Goal: Task Accomplishment & Management: Complete application form

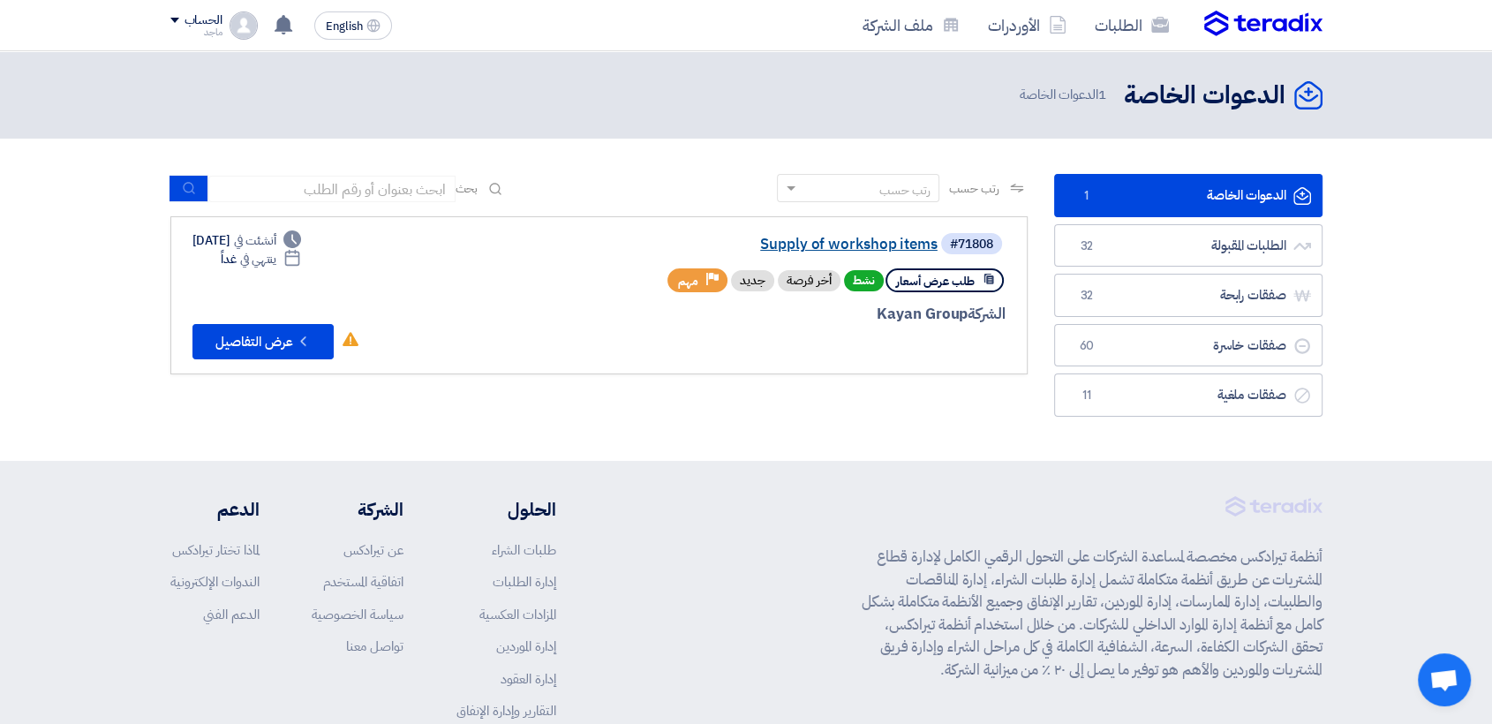
click at [829, 246] on link "Supply of workshop items" at bounding box center [760, 245] width 353 height 16
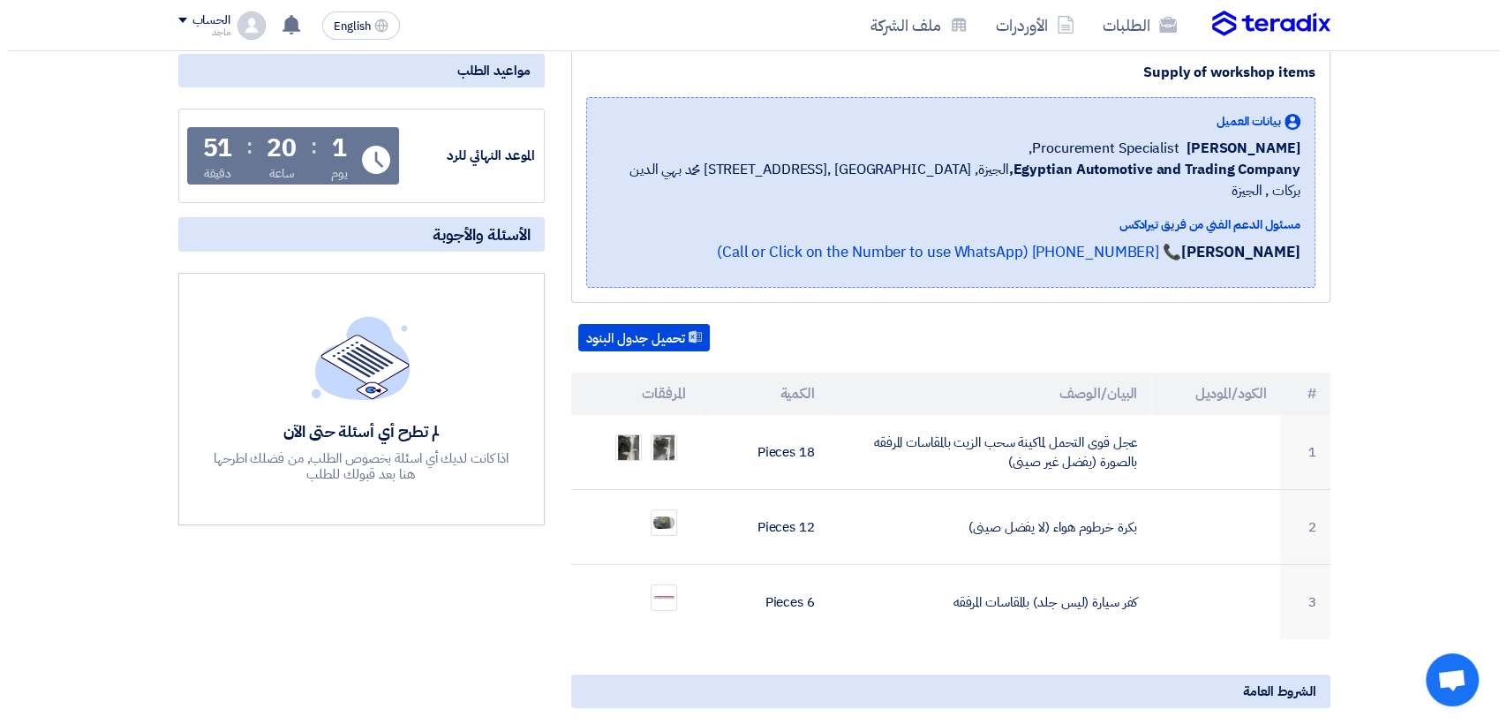
scroll to position [240, 0]
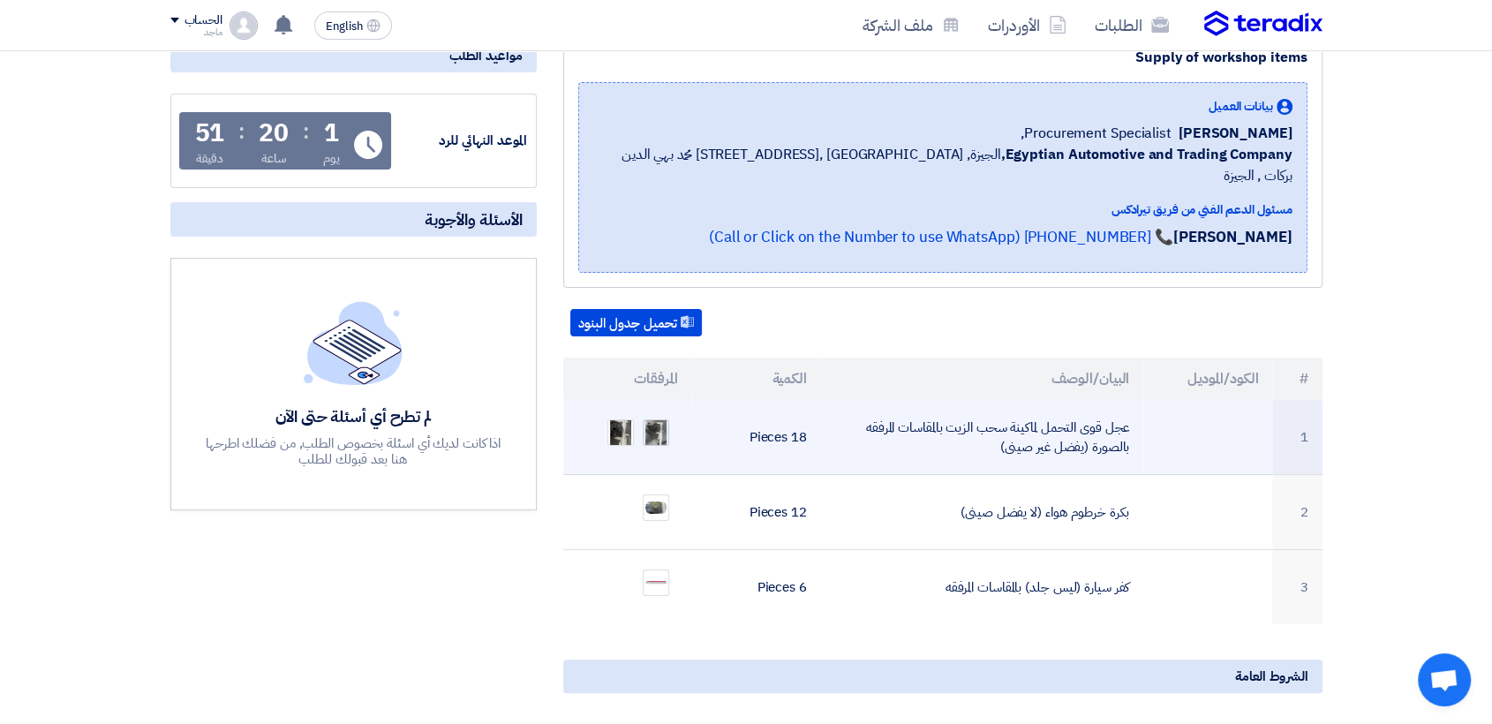
click at [654, 412] on img at bounding box center [656, 432] width 25 height 41
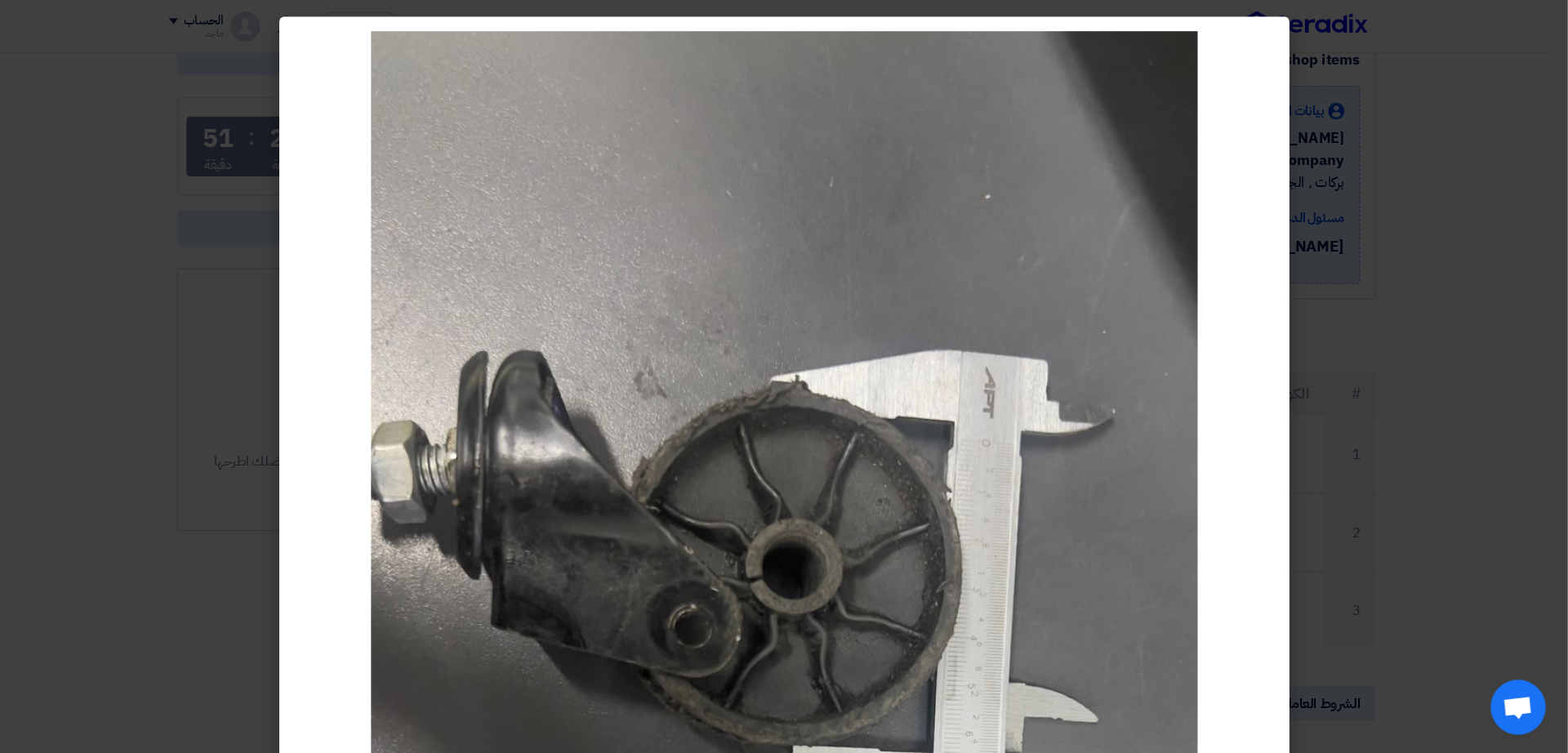
scroll to position [223, 0]
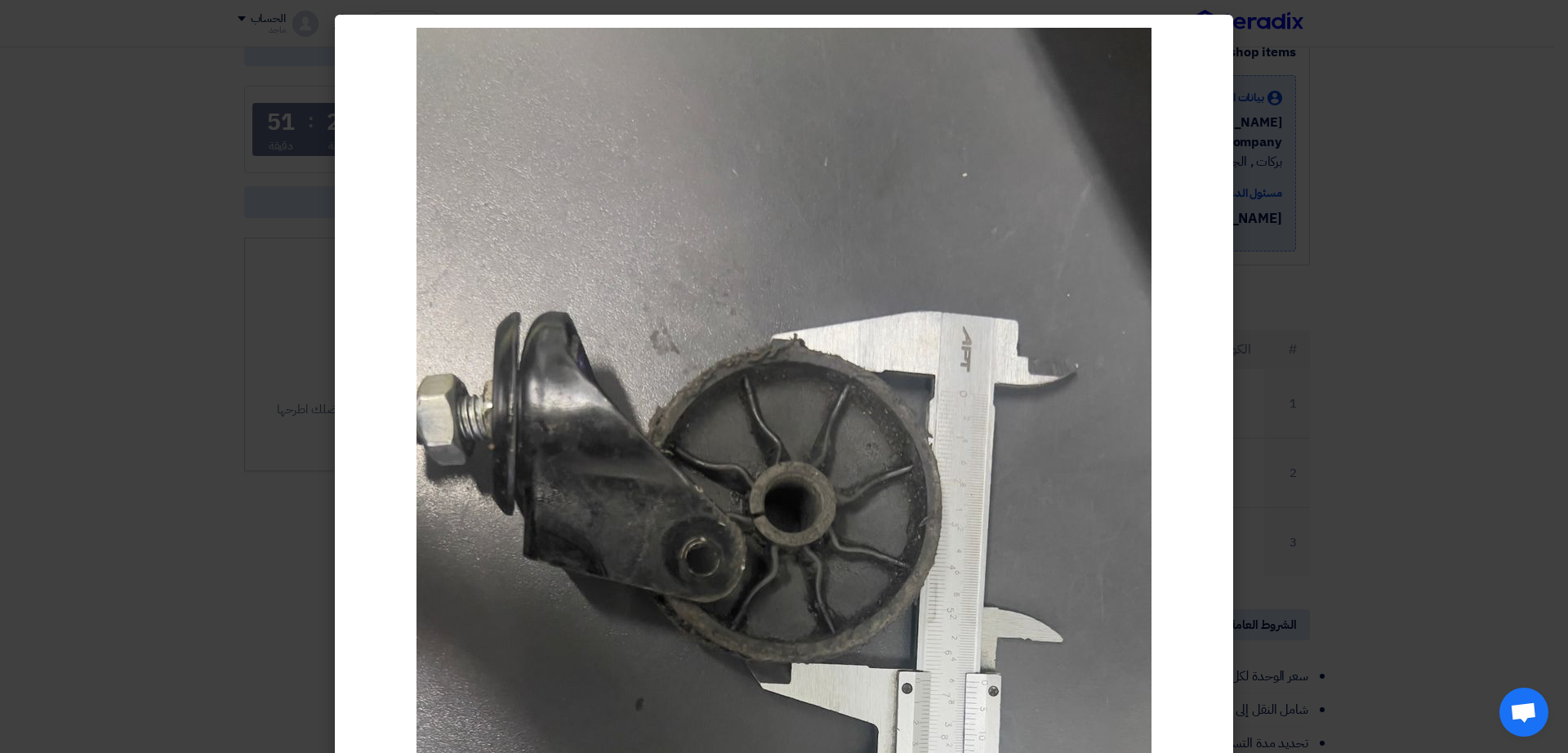
click at [1312, 493] on modal-container at bounding box center [784, 376] width 1568 height 753
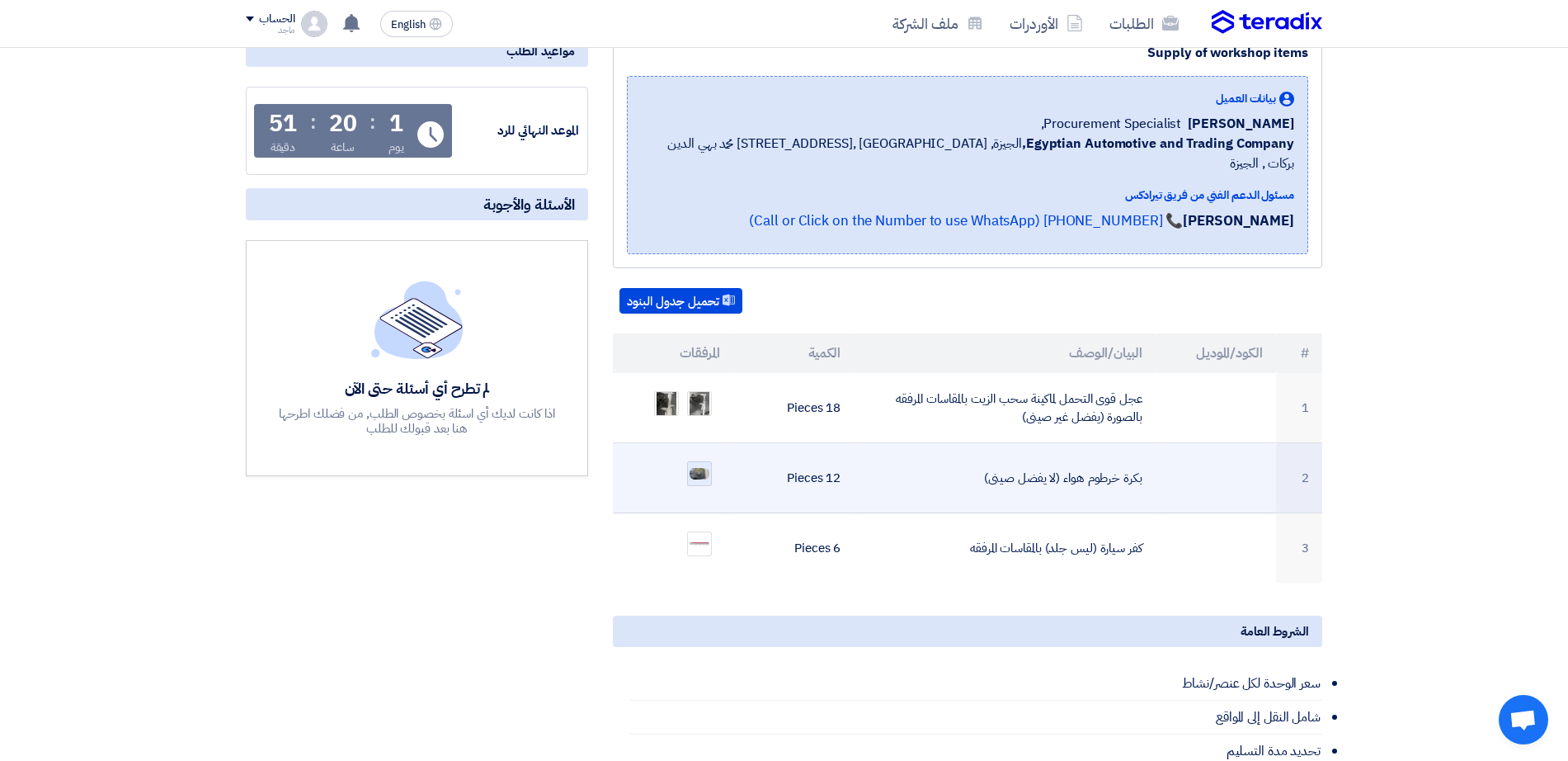
click at [690, 462] on div at bounding box center [699, 473] width 24 height 24
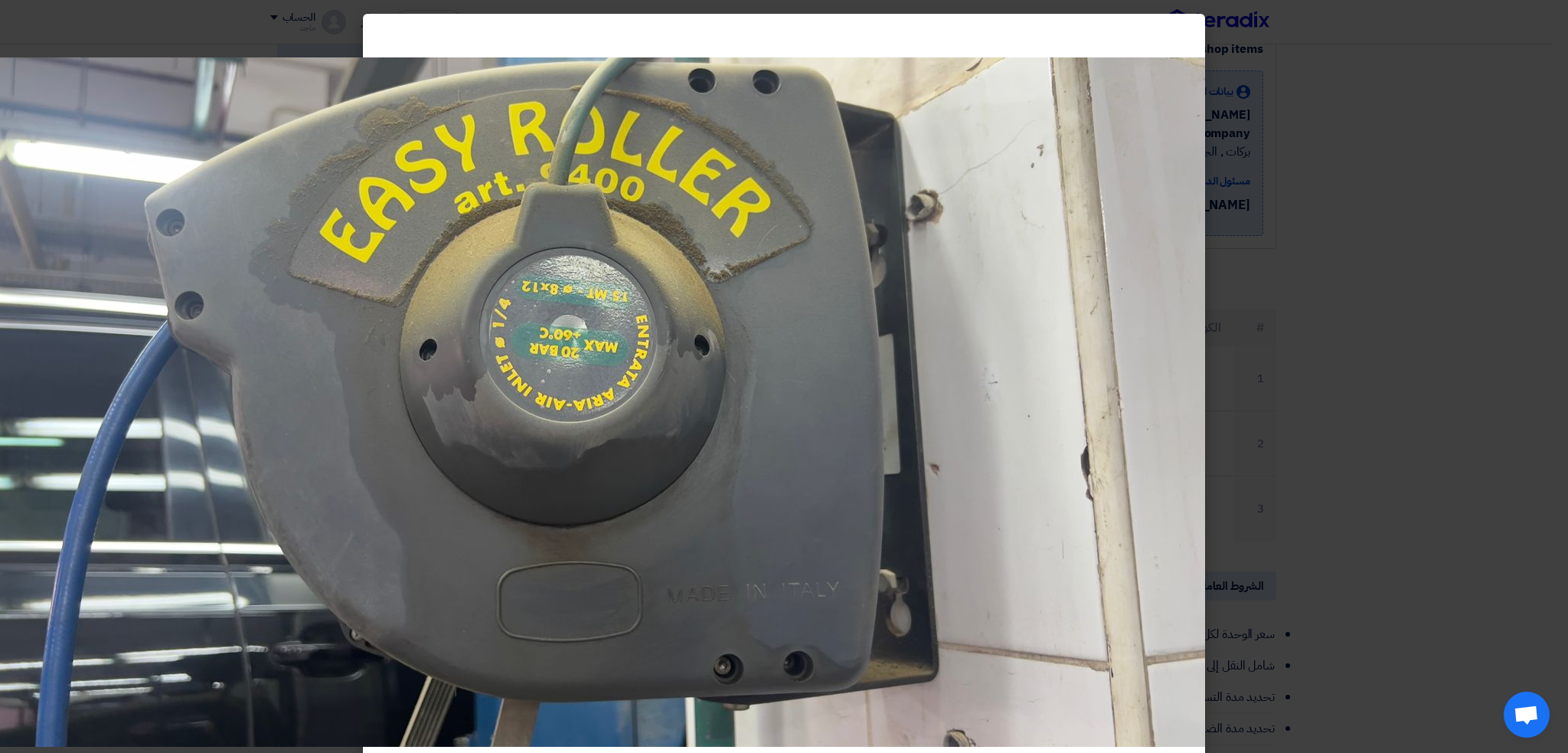
click at [1306, 396] on modal-container at bounding box center [784, 376] width 1568 height 753
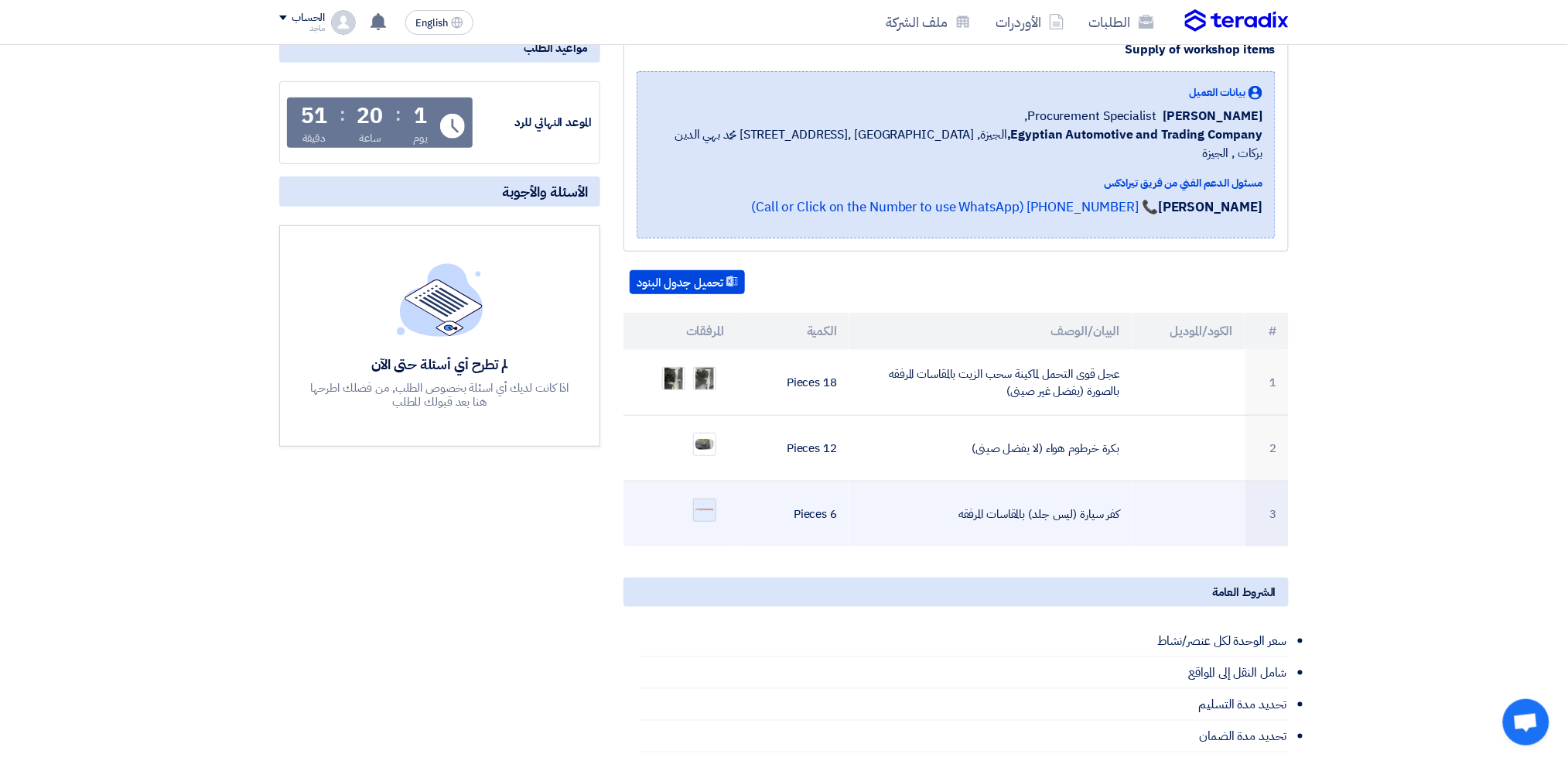
click at [707, 507] on img at bounding box center [705, 510] width 22 height 7
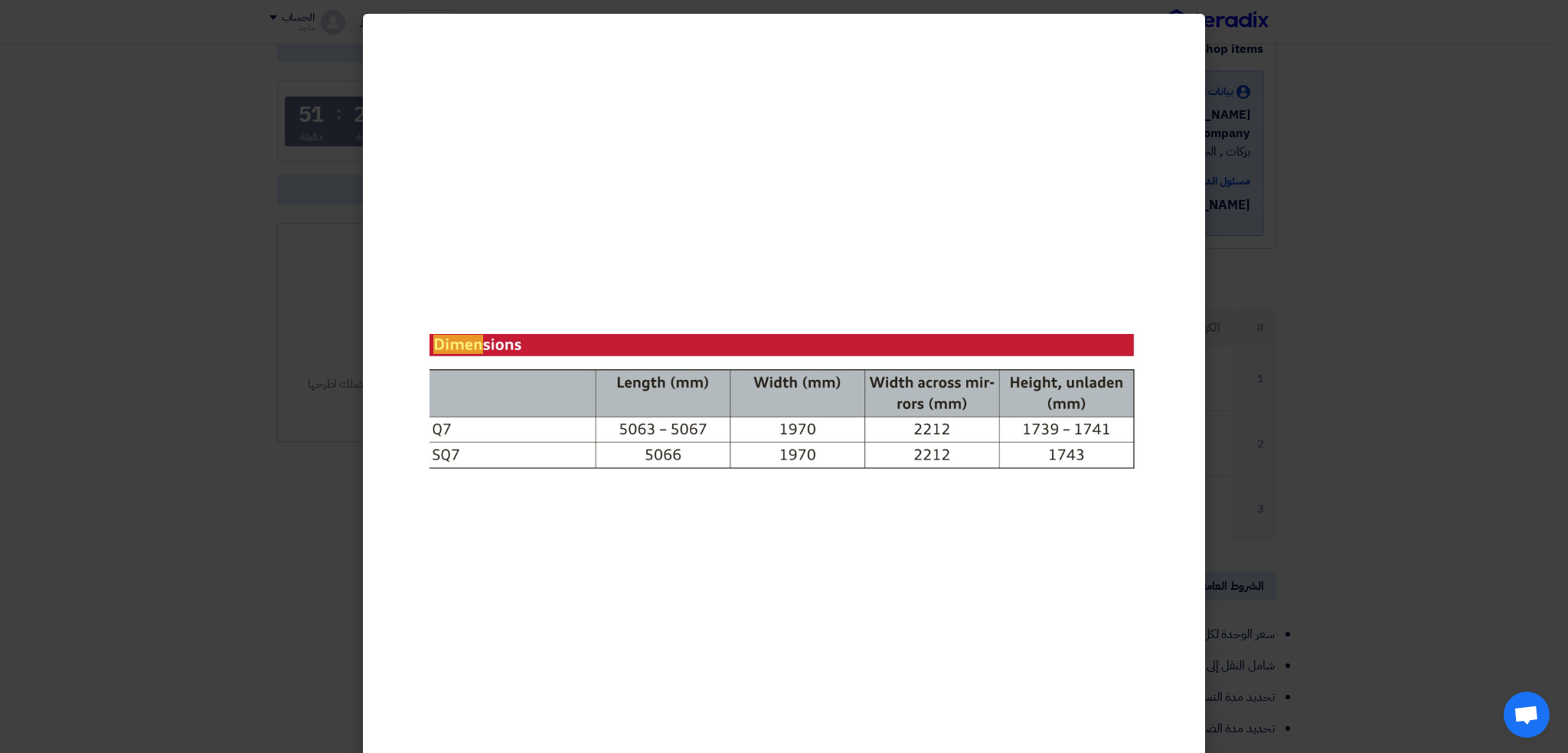
click at [1306, 363] on modal-container at bounding box center [784, 376] width 1568 height 753
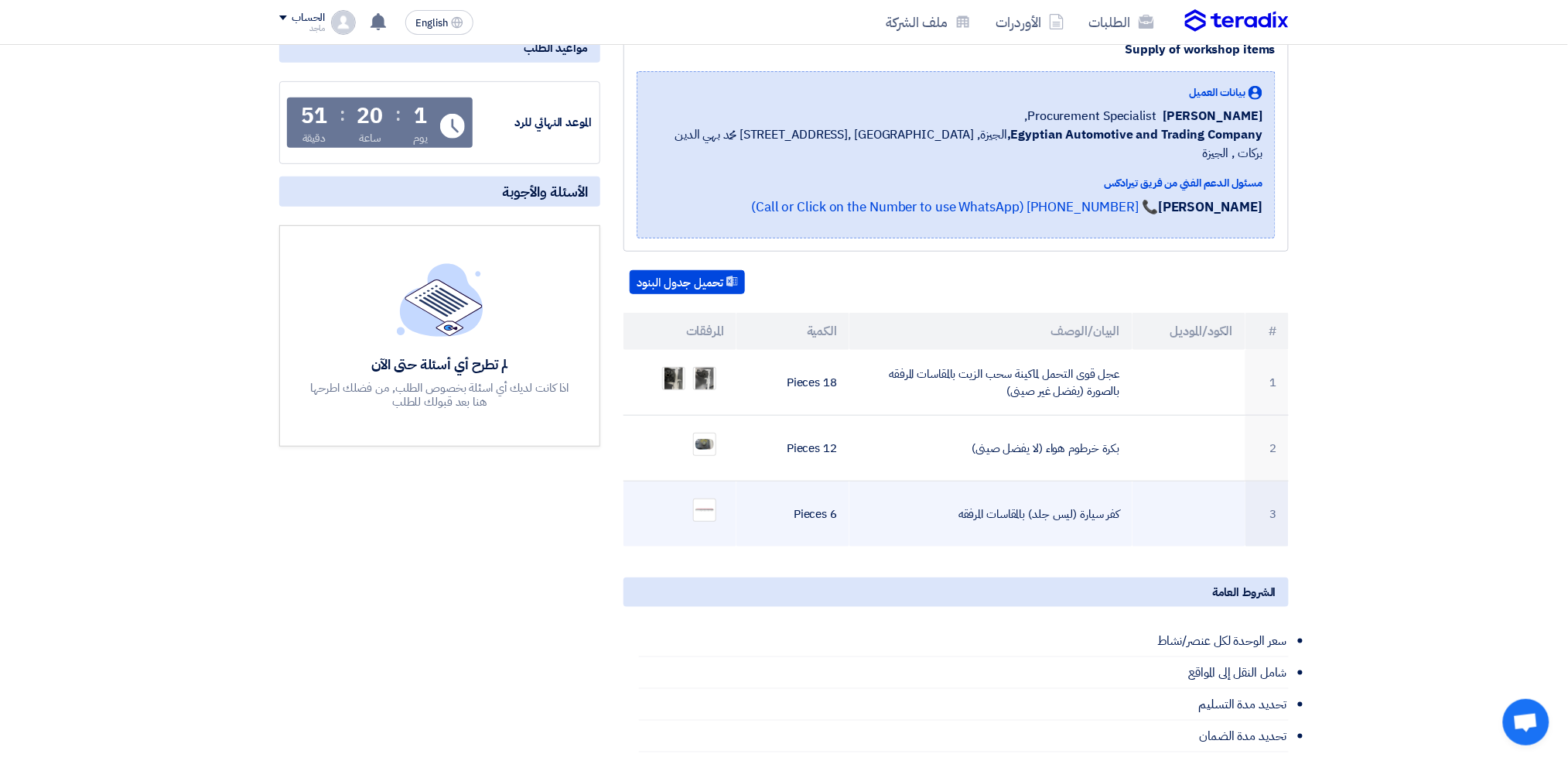
drag, startPoint x: 1111, startPoint y: 494, endPoint x: 957, endPoint y: 494, distance: 154.0
click at [957, 494] on td "كفر سيارة (ليس جلد) بالمقاسات المرفقه" at bounding box center [990, 514] width 282 height 66
copy td "ر سيارة (ليس جلد) بالمقاسات المرفقه"
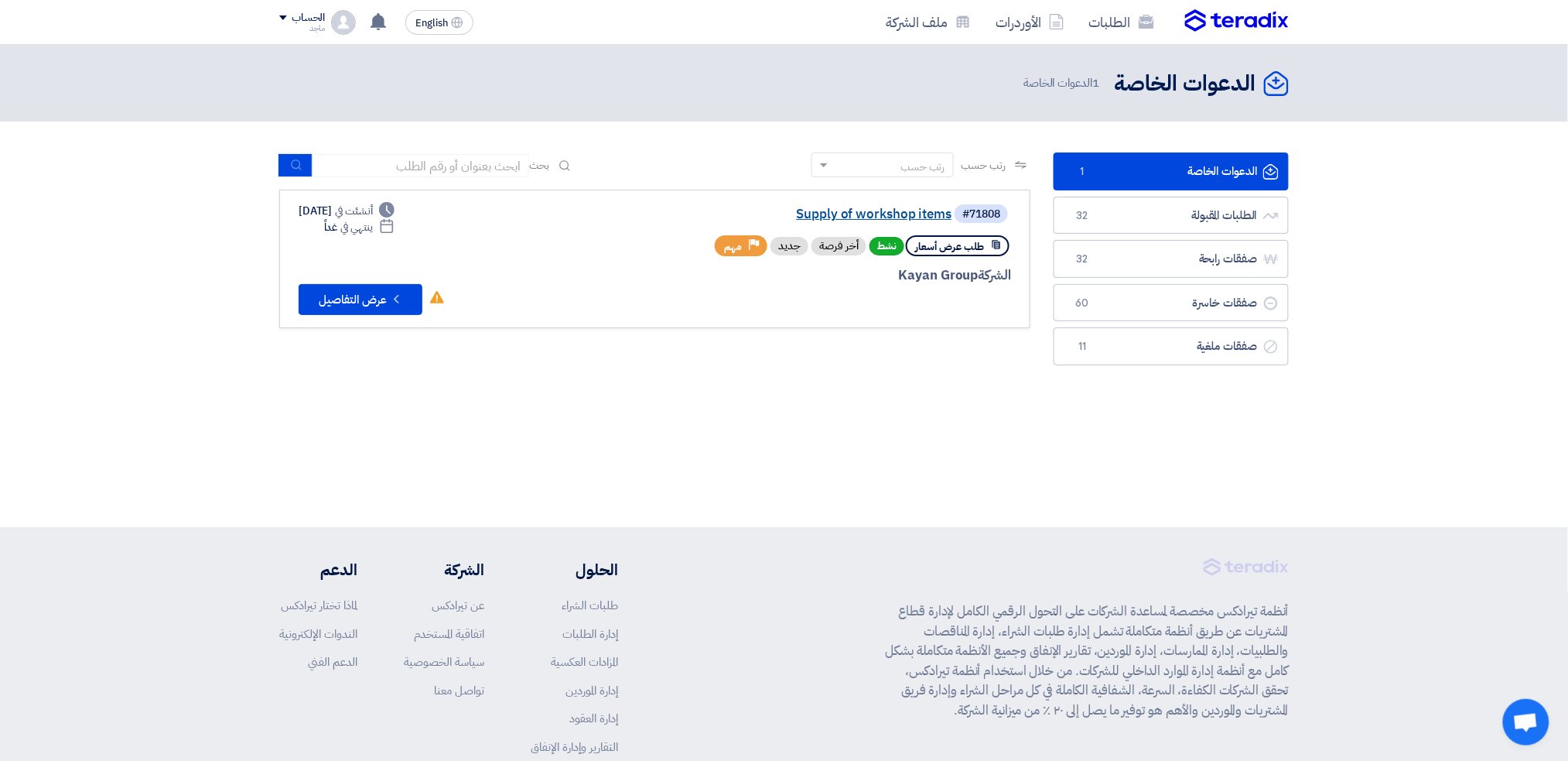
click at [862, 215] on link "Supply of workshop items" at bounding box center [797, 215] width 309 height 14
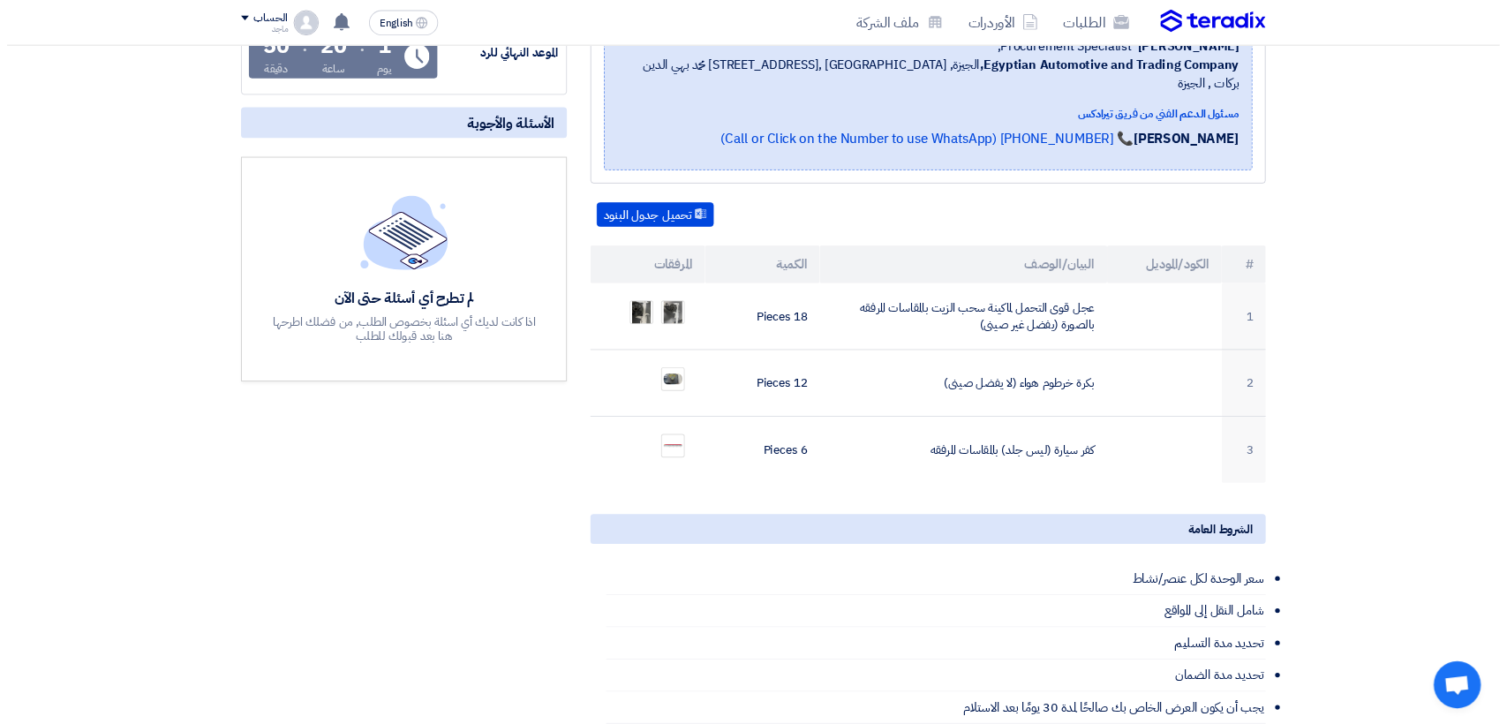
scroll to position [321, 0]
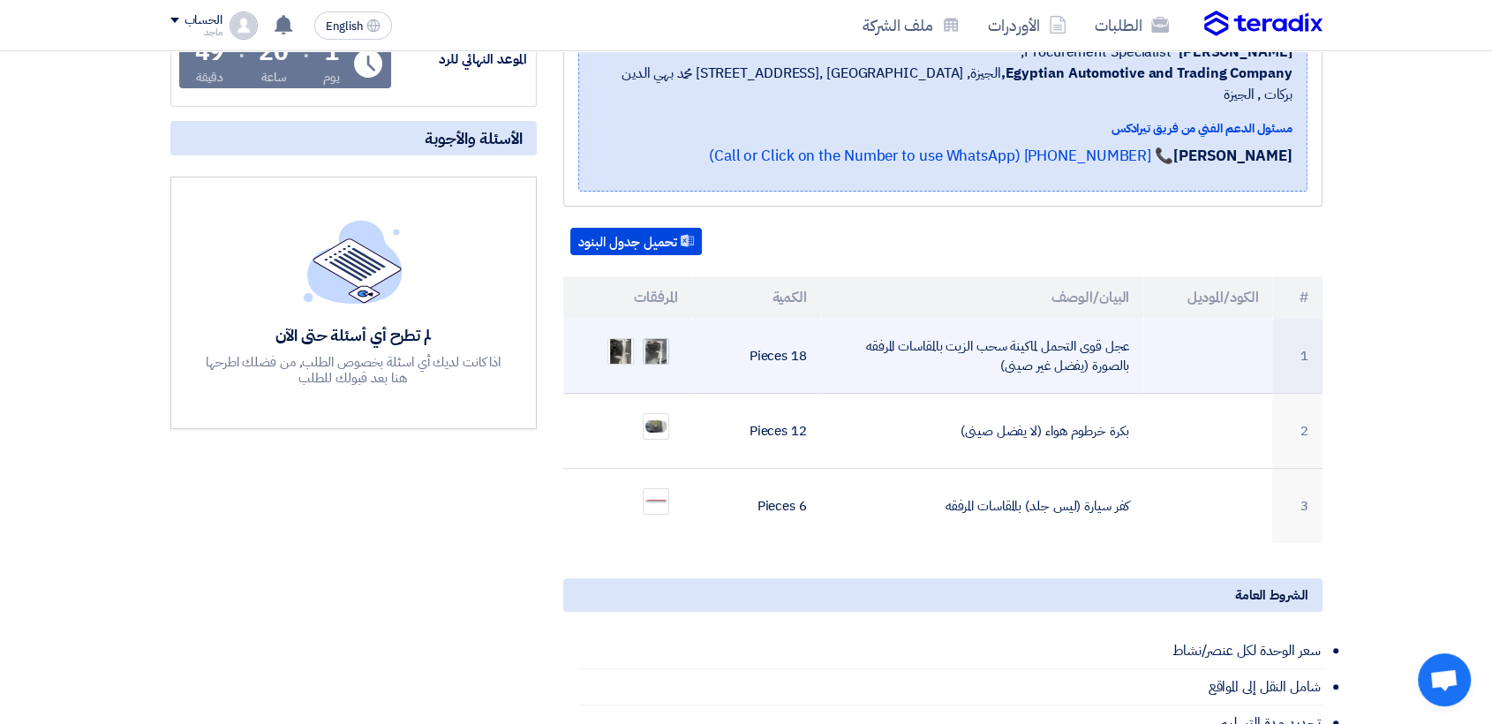
click at [667, 331] on img at bounding box center [656, 351] width 25 height 41
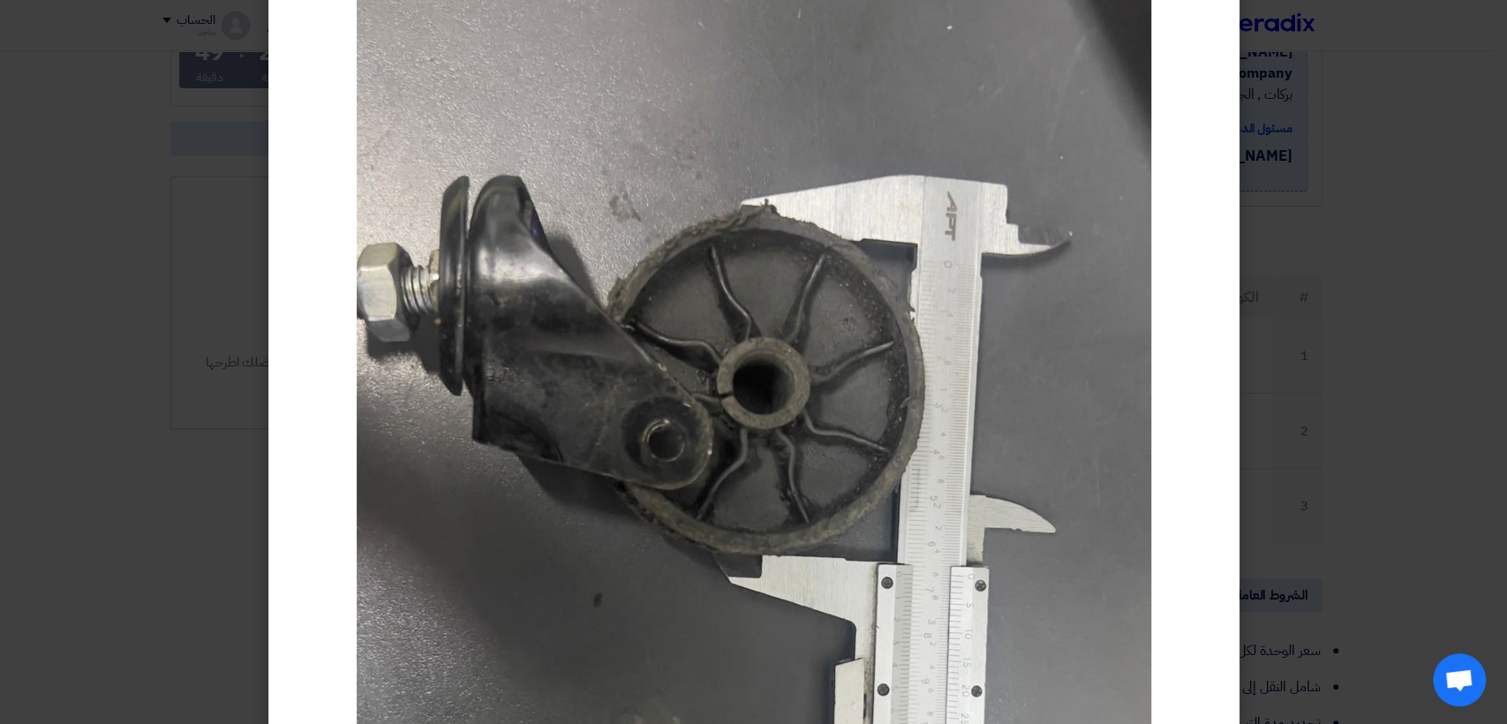
scroll to position [175, 0]
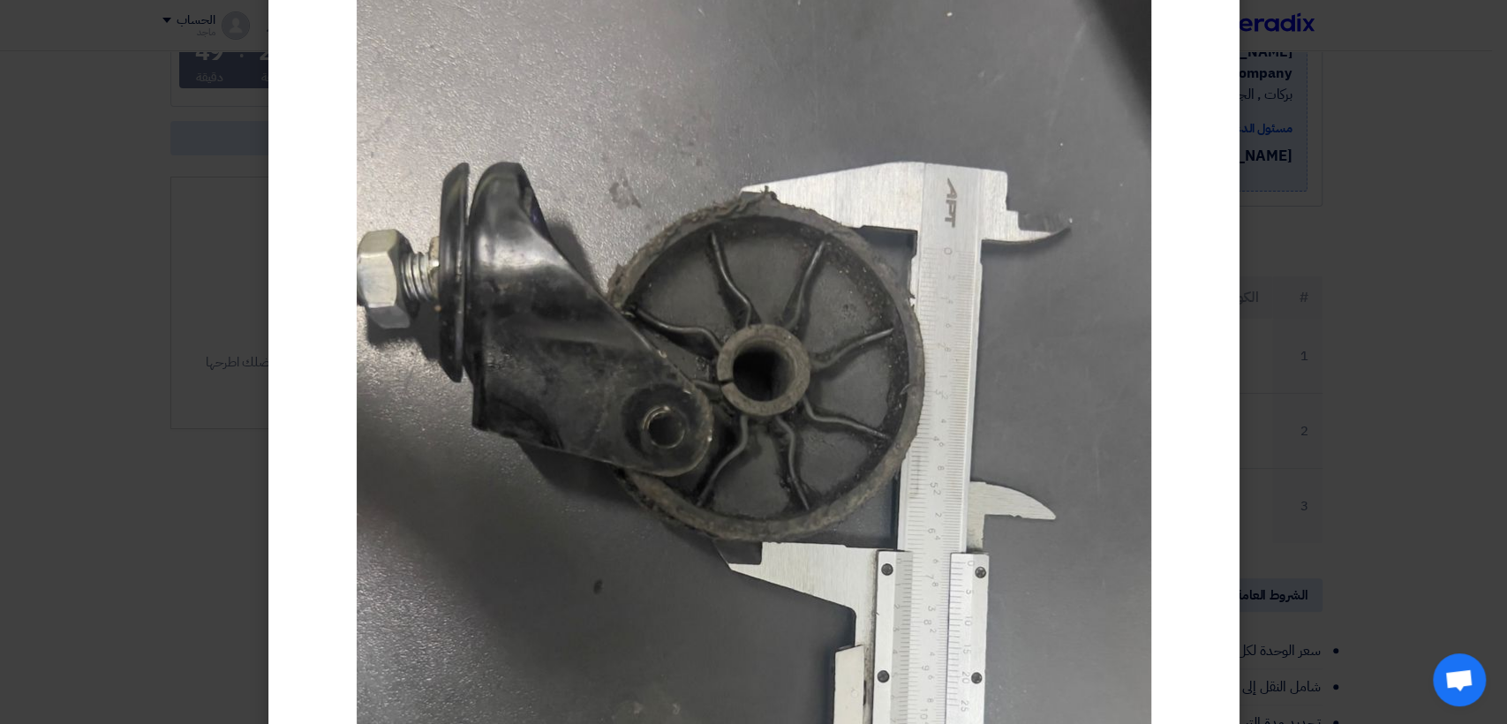
click at [1279, 147] on modal-container at bounding box center [753, 362] width 1507 height 724
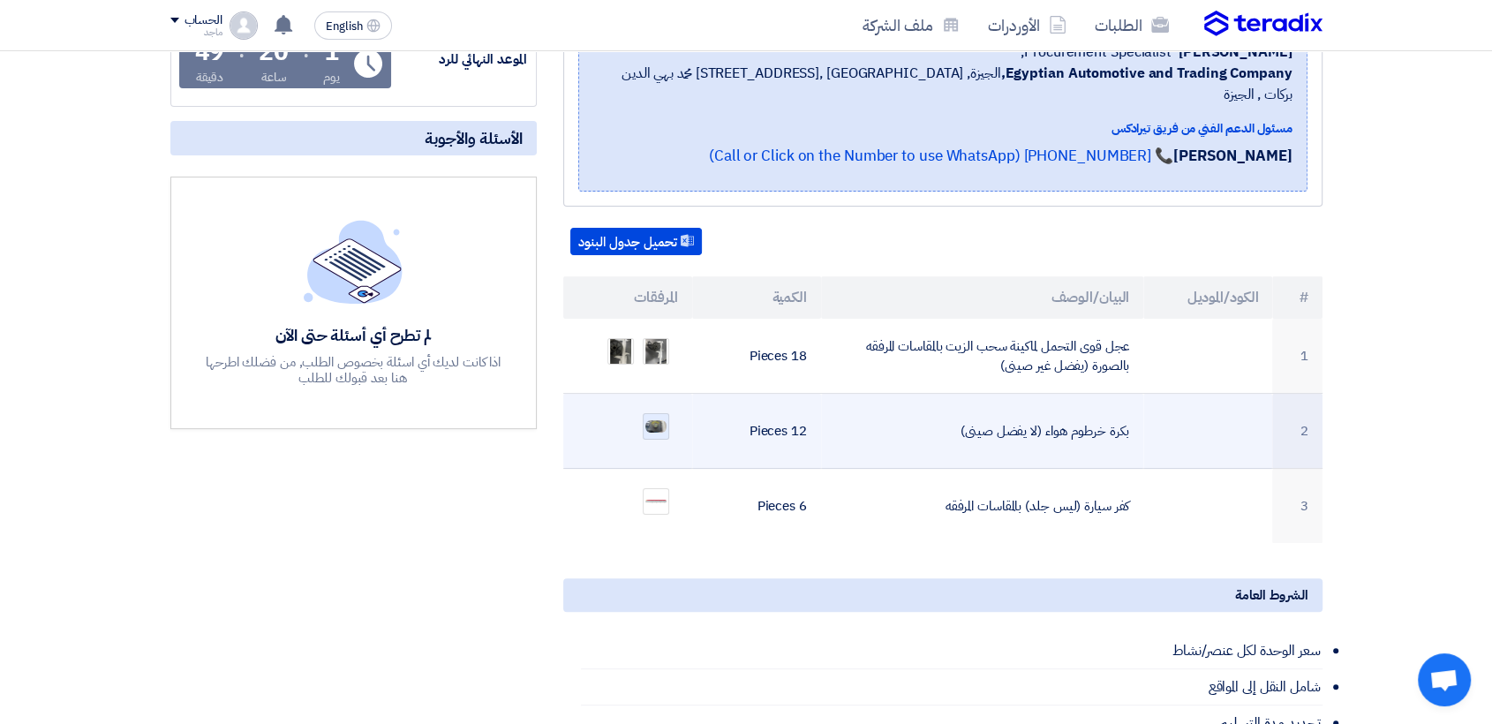
click at [648, 413] on div at bounding box center [656, 426] width 26 height 26
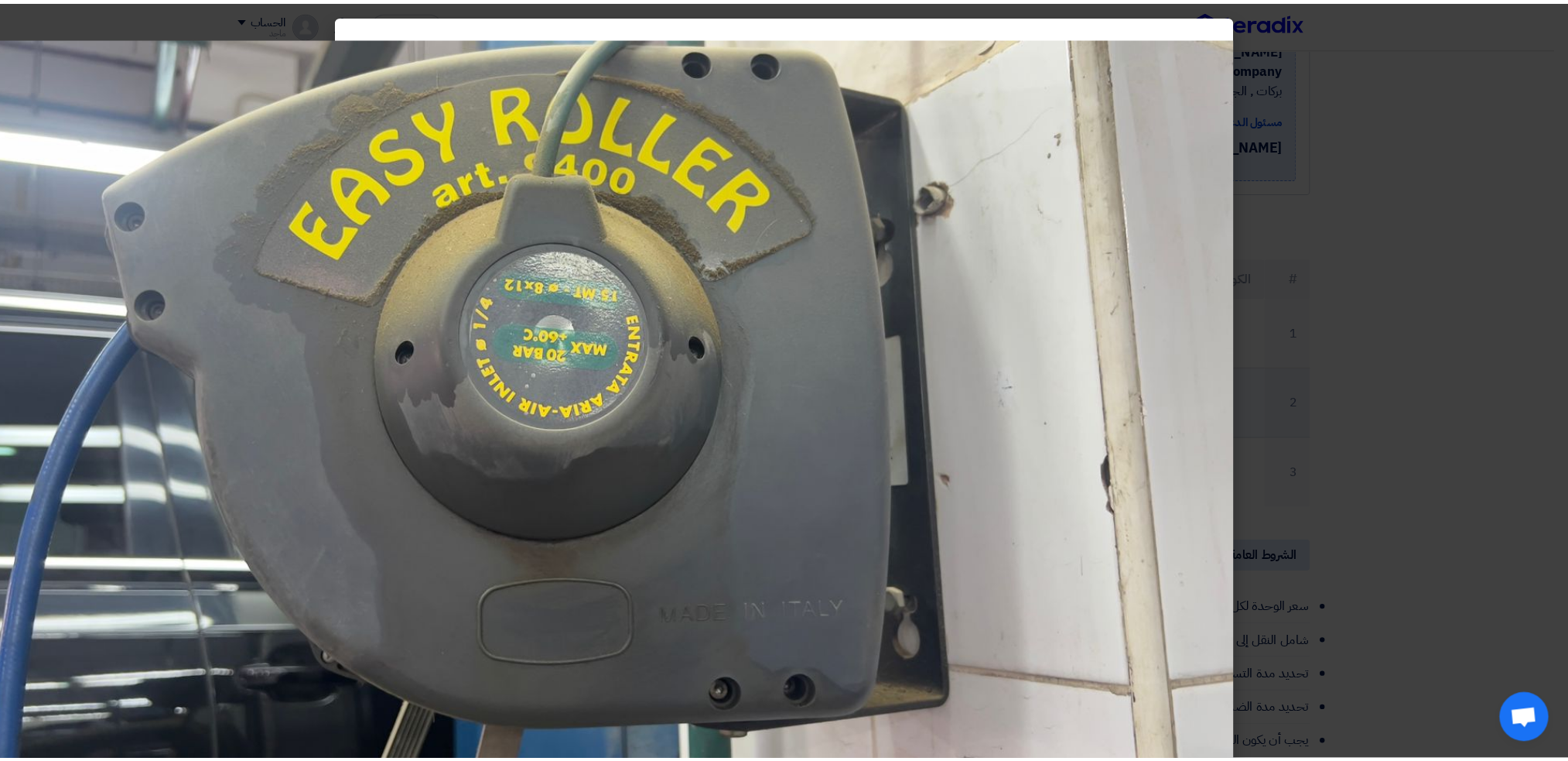
scroll to position [281, 0]
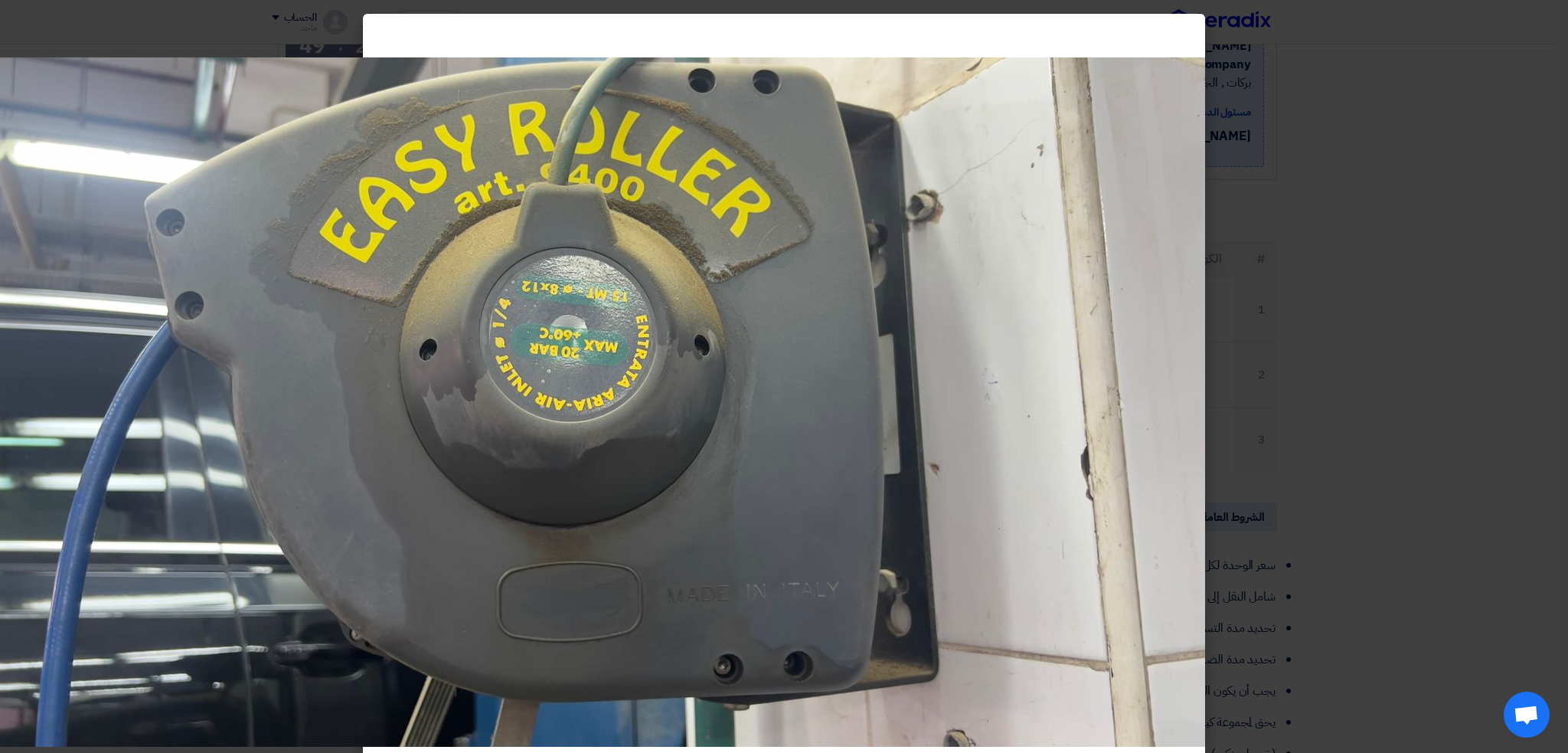
click at [1222, 390] on modal-container at bounding box center [784, 376] width 1568 height 753
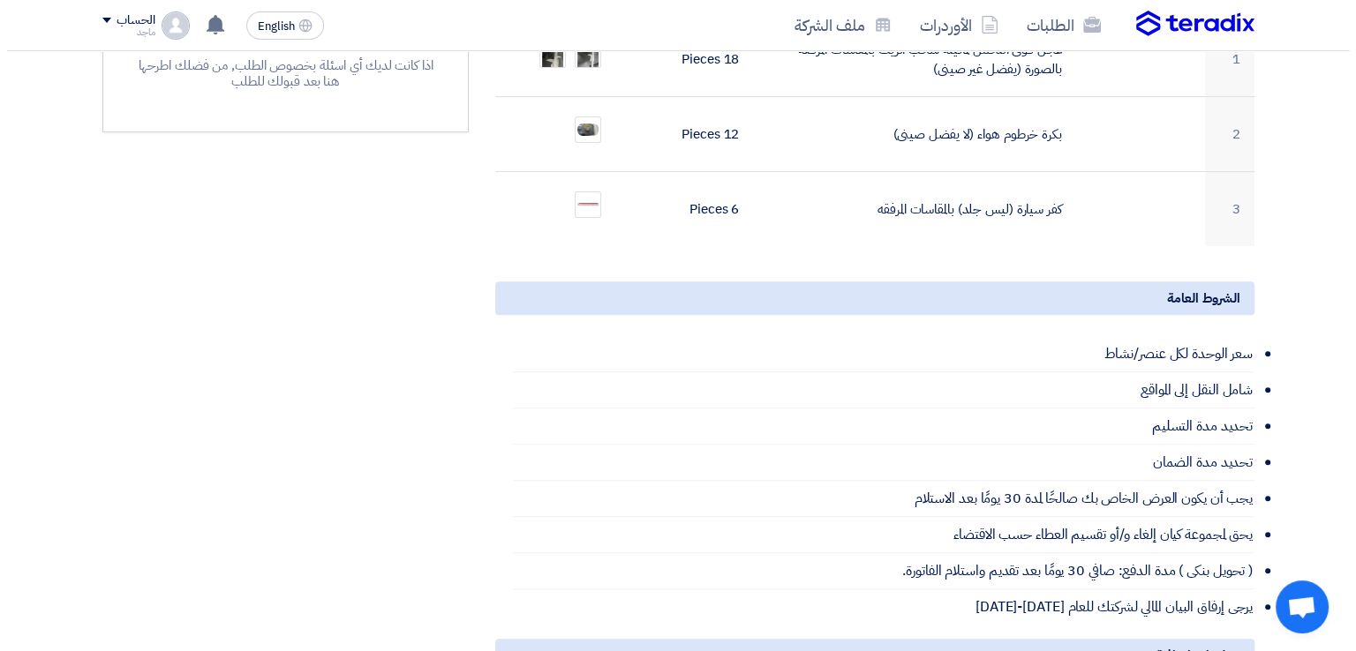
scroll to position [497, 0]
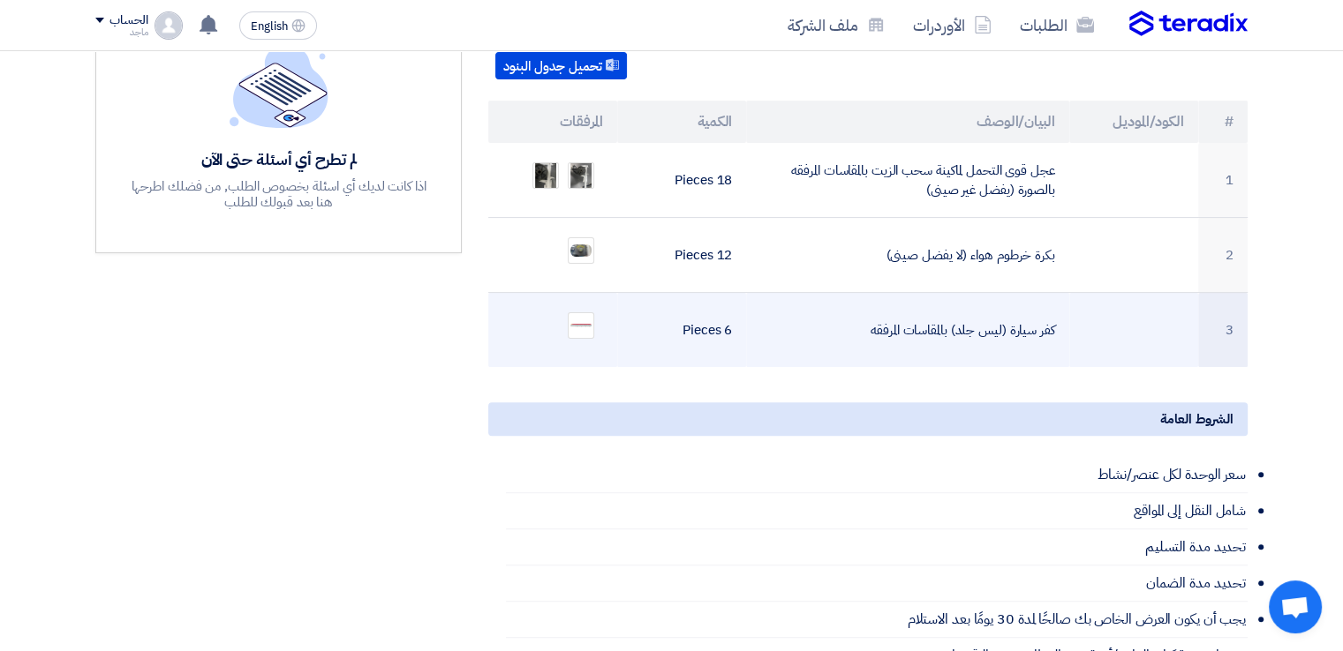
click at [565, 304] on ul at bounding box center [552, 326] width 101 height 44
click at [583, 316] on ul at bounding box center [552, 326] width 101 height 44
click at [583, 322] on img at bounding box center [580, 326] width 25 height 8
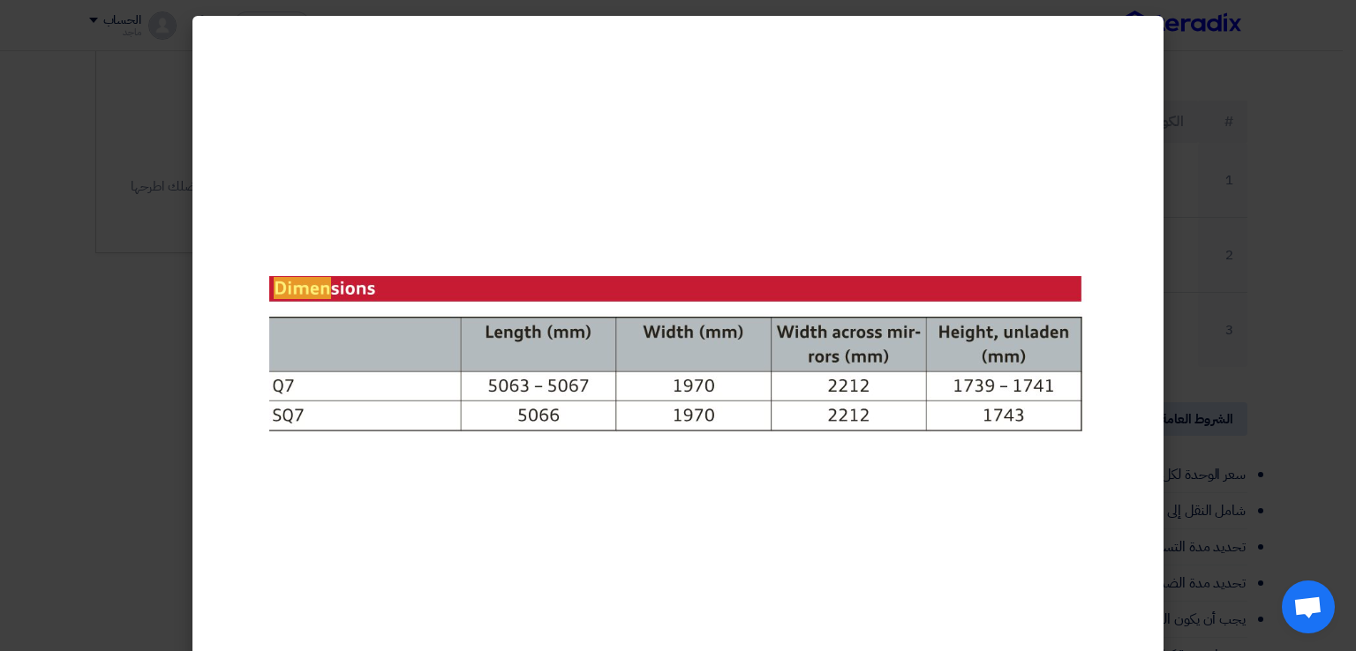
click at [1222, 219] on modal-container at bounding box center [678, 325] width 1356 height 651
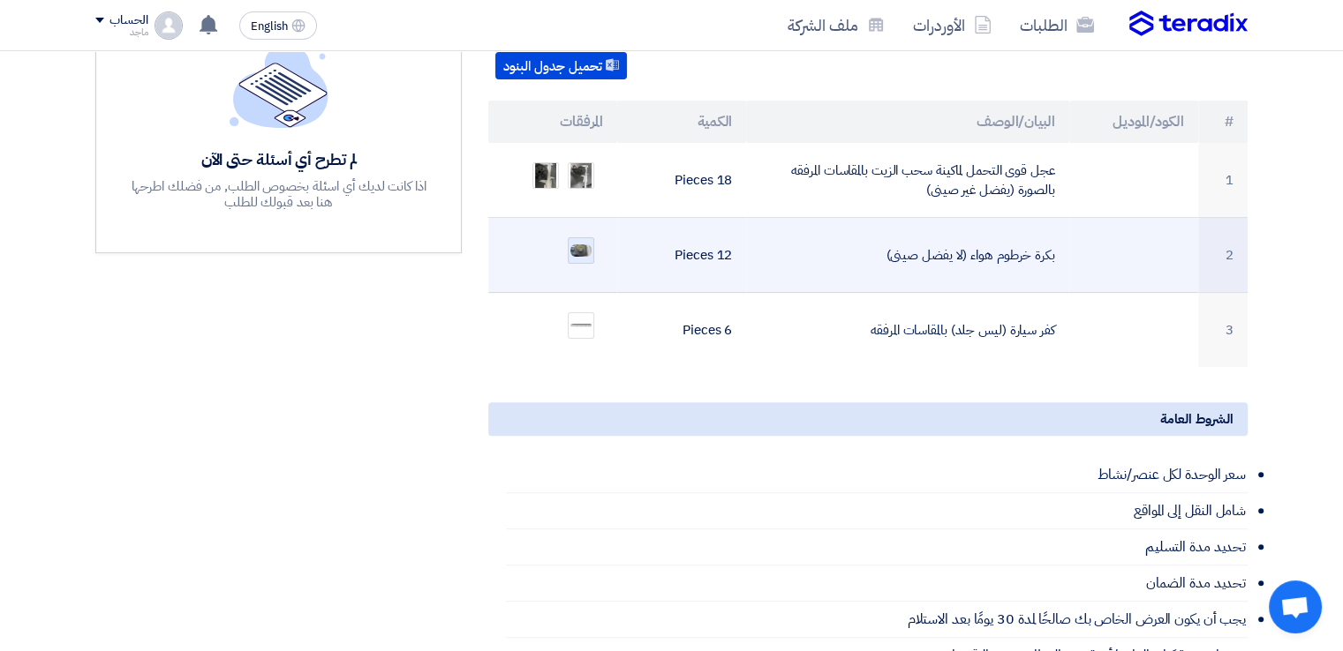
click at [578, 243] on img at bounding box center [580, 251] width 25 height 16
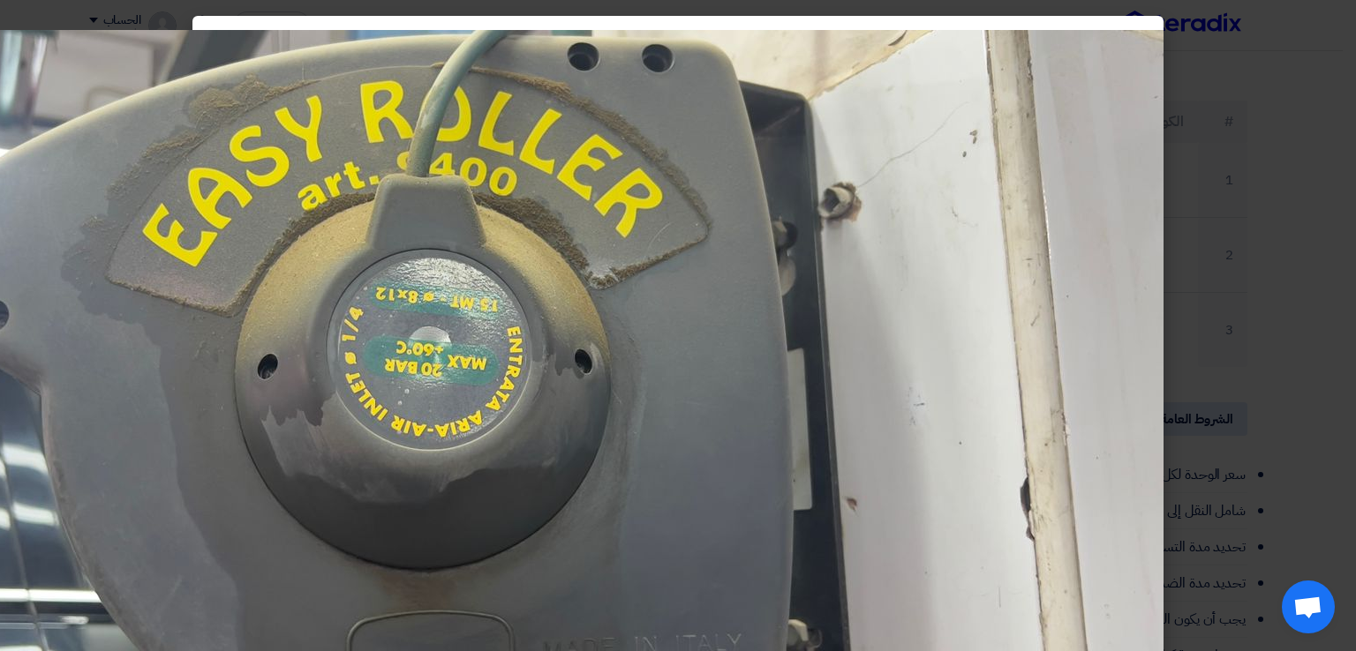
click at [1203, 184] on modal-container at bounding box center [678, 325] width 1356 height 651
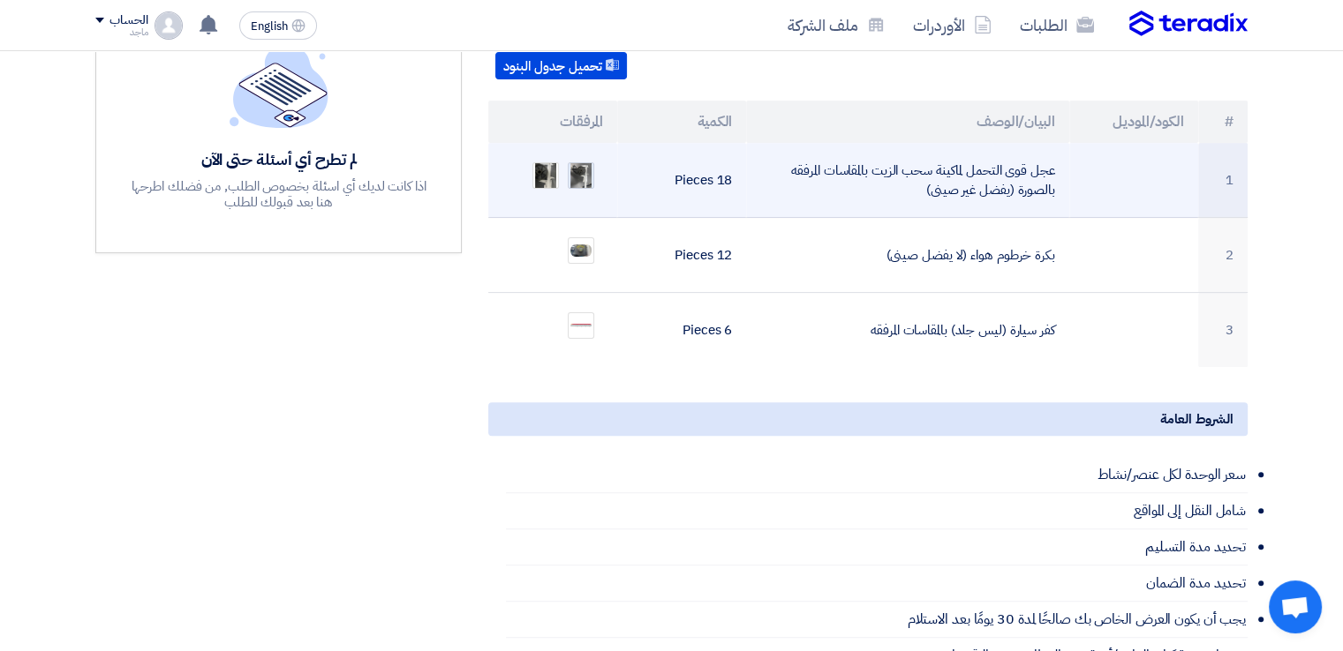
click at [579, 155] on img at bounding box center [580, 175] width 25 height 41
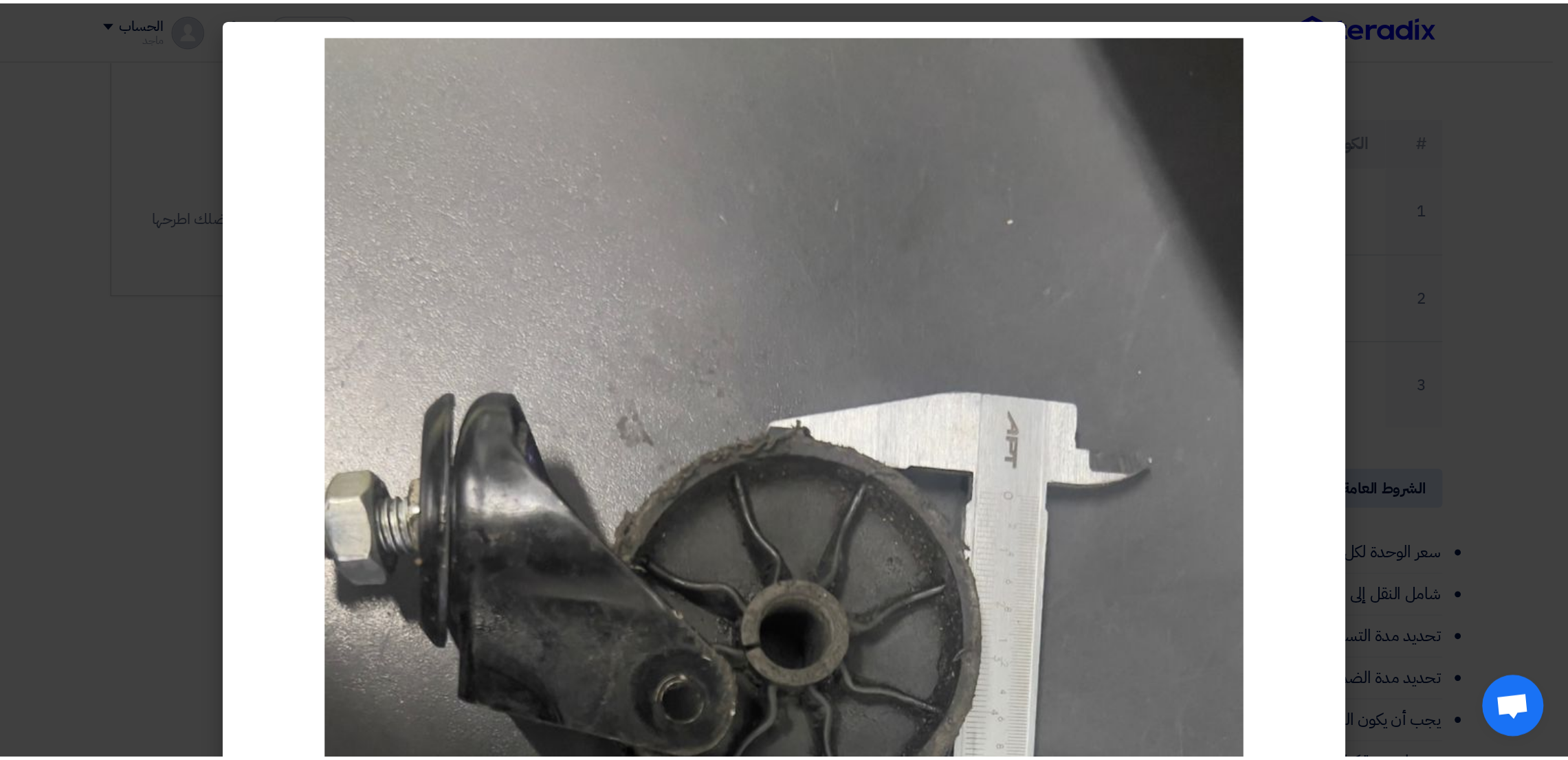
scroll to position [388, 0]
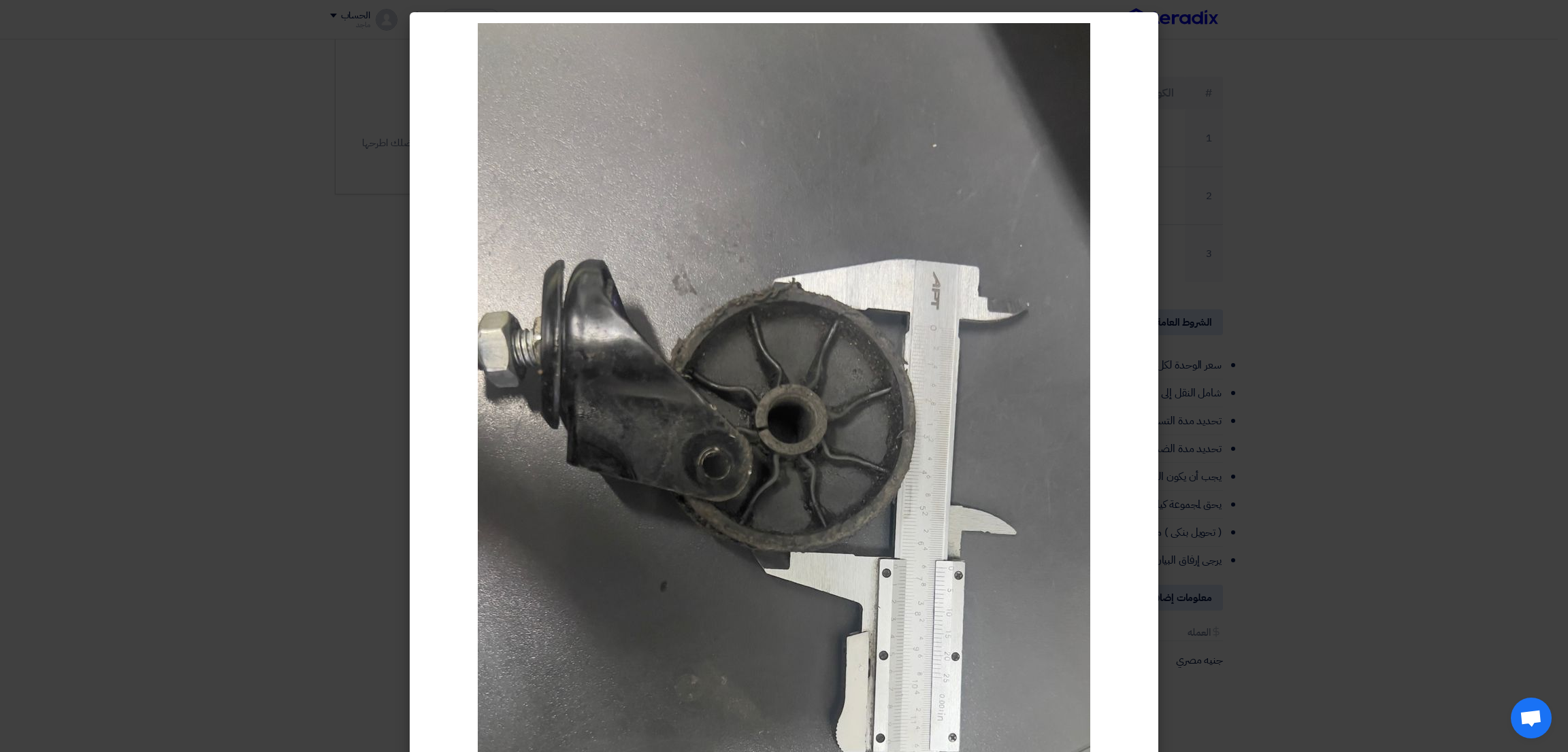
click at [1393, 249] on modal-container at bounding box center [784, 376] width 1568 height 752
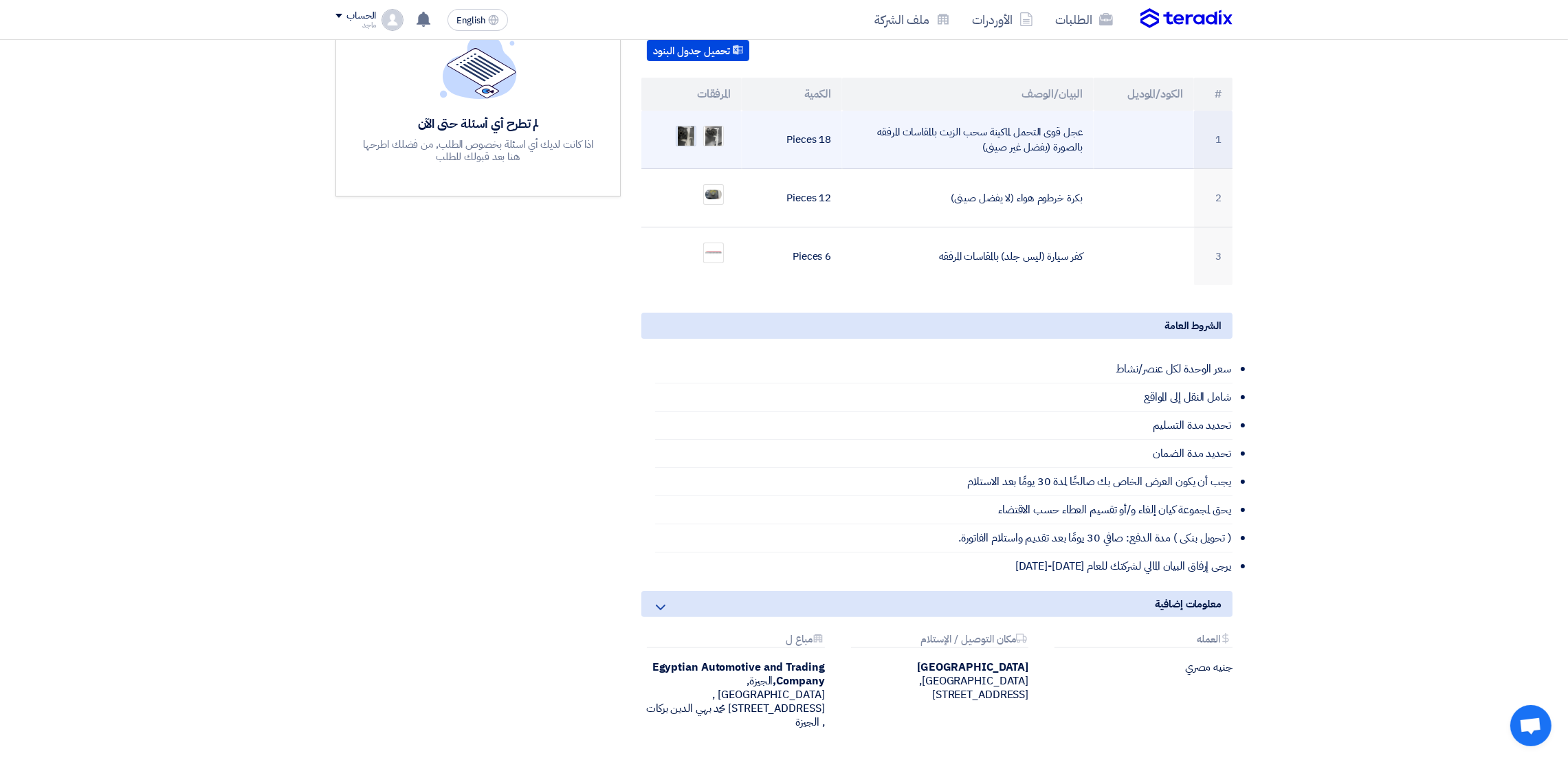
click at [691, 120] on img at bounding box center [686, 135] width 19 height 32
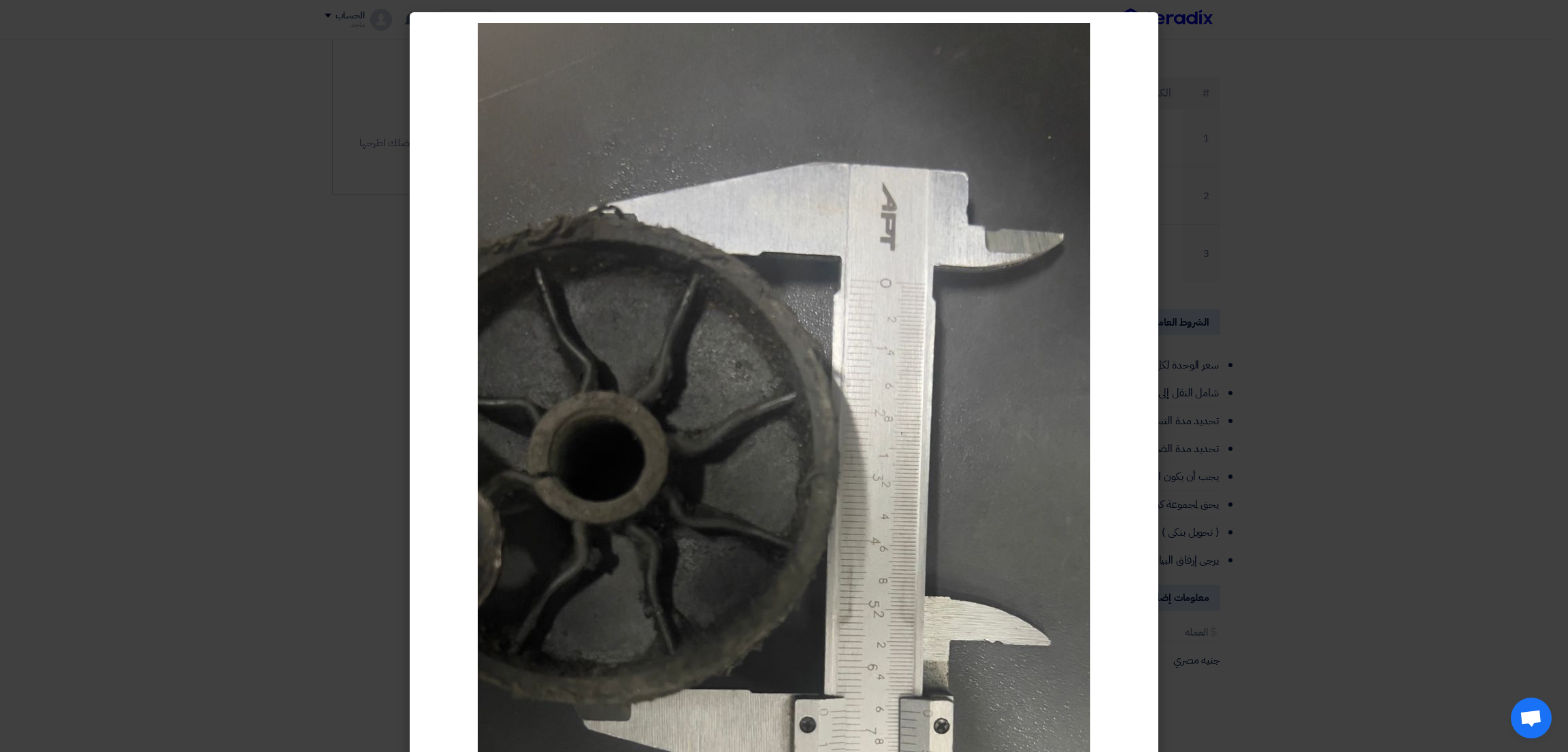
click at [1393, 340] on modal-container at bounding box center [784, 376] width 1568 height 752
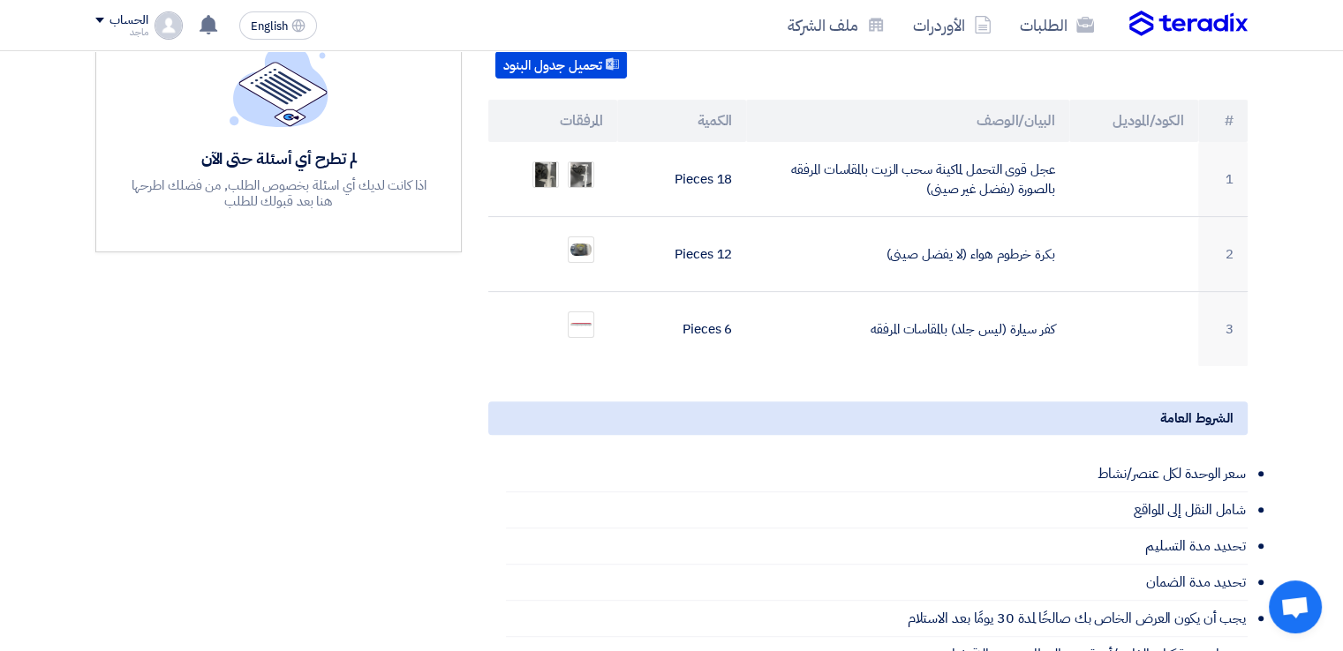
click at [1218, 328] on td "3" at bounding box center [1222, 329] width 49 height 75
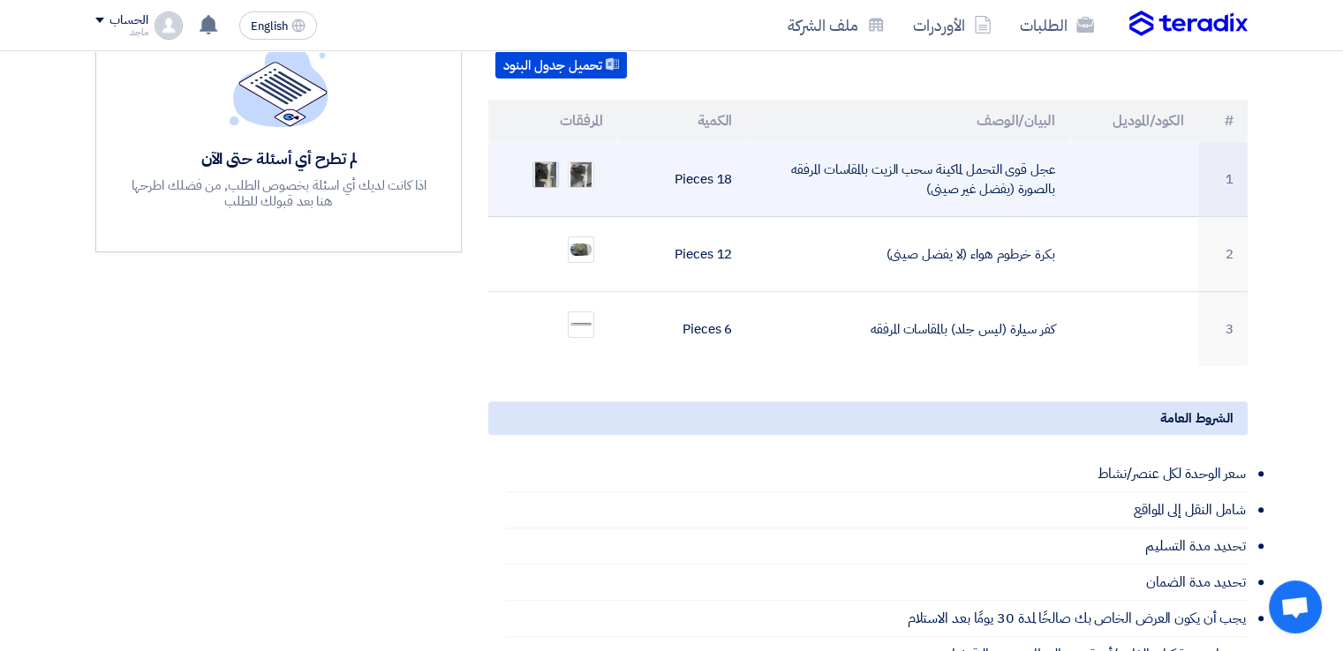
click at [546, 154] on img at bounding box center [545, 174] width 25 height 41
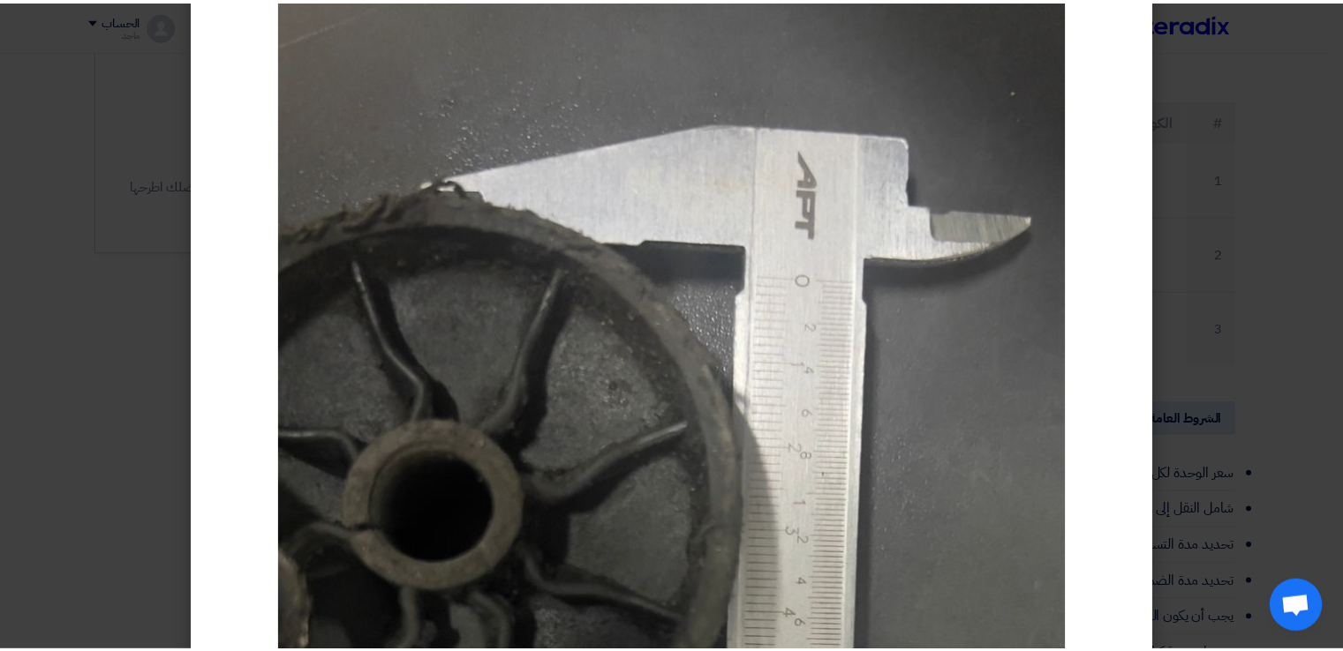
scroll to position [75, 0]
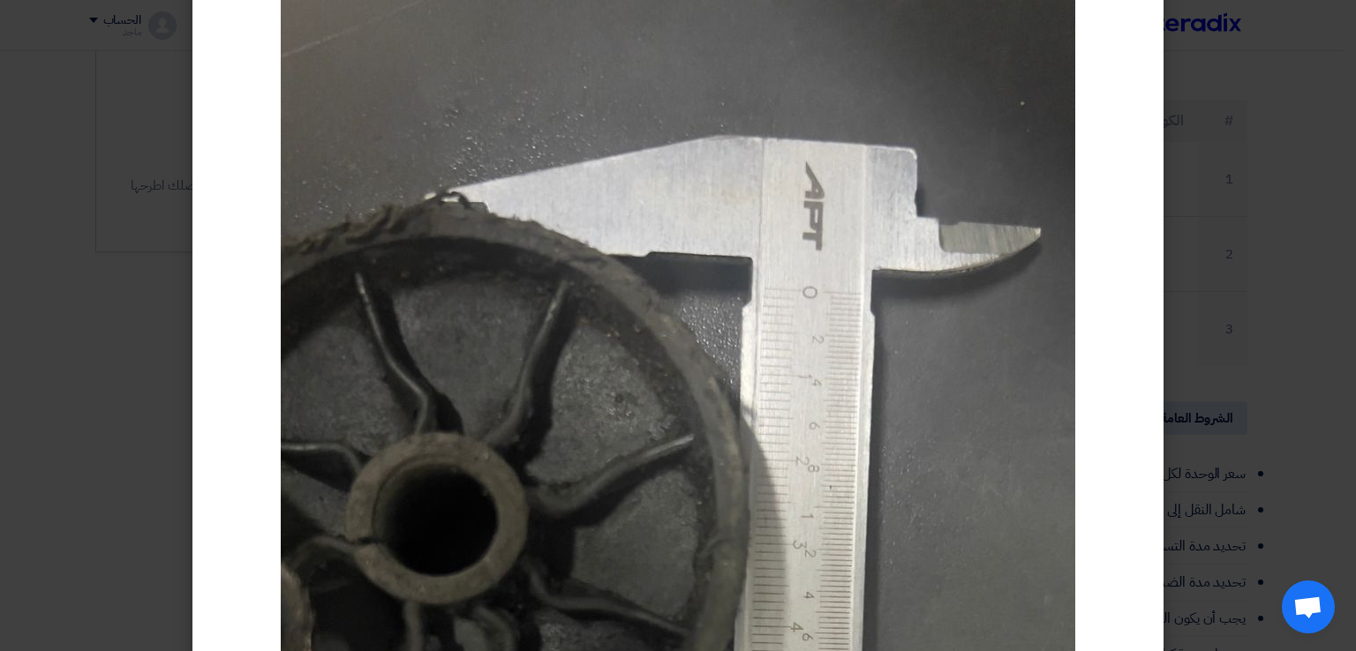
click at [1118, 154] on div at bounding box center [677, 661] width 971 height 1441
click at [1306, 187] on modal-container at bounding box center [678, 325] width 1356 height 651
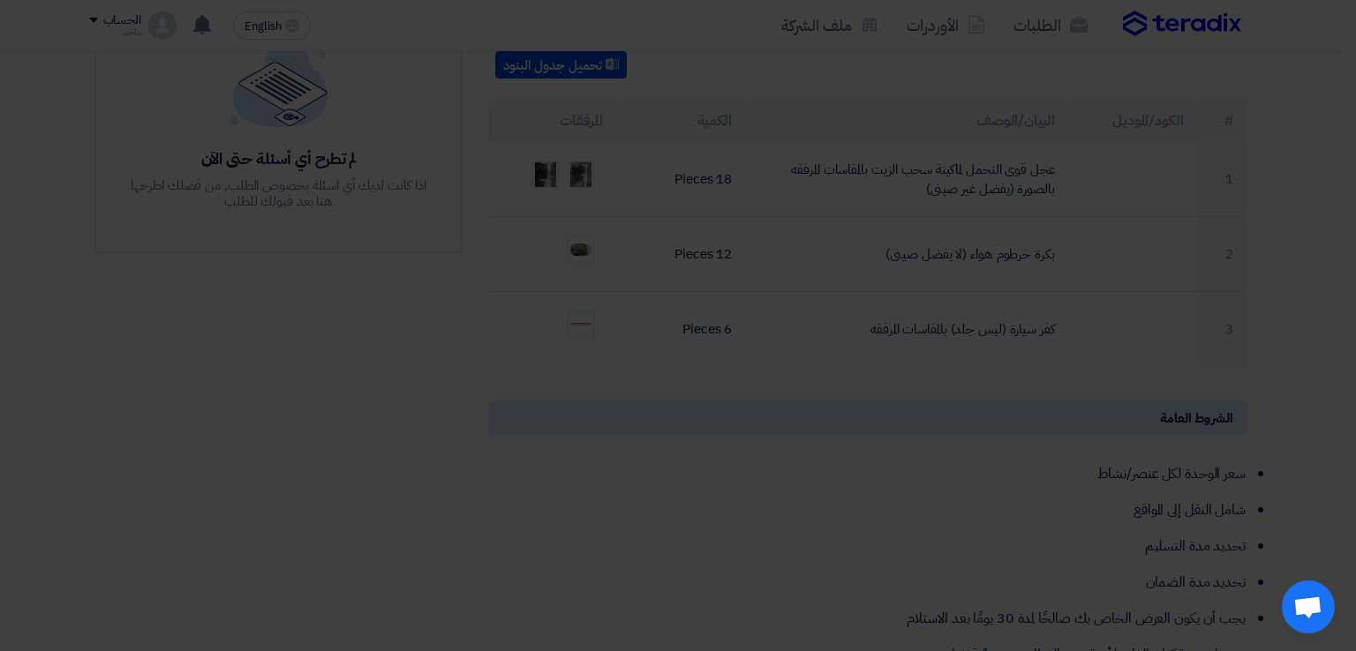
click at [1306, 187] on modal-container at bounding box center [678, 325] width 1356 height 651
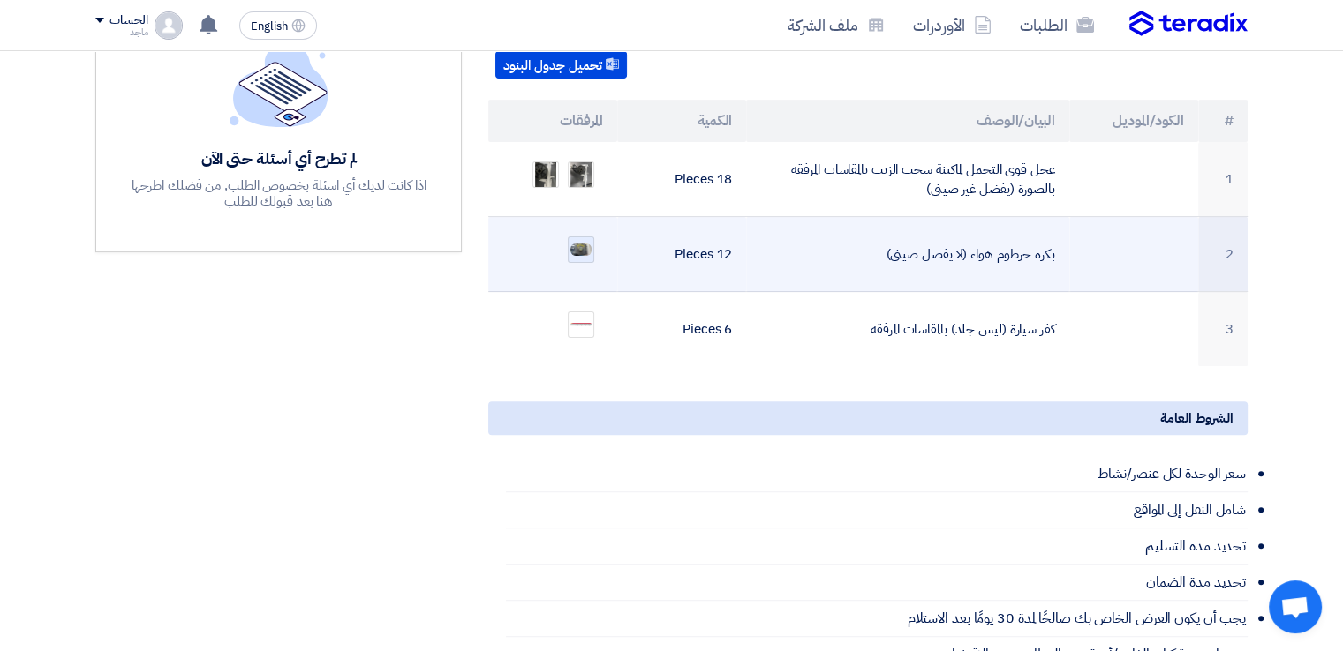
click at [582, 242] on img at bounding box center [580, 250] width 25 height 16
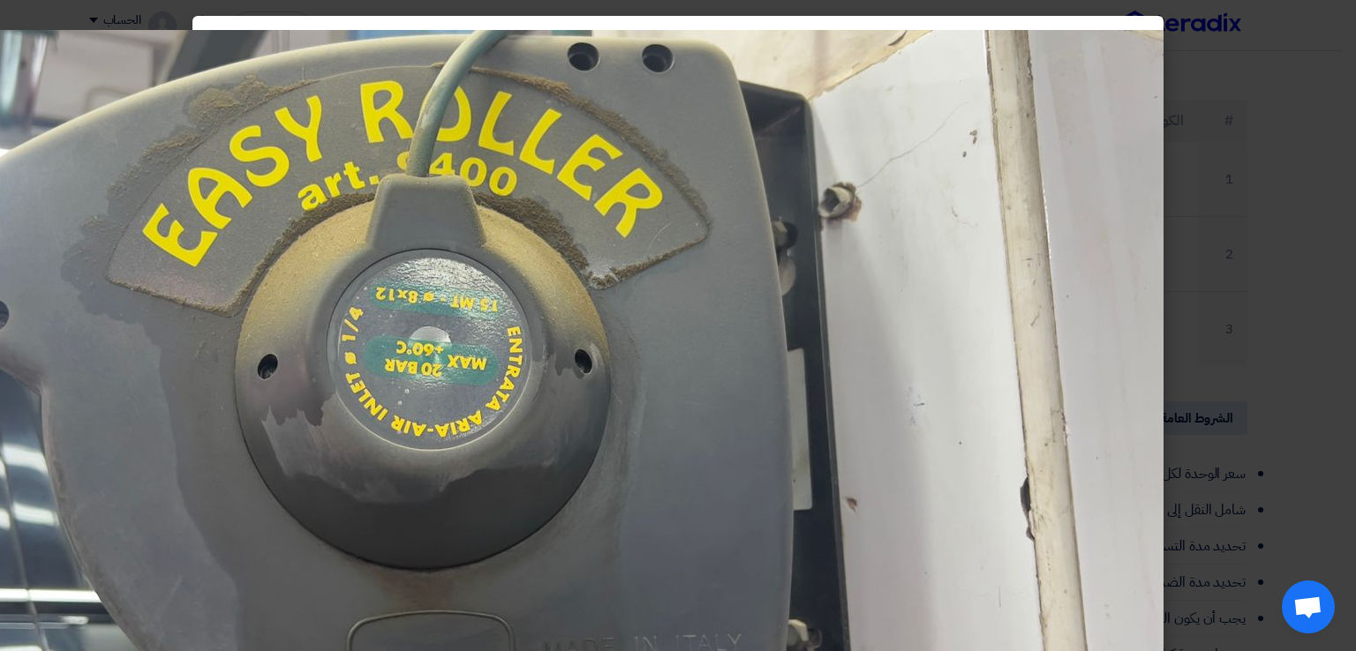
click at [1115, 271] on img at bounding box center [457, 427] width 1412 height 794
click at [1314, 265] on modal-container at bounding box center [678, 325] width 1356 height 651
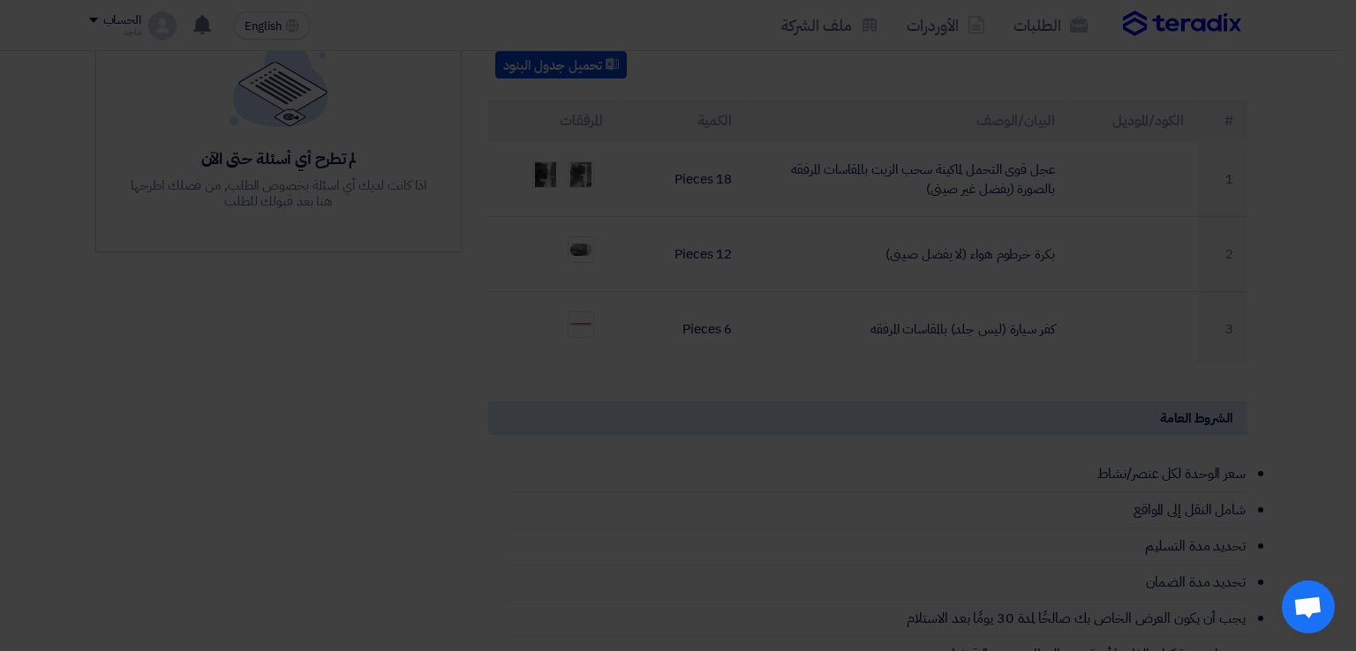
click at [1314, 265] on modal-container at bounding box center [678, 325] width 1356 height 651
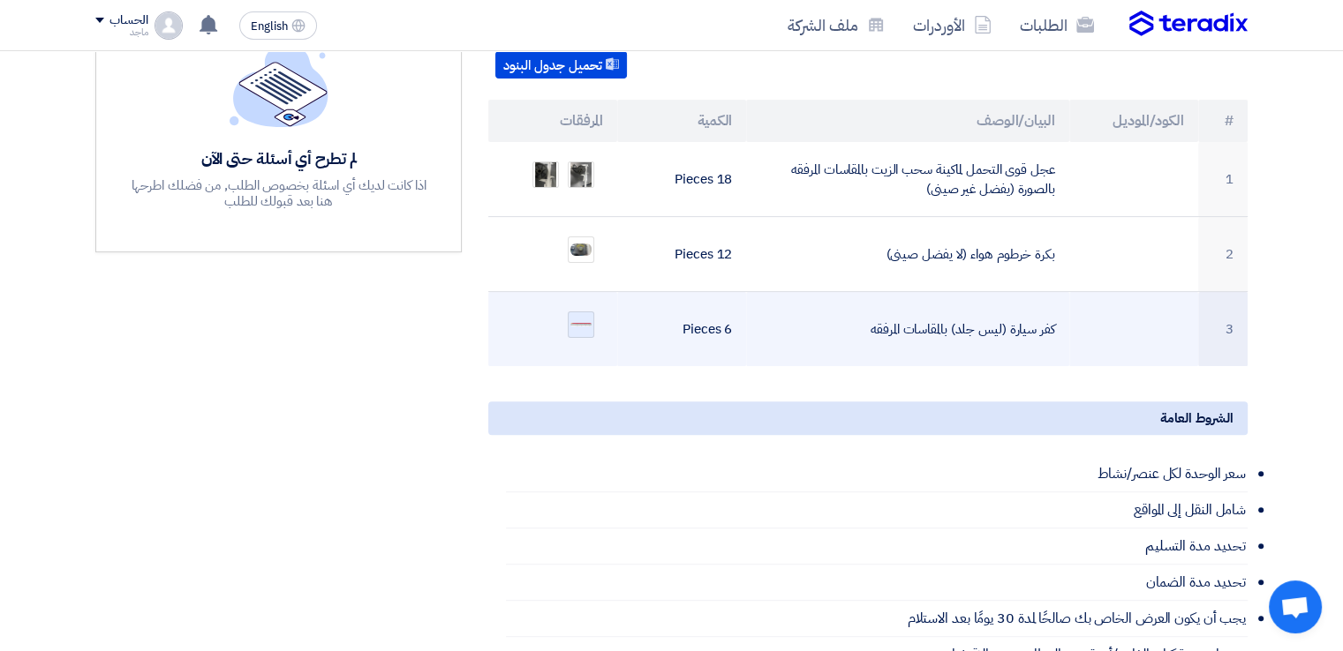
click at [582, 321] on img at bounding box center [580, 325] width 25 height 8
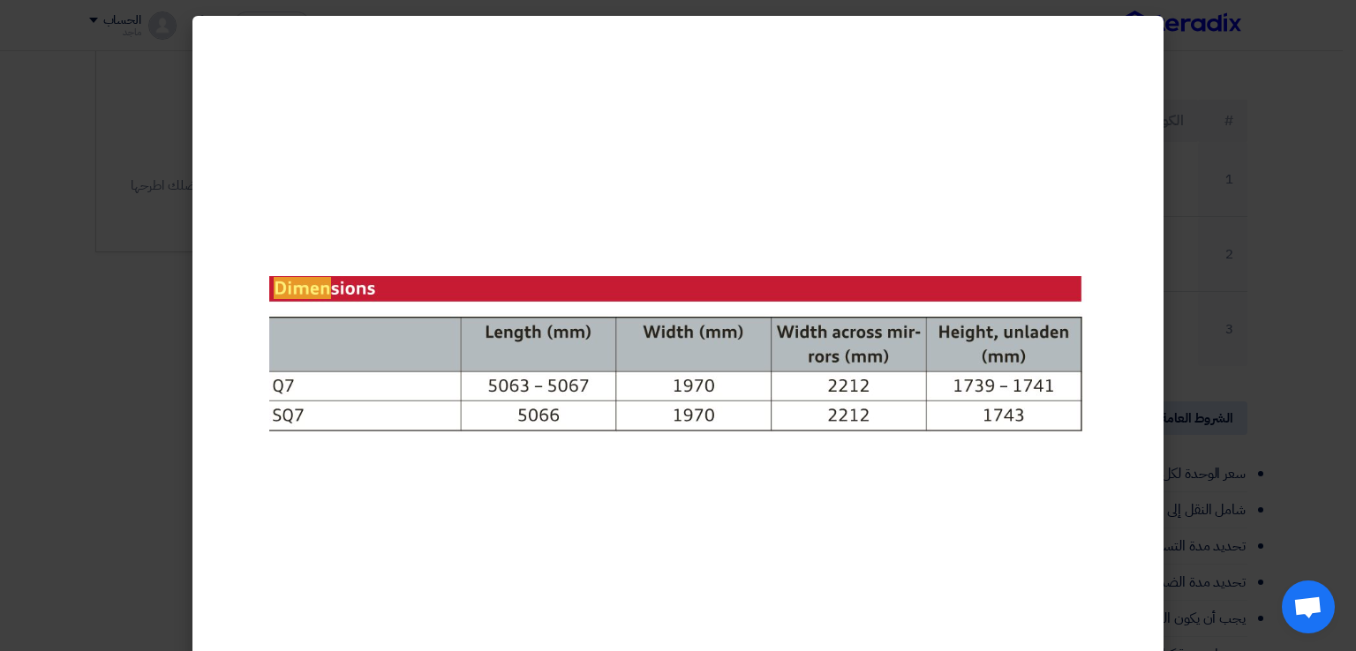
click at [888, 478] on div at bounding box center [677, 355] width 817 height 651
click at [1302, 313] on modal-container at bounding box center [678, 325] width 1356 height 651
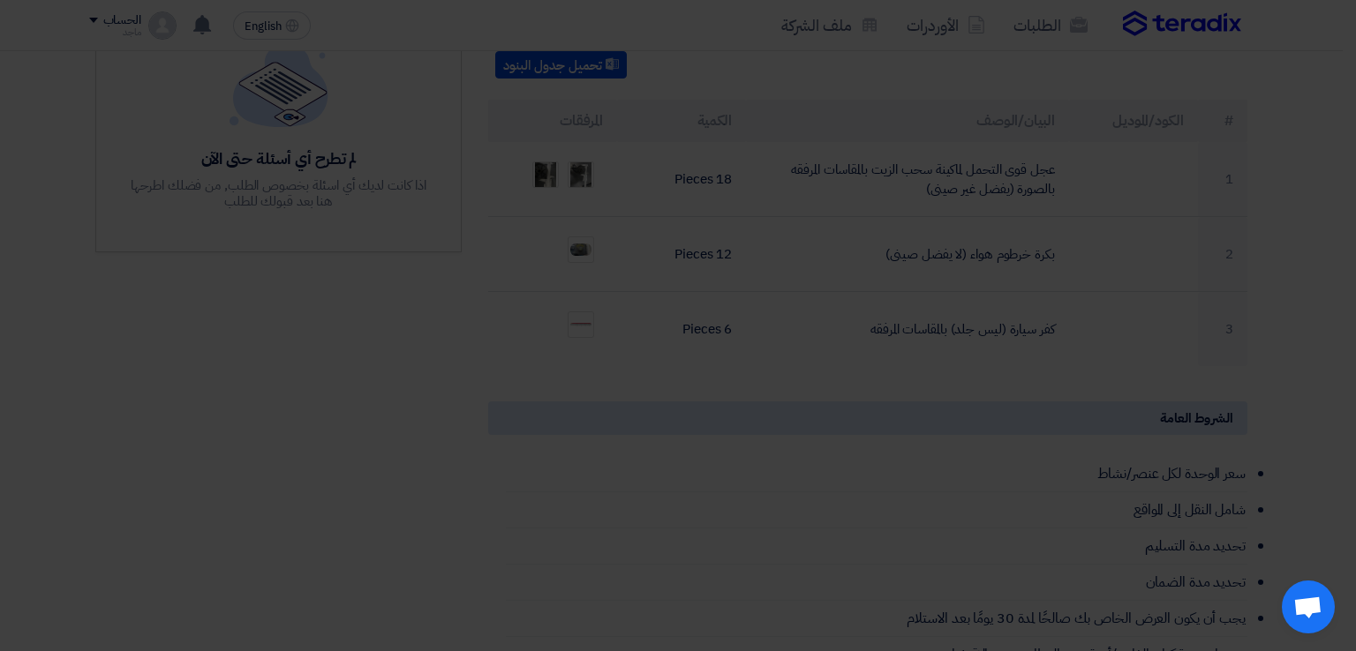
click at [1302, 313] on modal-container at bounding box center [678, 325] width 1356 height 651
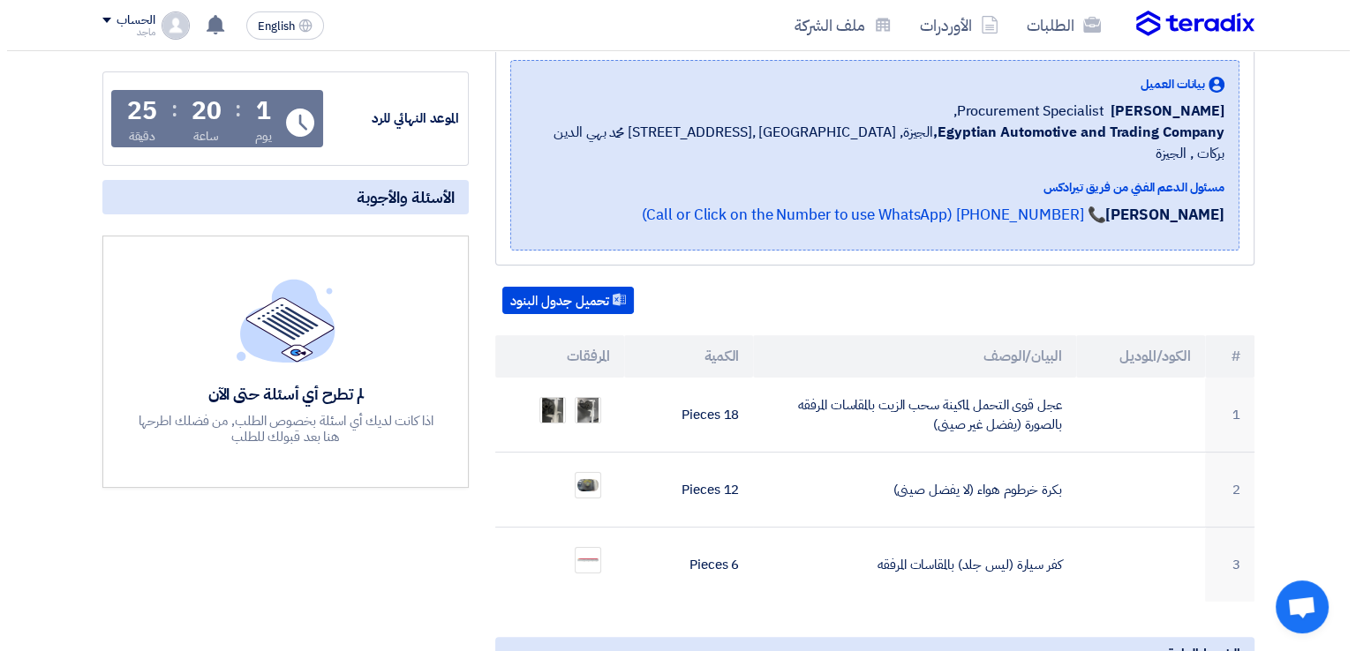
scroll to position [263, 0]
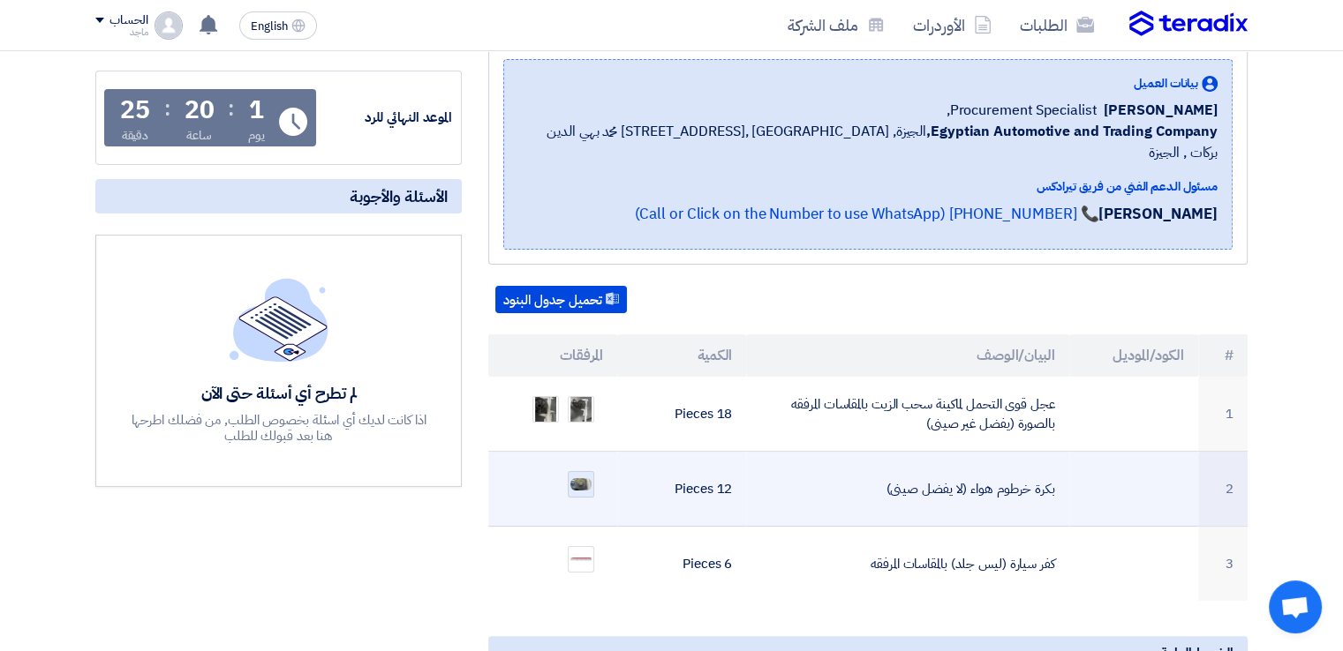
click at [582, 477] on img at bounding box center [580, 485] width 25 height 16
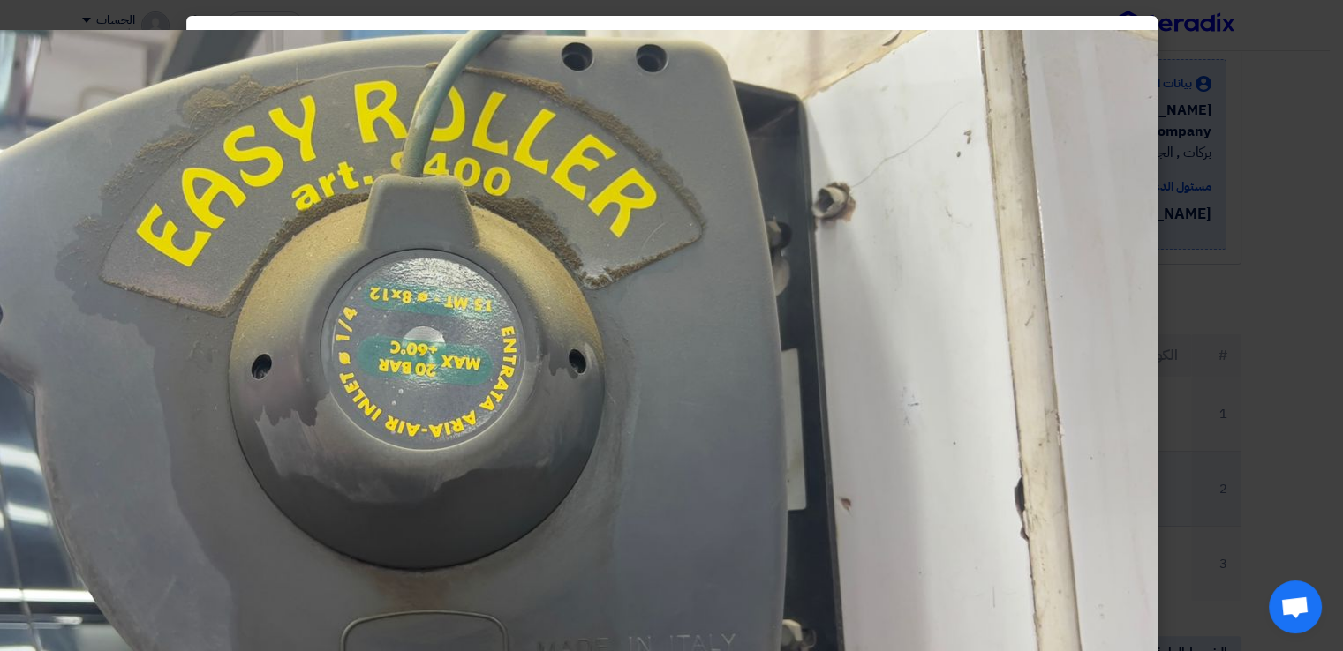
click at [582, 463] on img at bounding box center [451, 427] width 1412 height 794
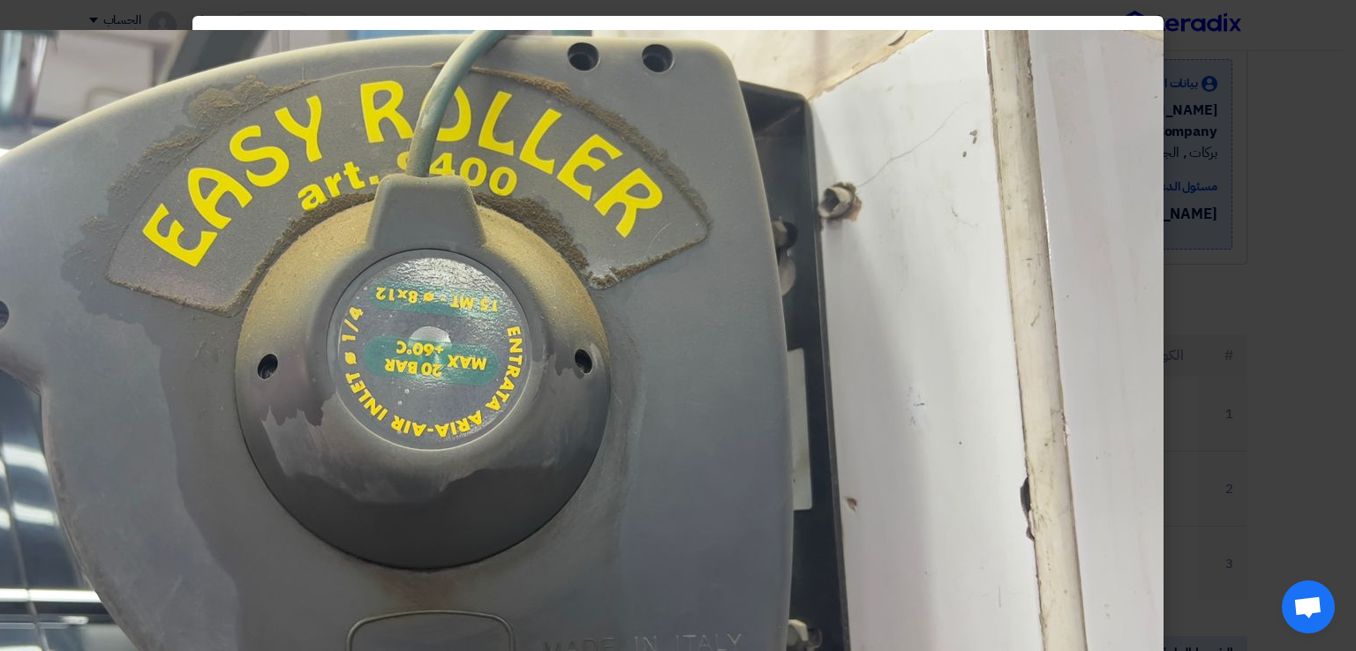
click at [1088, 301] on img at bounding box center [457, 427] width 1412 height 794
click at [890, 358] on img at bounding box center [457, 427] width 1412 height 794
click at [1300, 331] on modal-container at bounding box center [678, 325] width 1356 height 651
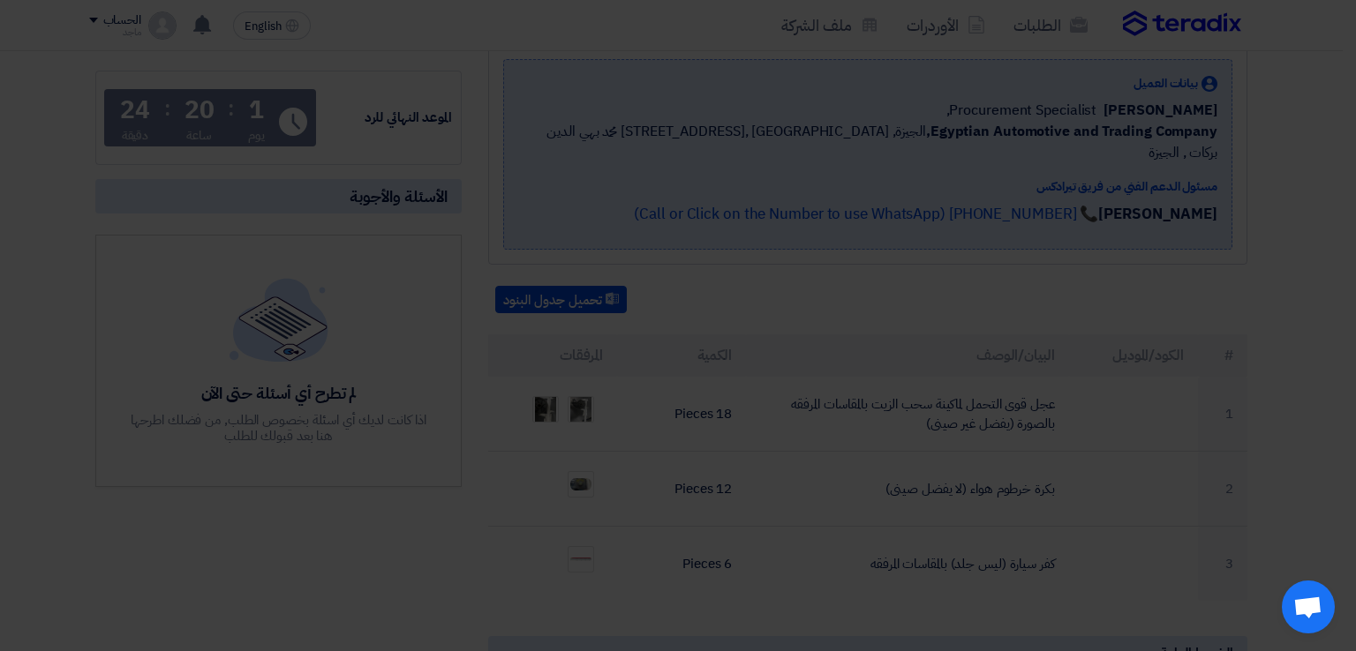
click at [1300, 331] on modal-container at bounding box center [678, 325] width 1356 height 651
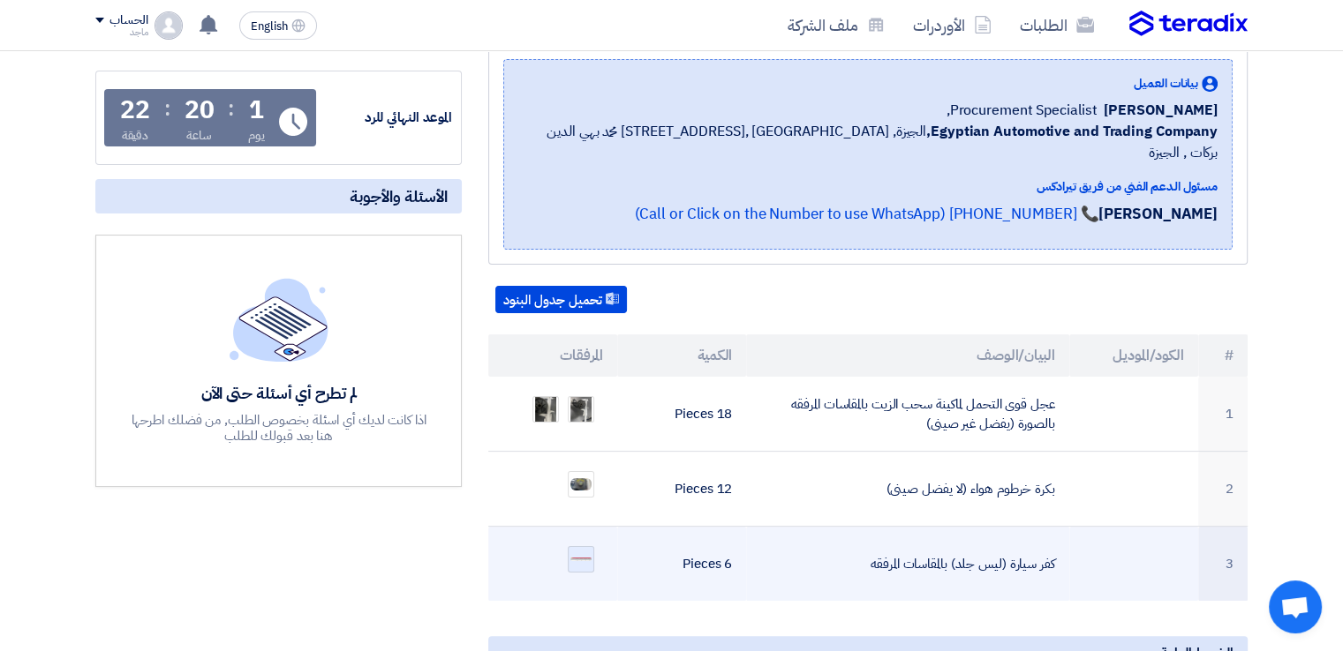
click at [578, 556] on img at bounding box center [580, 560] width 25 height 8
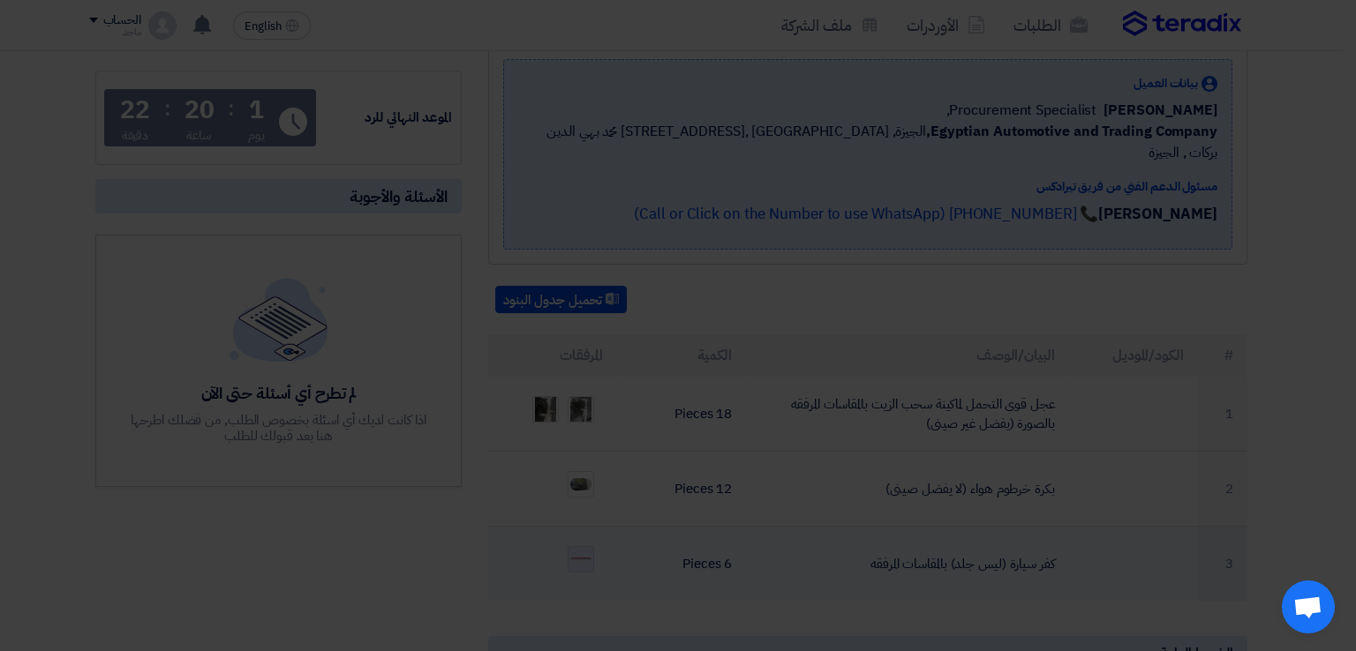
click at [578, 536] on div at bounding box center [677, 311] width 817 height 651
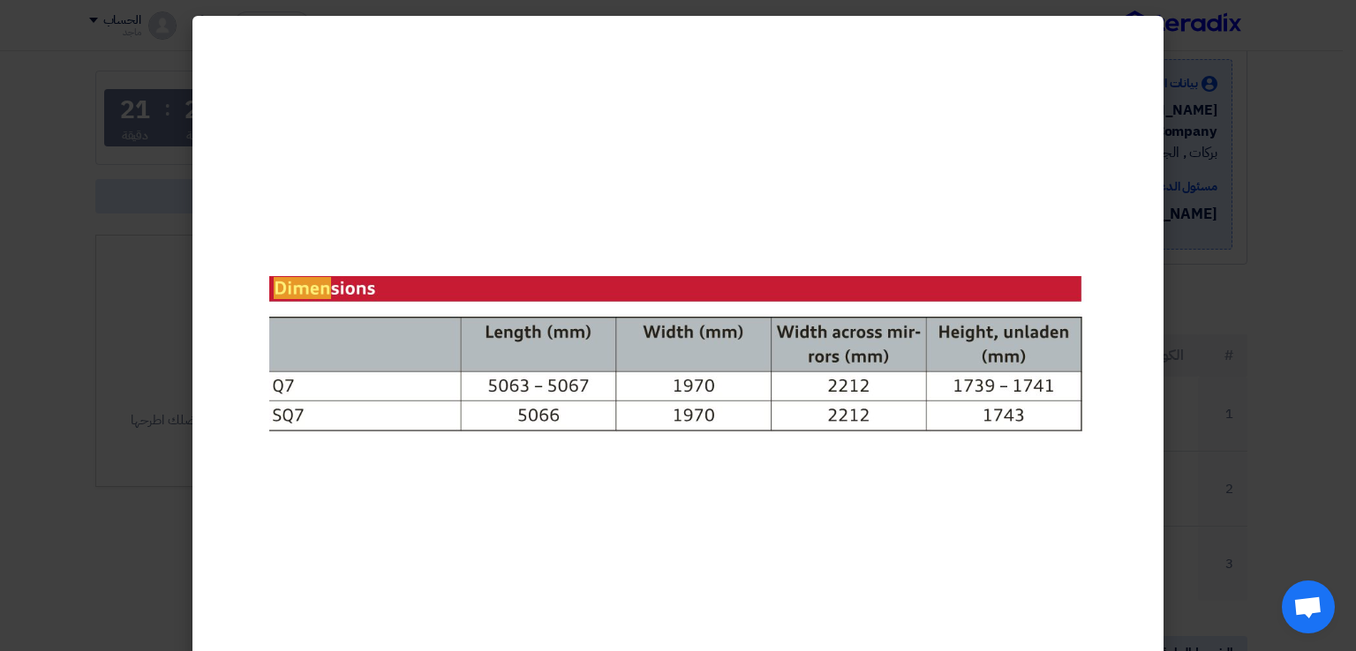
click at [106, 516] on modal-container at bounding box center [678, 325] width 1356 height 651
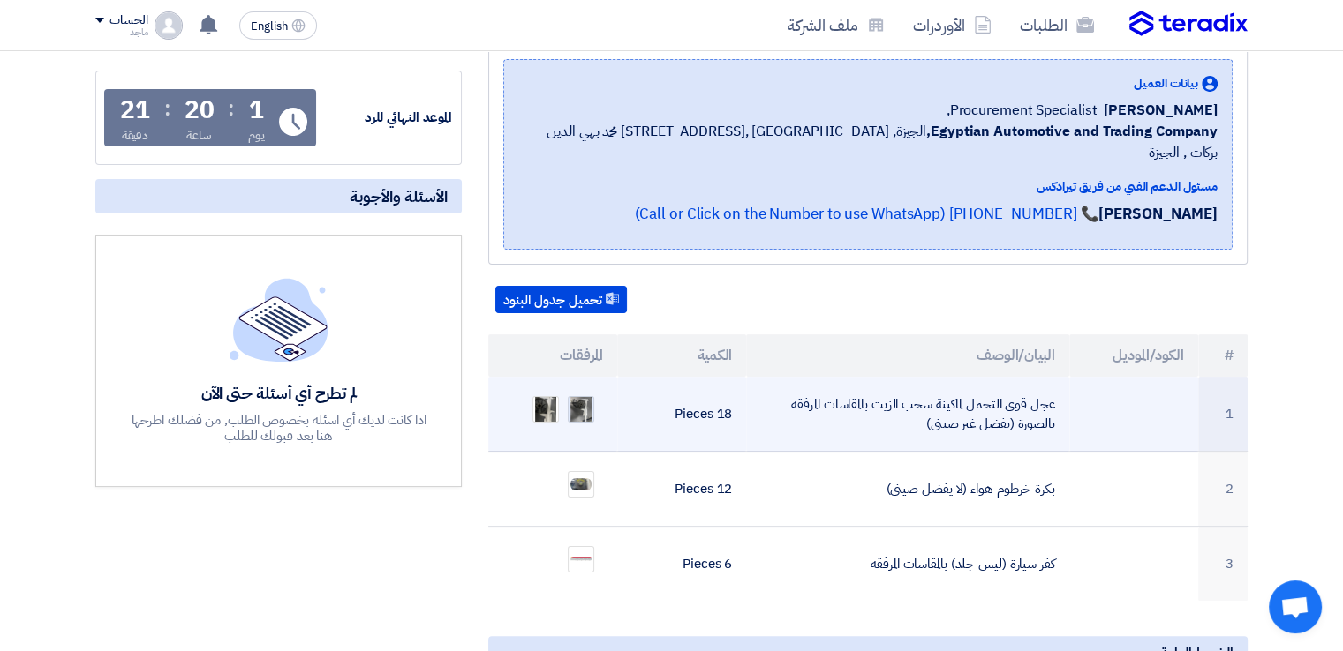
click at [584, 389] on img at bounding box center [580, 409] width 25 height 41
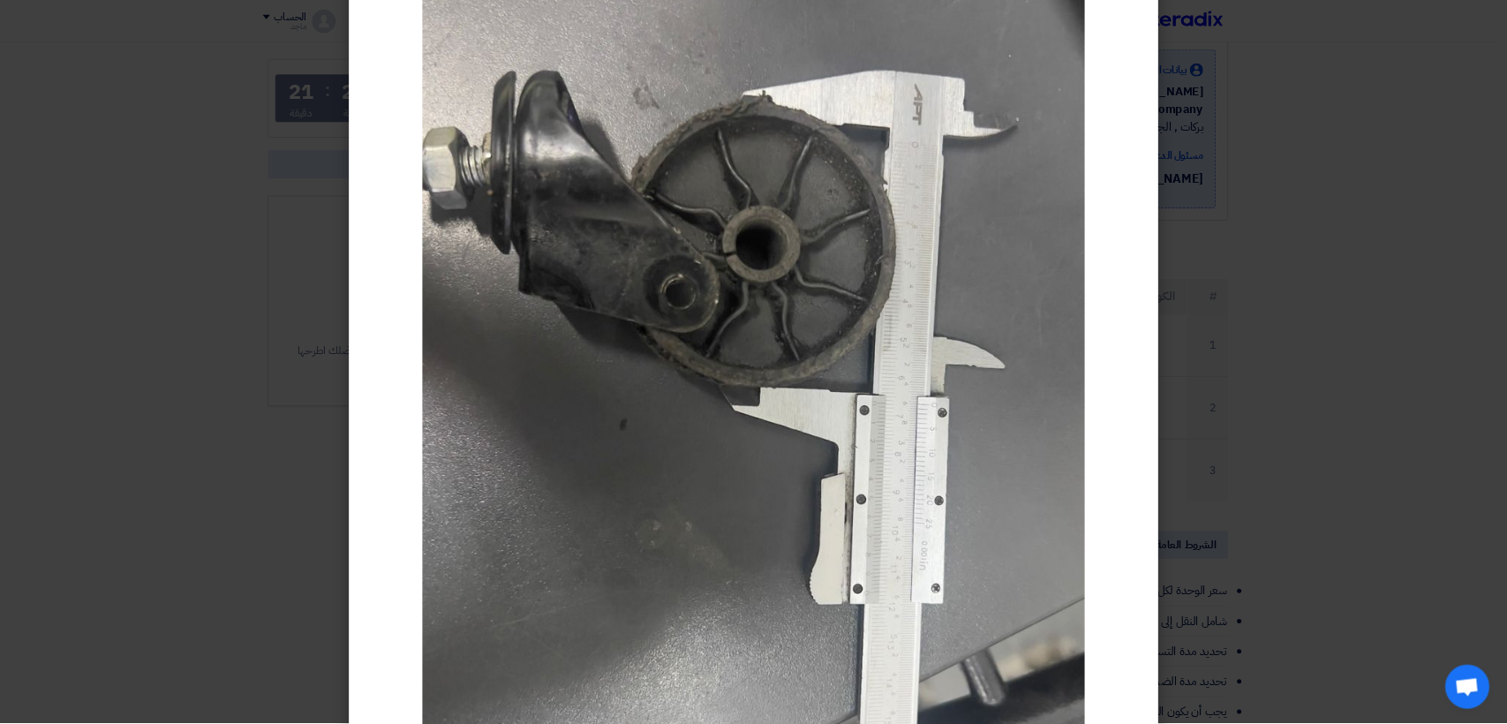
scroll to position [206, 0]
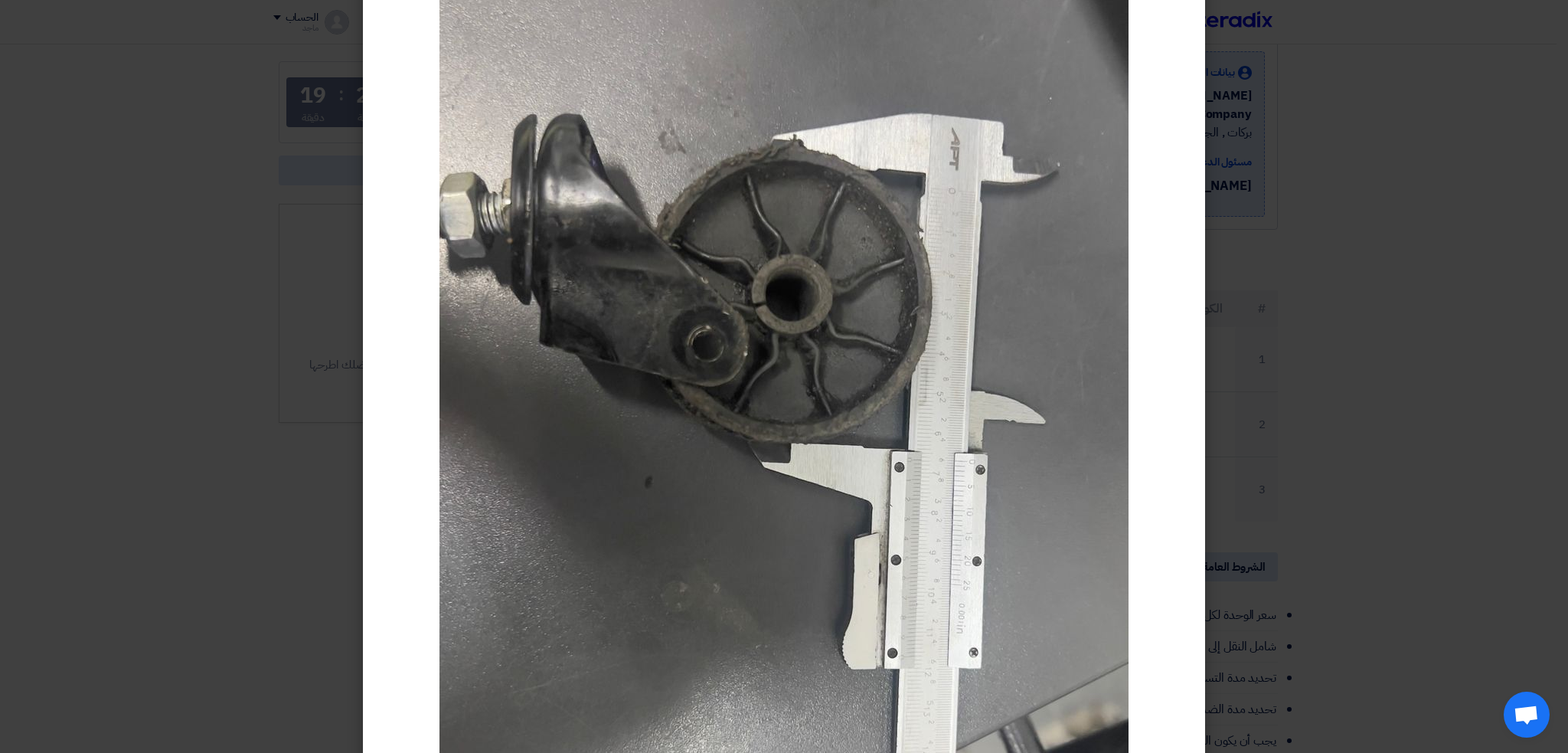
click at [254, 293] on modal-container at bounding box center [784, 376] width 1568 height 753
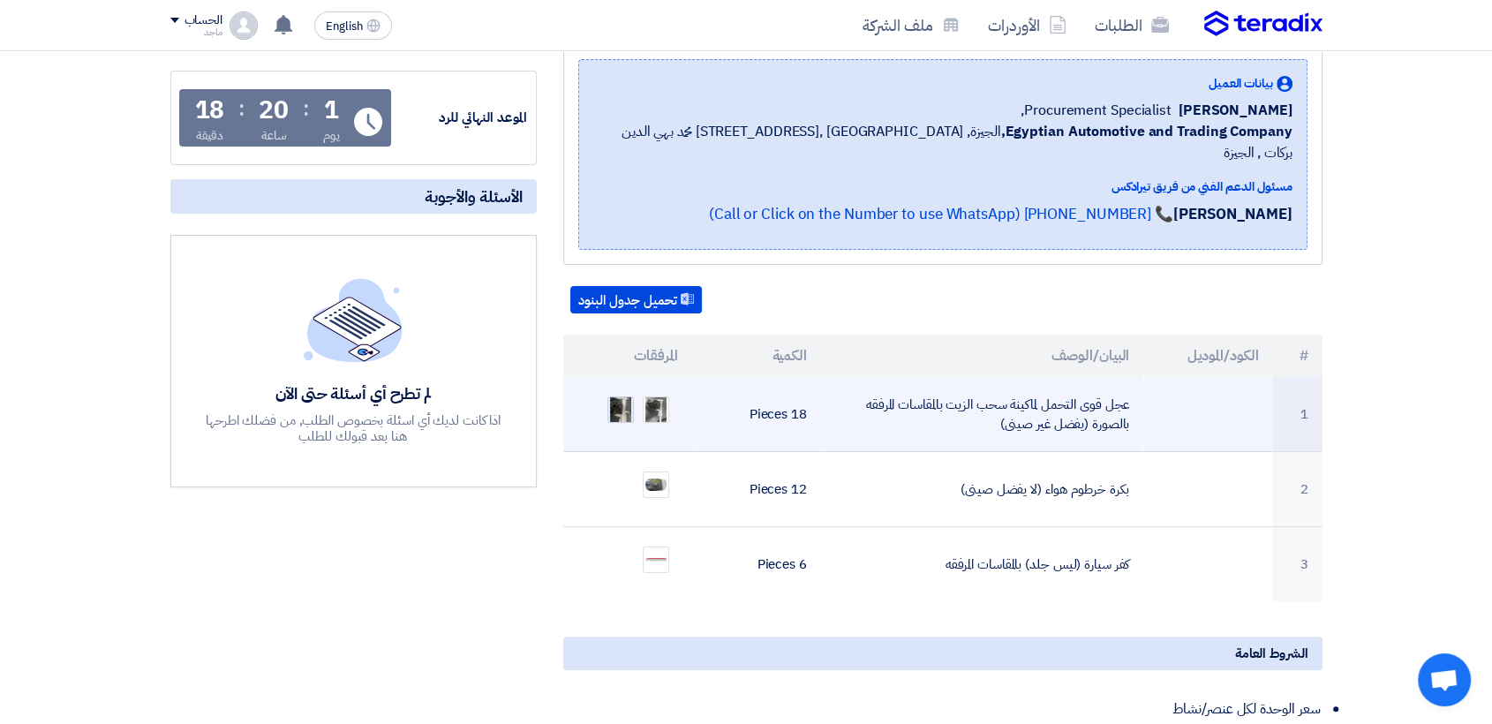
click at [627, 389] on img at bounding box center [620, 409] width 25 height 41
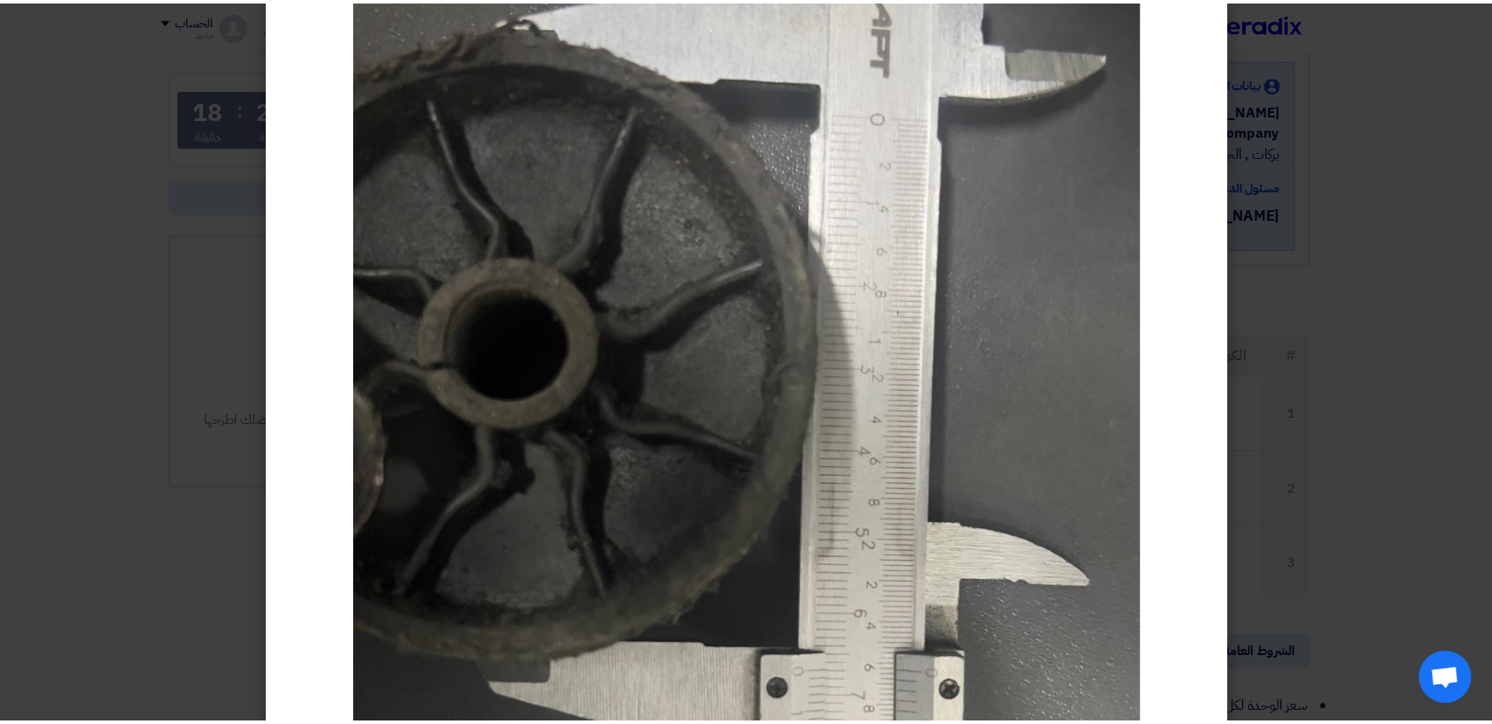
scroll to position [254, 0]
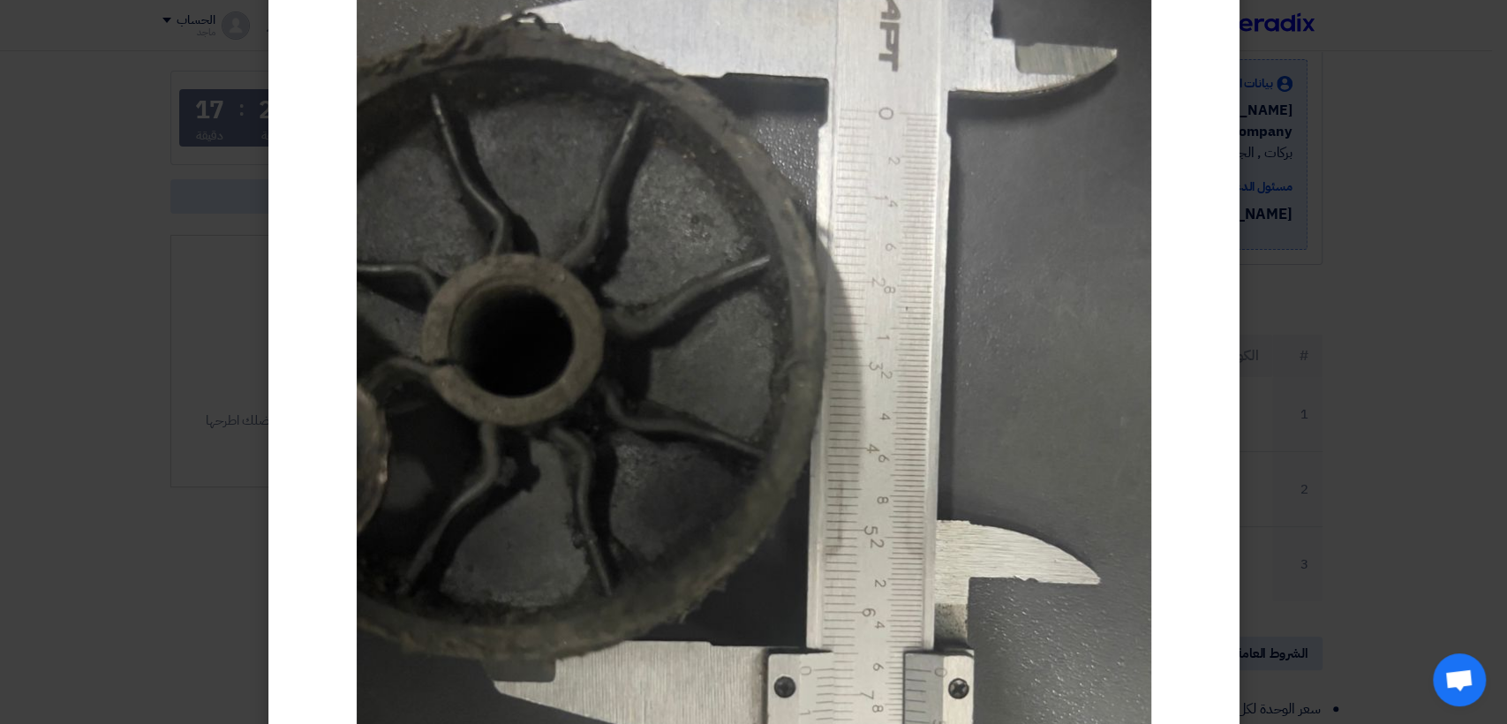
click at [37, 471] on modal-container at bounding box center [753, 362] width 1507 height 724
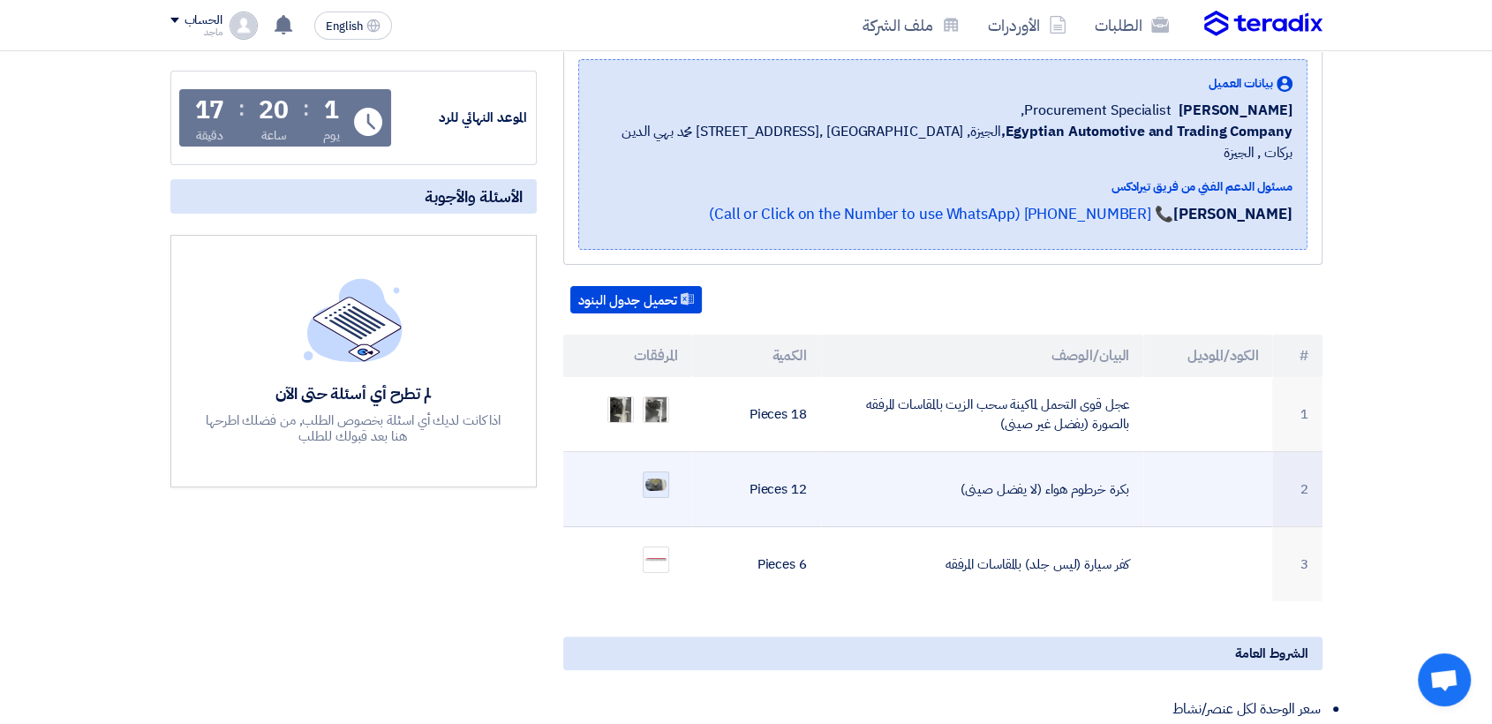
click at [658, 477] on img at bounding box center [656, 485] width 25 height 16
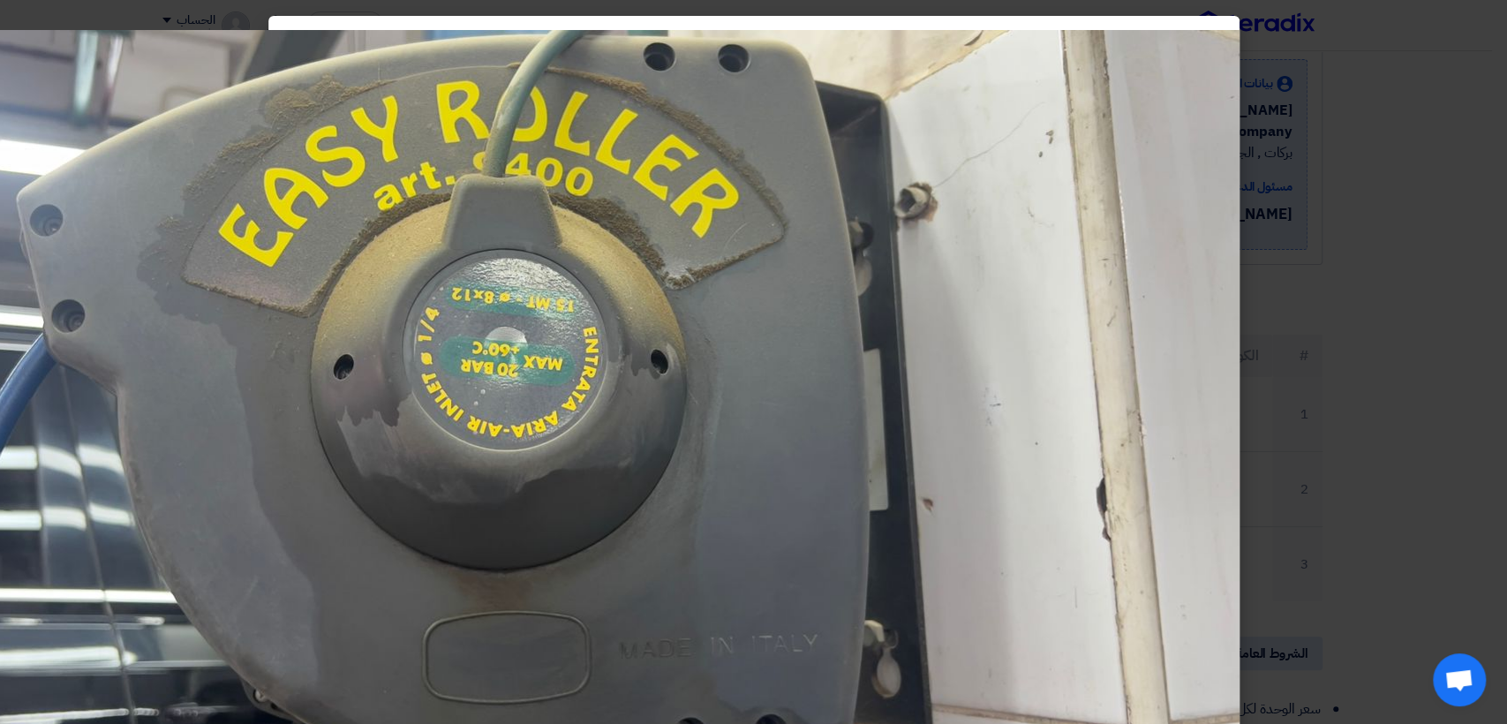
click at [1466, 475] on modal-container at bounding box center [753, 362] width 1507 height 724
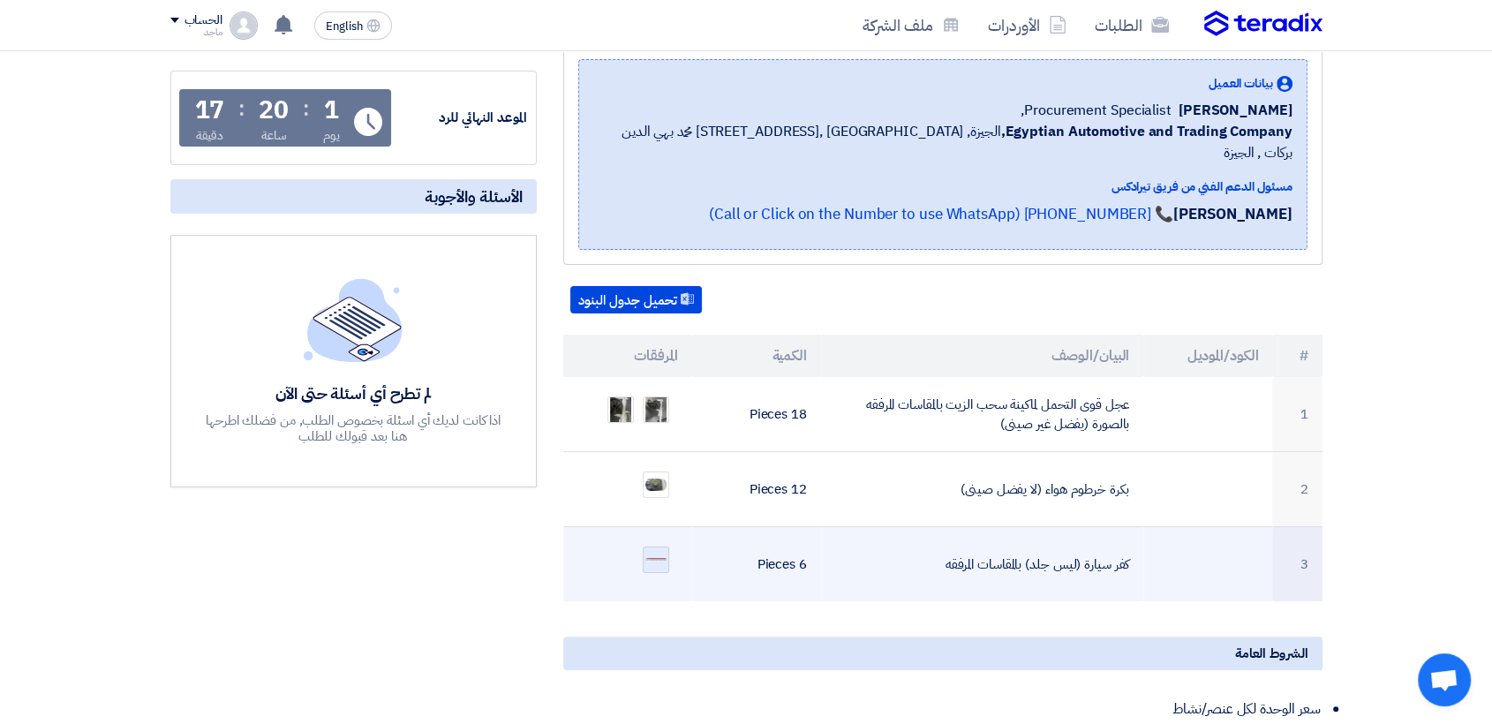
click at [657, 546] on div at bounding box center [656, 559] width 26 height 26
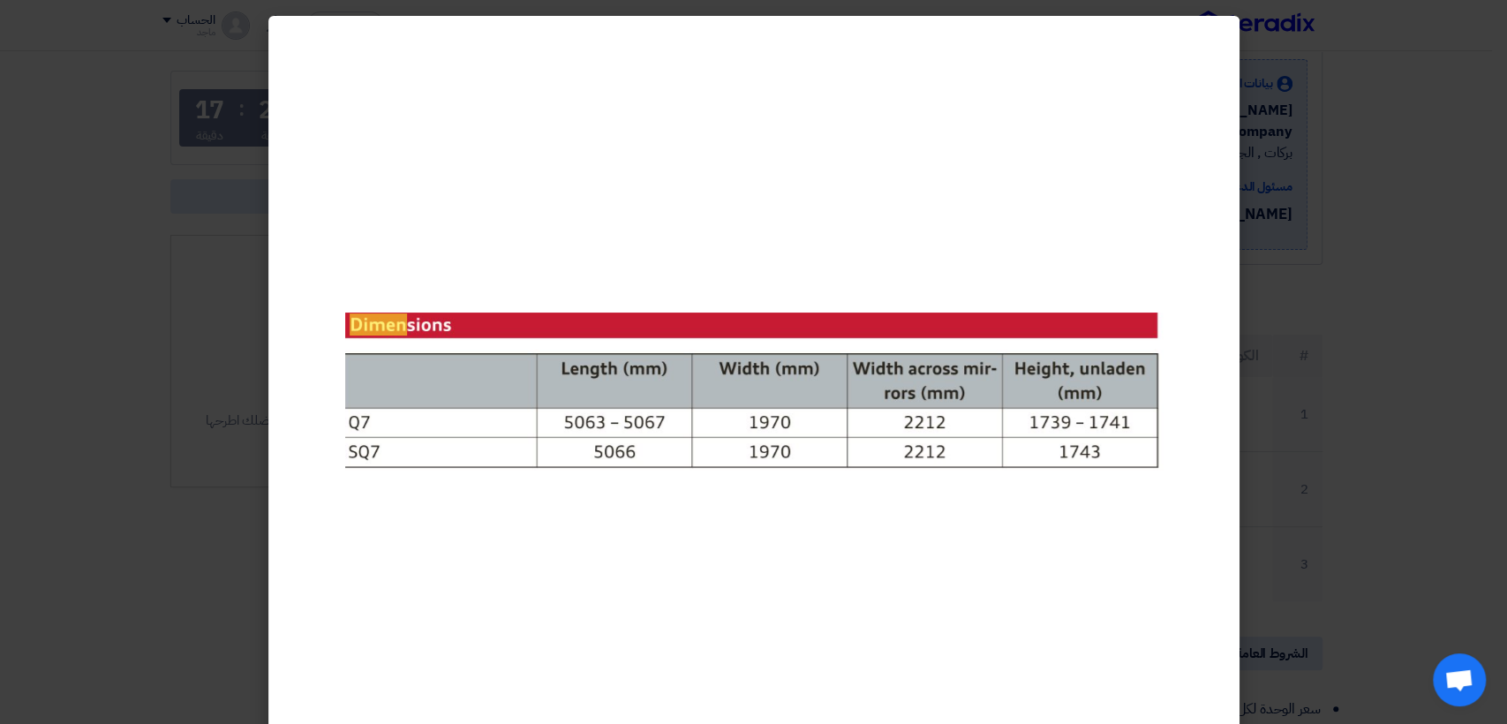
click at [229, 574] on modal-container at bounding box center [753, 362] width 1507 height 724
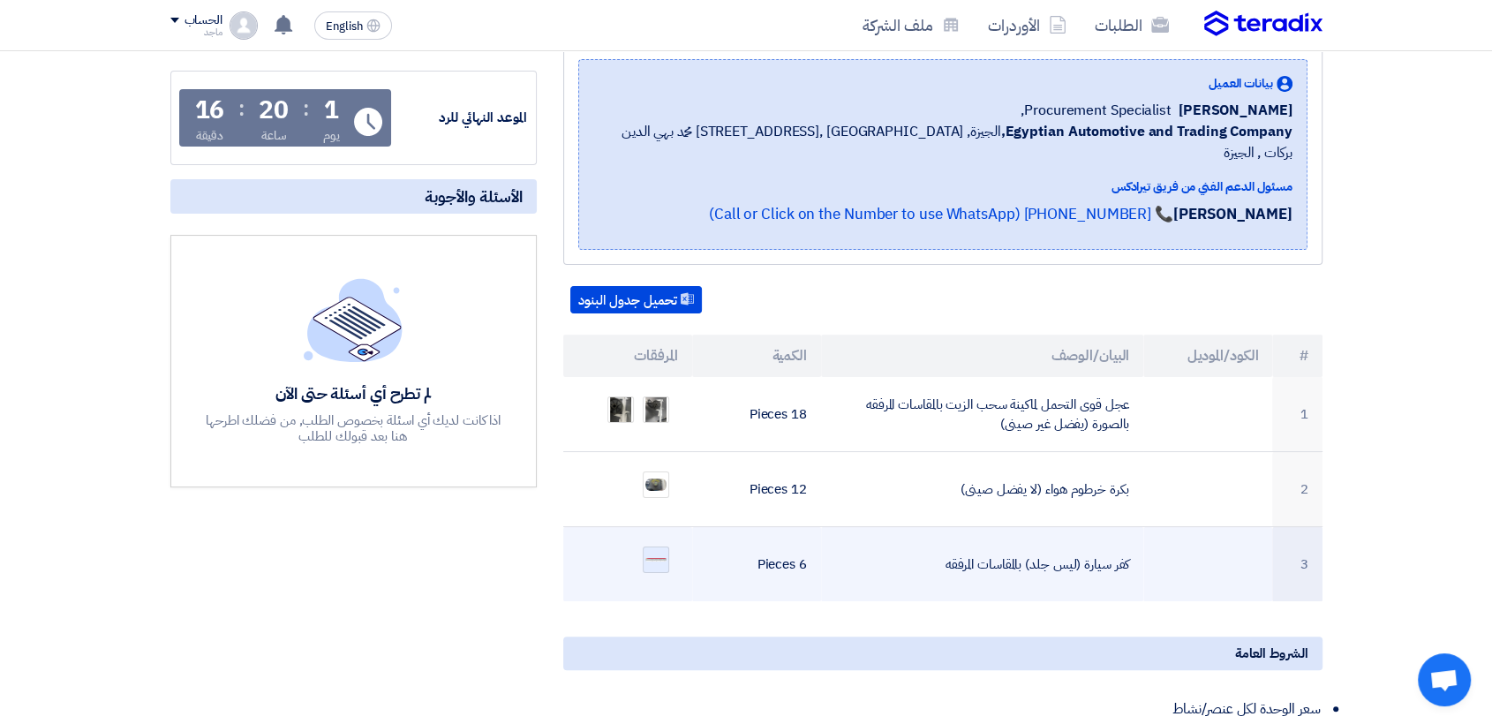
click at [650, 546] on div at bounding box center [656, 559] width 26 height 26
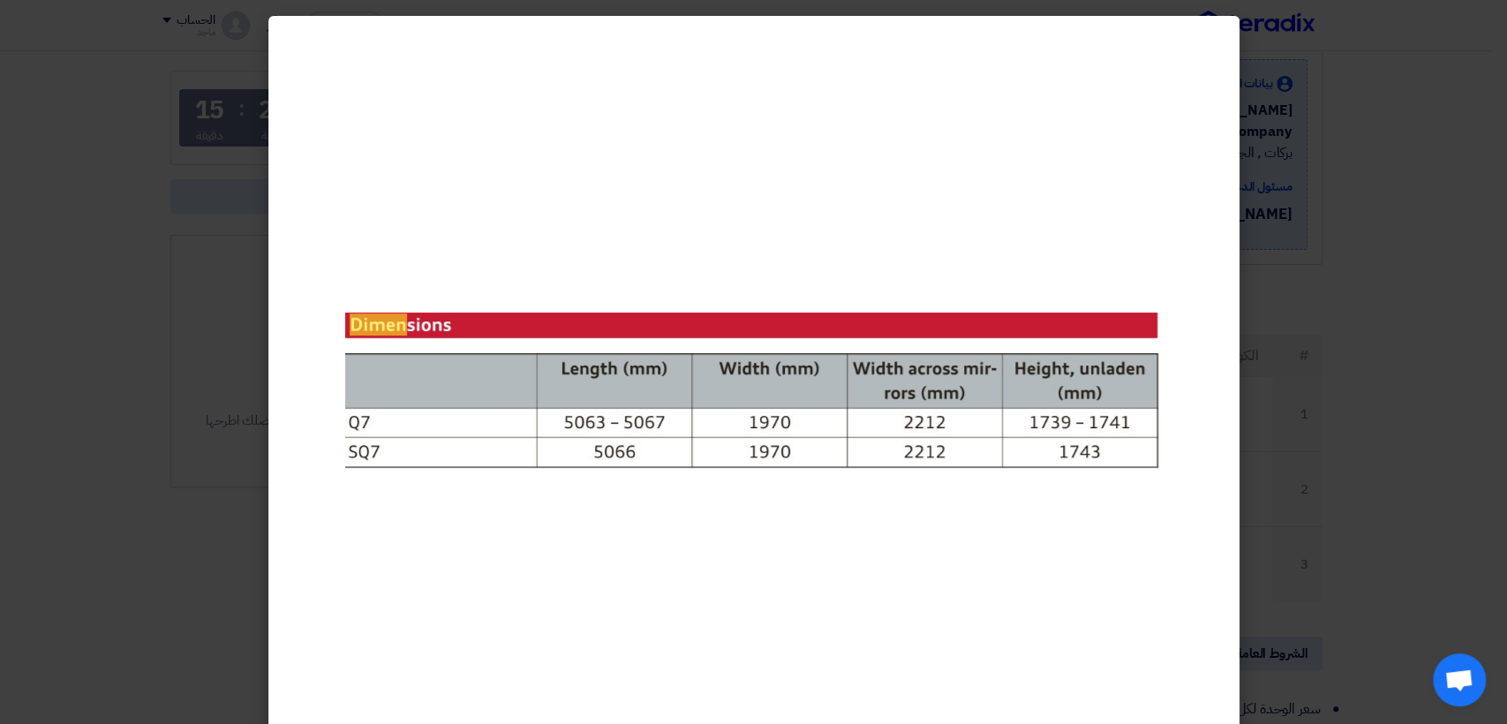
drag, startPoint x: 650, startPoint y: 529, endPoint x: 104, endPoint y: 534, distance: 545.6
click at [104, 534] on modal-container at bounding box center [753, 362] width 1507 height 724
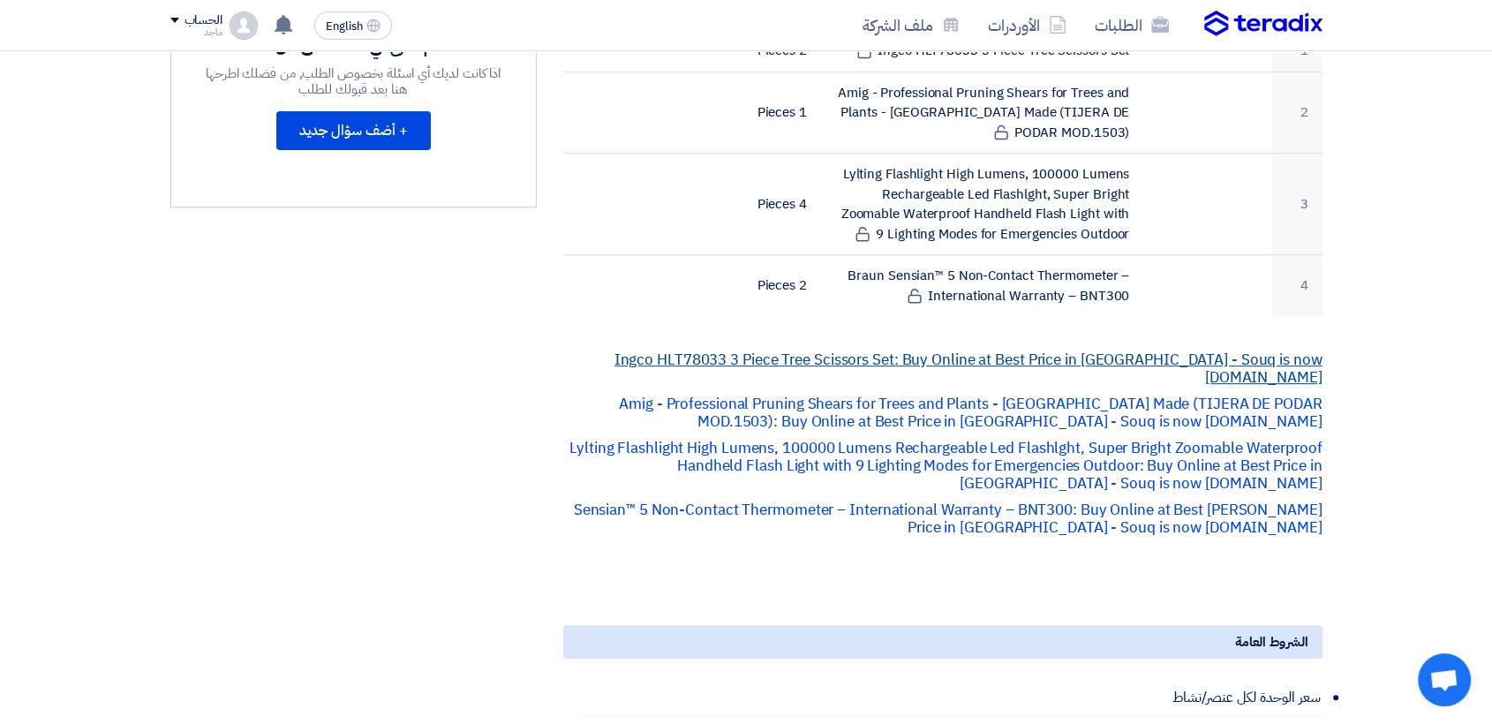
click at [795, 349] on link "Ingco HLT78033 3 Piece Tree Scissors Set: Buy Online at Best Price in [GEOGRAPH…" at bounding box center [968, 369] width 708 height 40
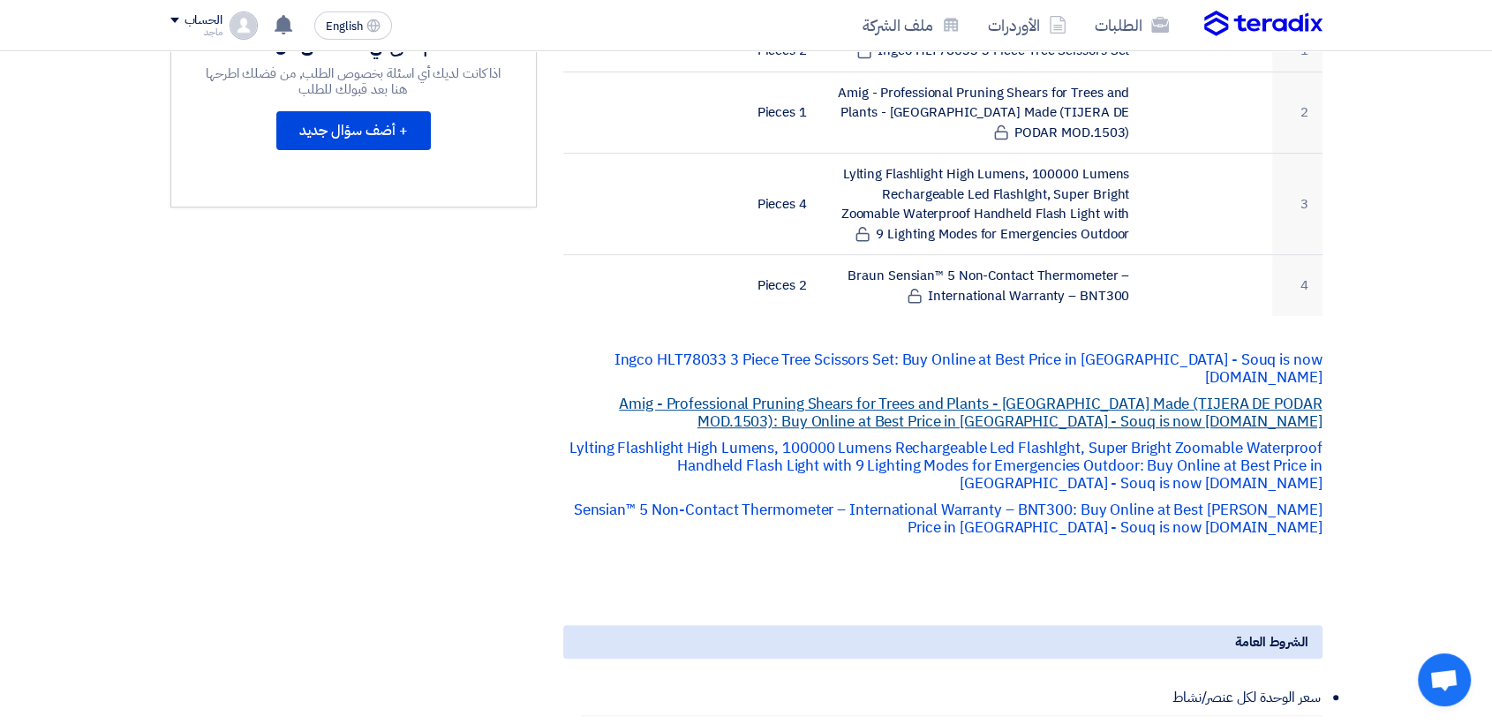
click at [619, 393] on link "Amig - Professional Pruning Shears for Trees and Plants - [GEOGRAPHIC_DATA] Mad…" at bounding box center [970, 413] width 703 height 40
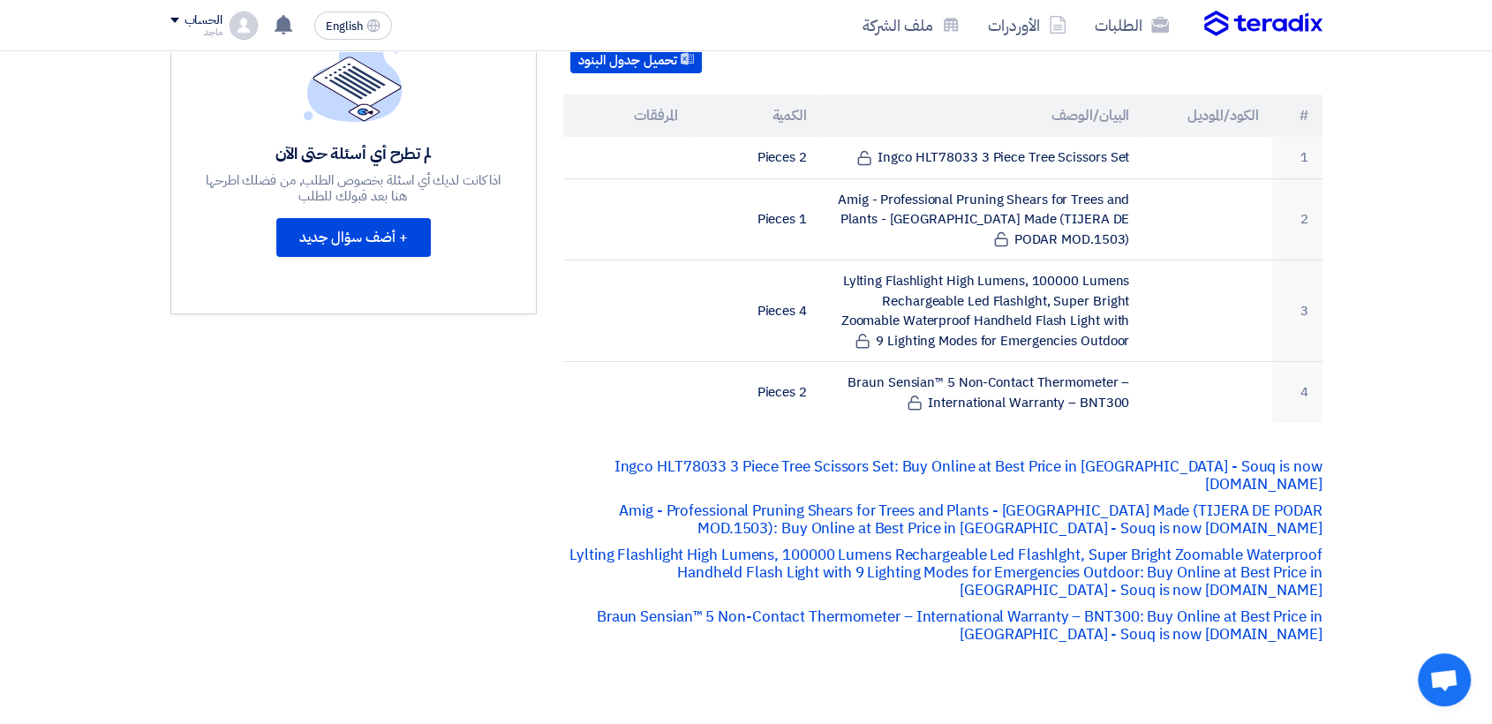
scroll to position [514, 0]
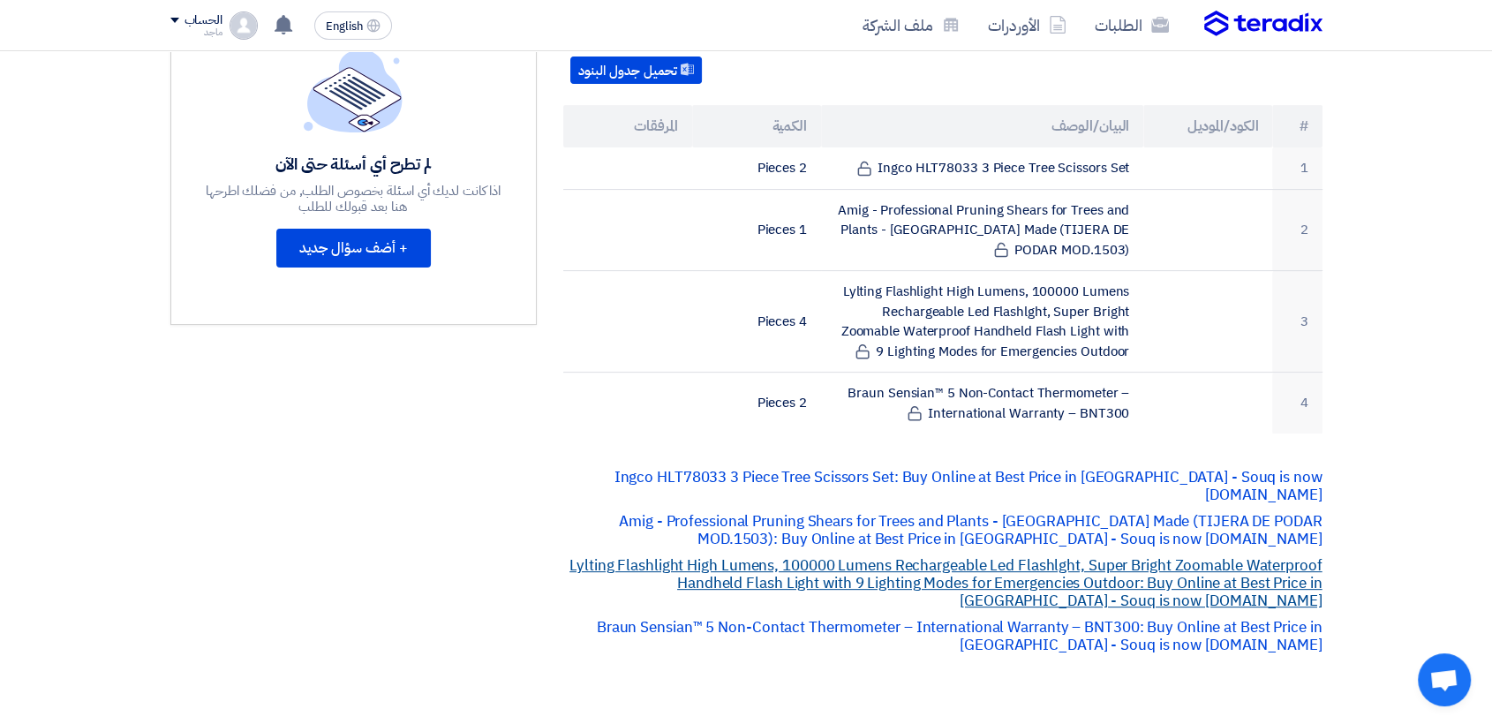
click at [902, 554] on link "Lylting Flashlight High Lumens, 100000 Lumens Rechargeable Led Flashlght, Super…" at bounding box center [945, 582] width 752 height 57
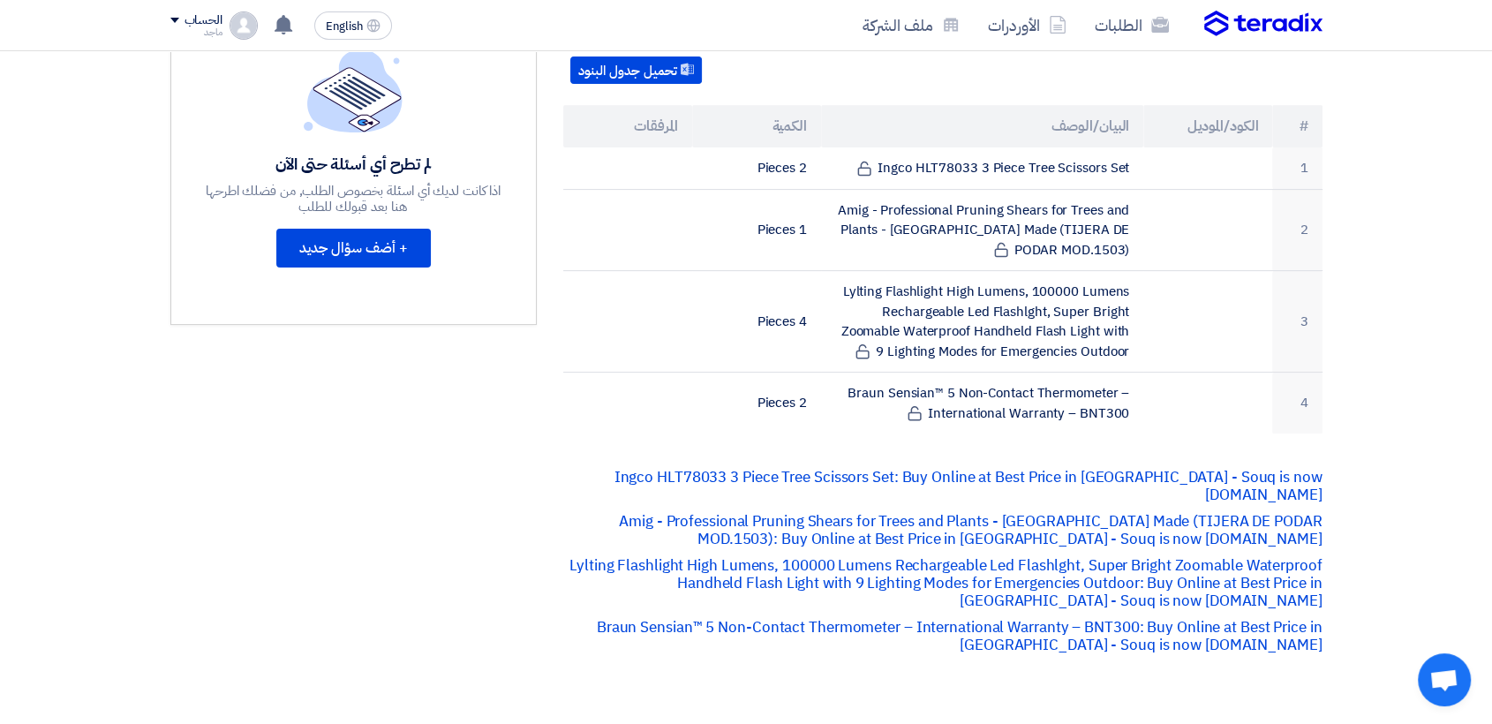
click at [918, 619] on p "Braun Sensian™ 5 Non-Contact Thermometer – International Warranty – BNT300: Buy…" at bounding box center [942, 636] width 759 height 35
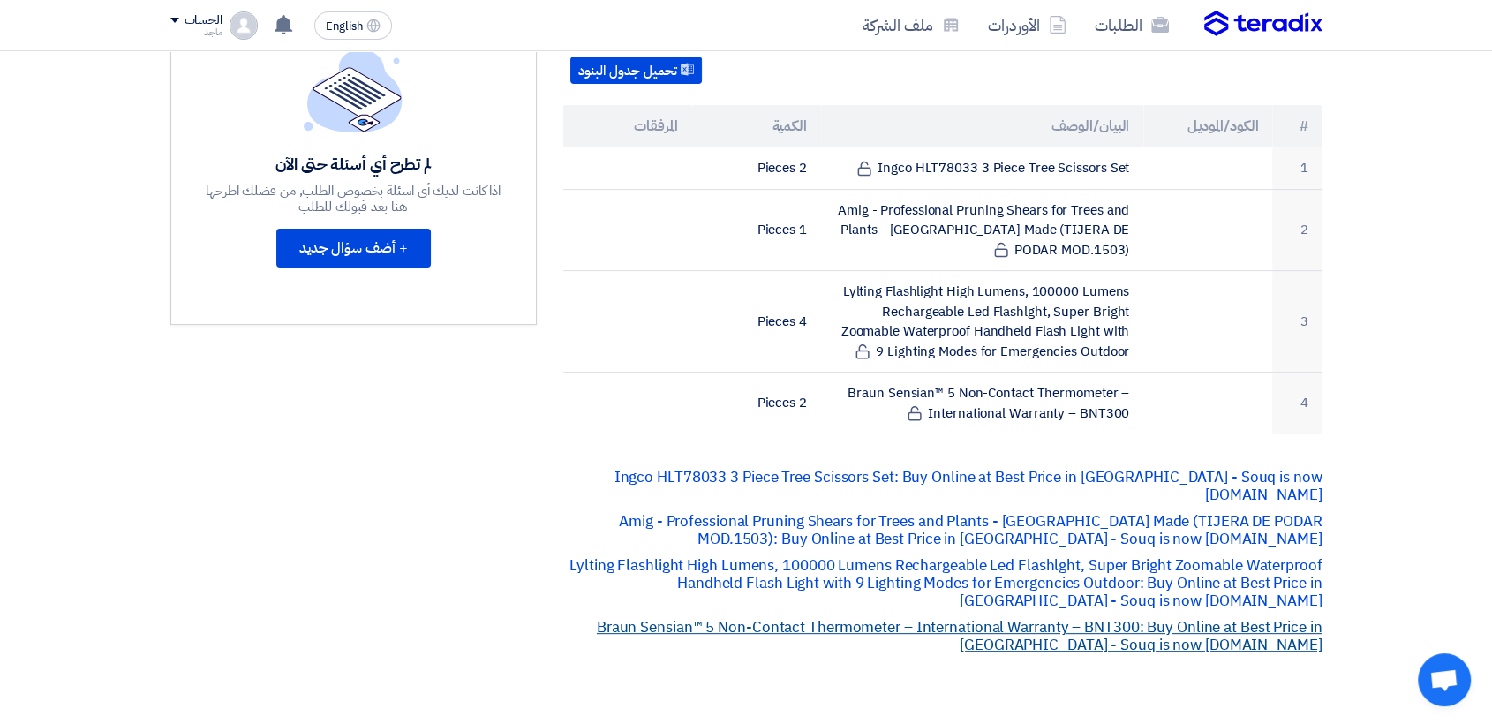
click at [922, 616] on link "Braun Sensian™ 5 Non-Contact Thermometer – International Warranty – BNT300: Buy…" at bounding box center [960, 636] width 726 height 40
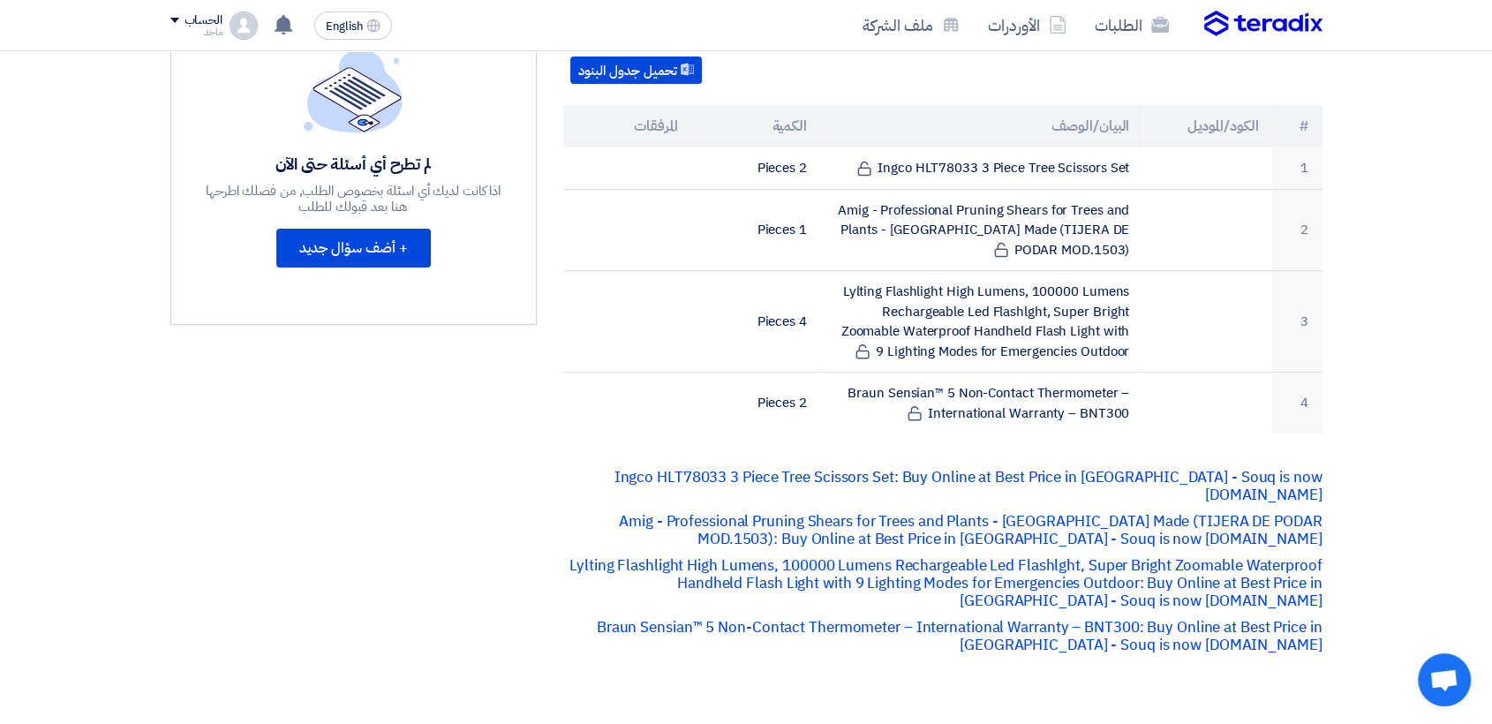
scroll to position [0, 0]
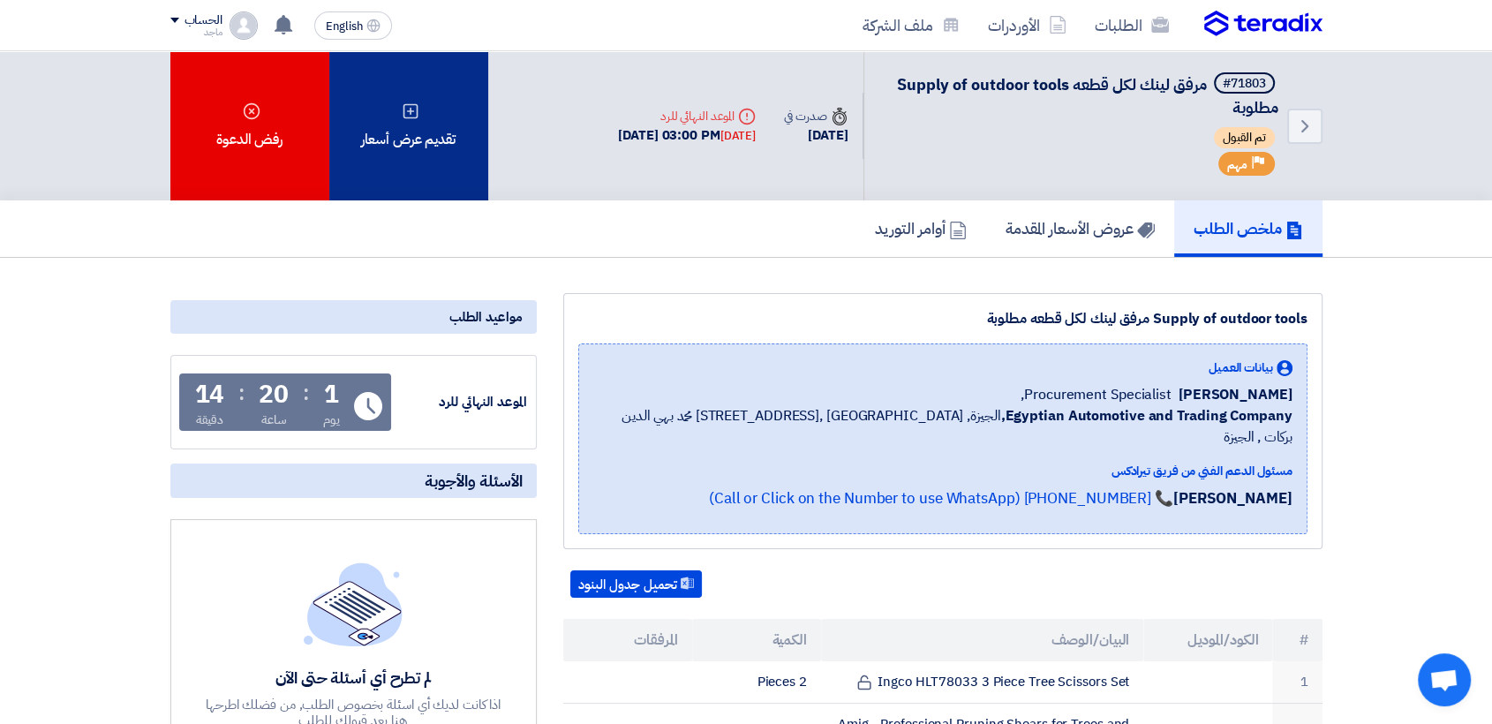
click at [420, 125] on div "تقديم عرض أسعار" at bounding box center [408, 125] width 159 height 149
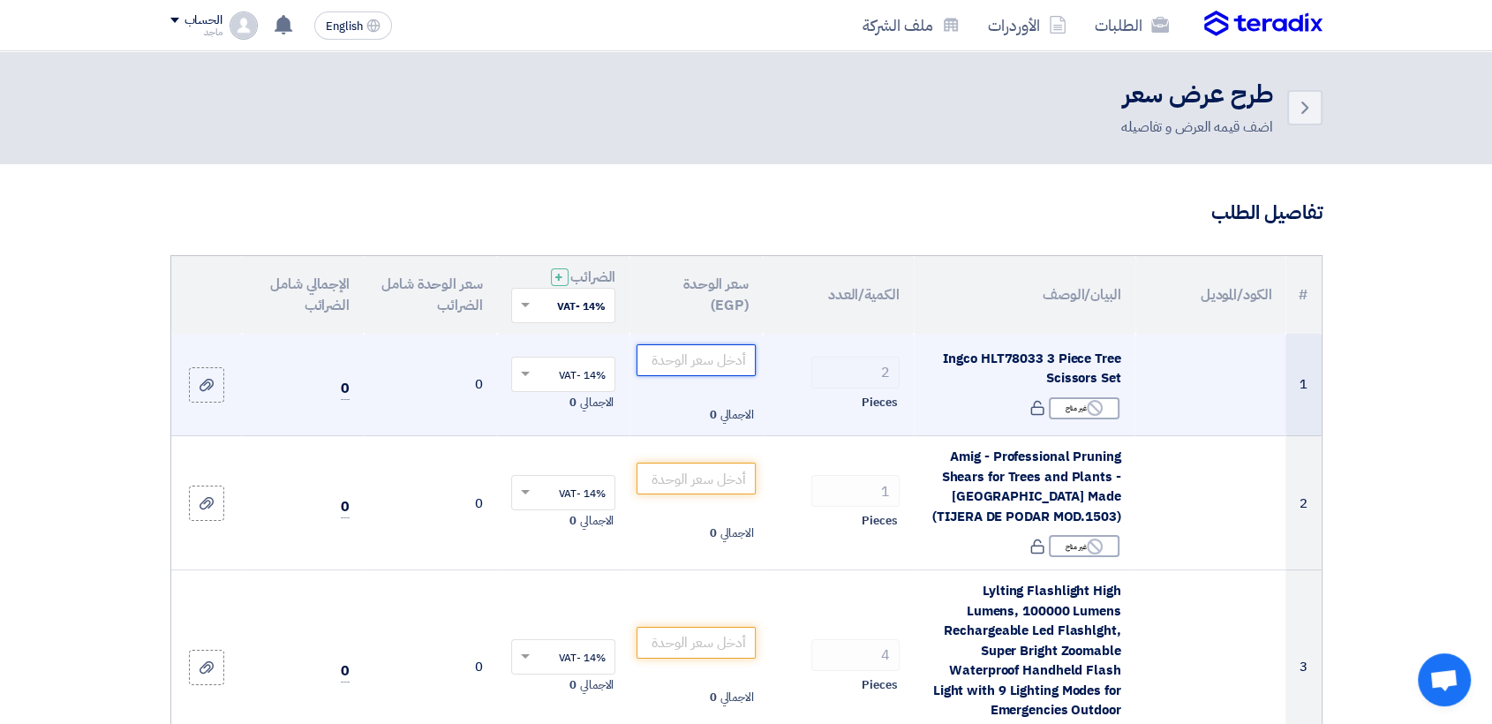
click at [661, 358] on input "number" at bounding box center [695, 360] width 119 height 32
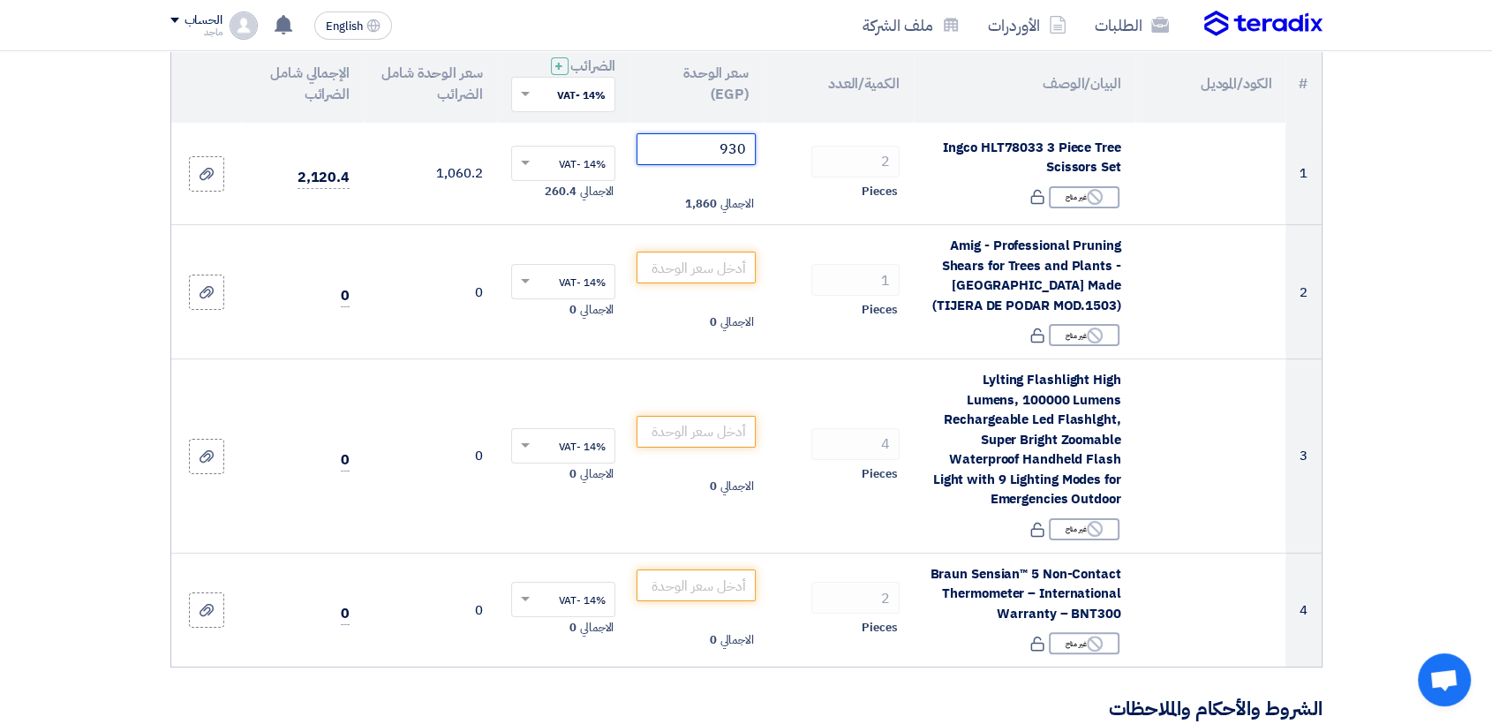
scroll to position [213, 0]
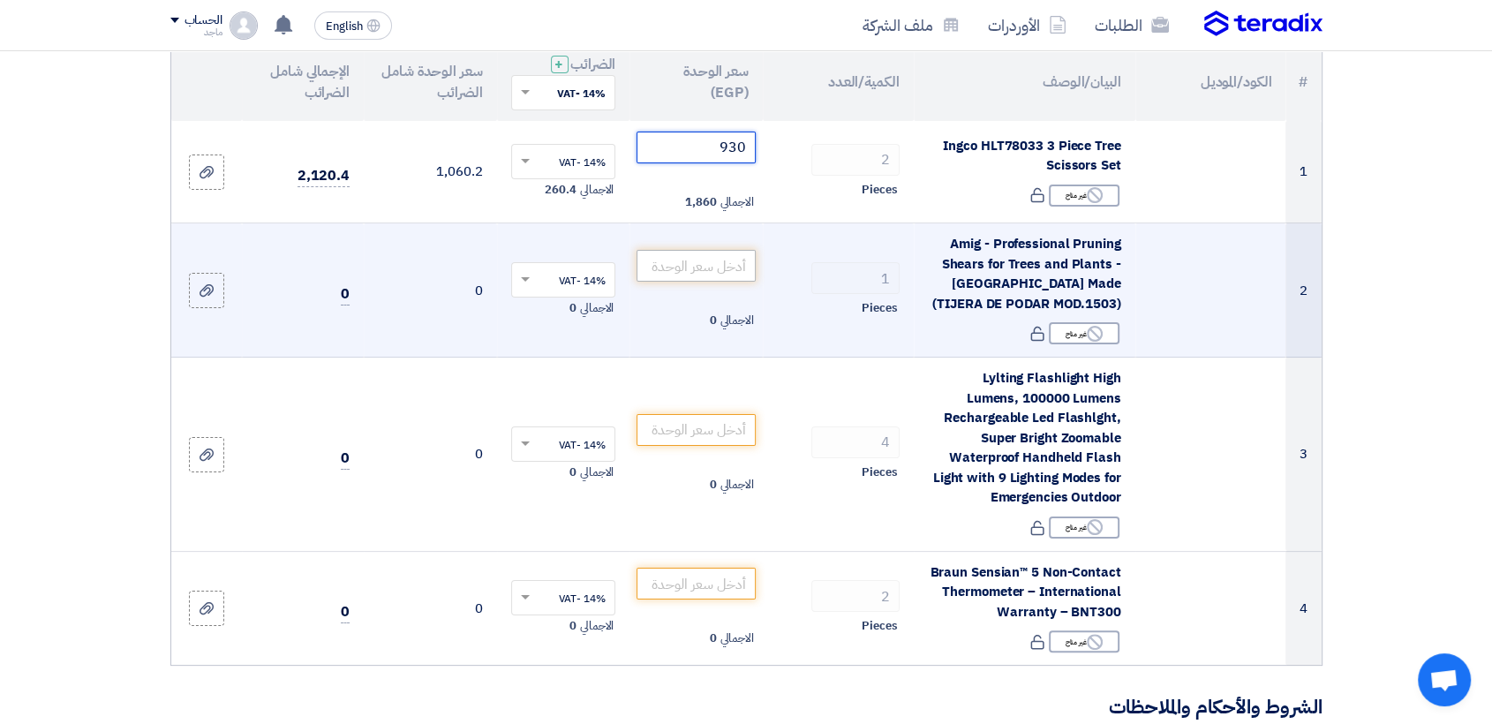
type input "930"
click at [726, 262] on input "number" at bounding box center [695, 266] width 119 height 32
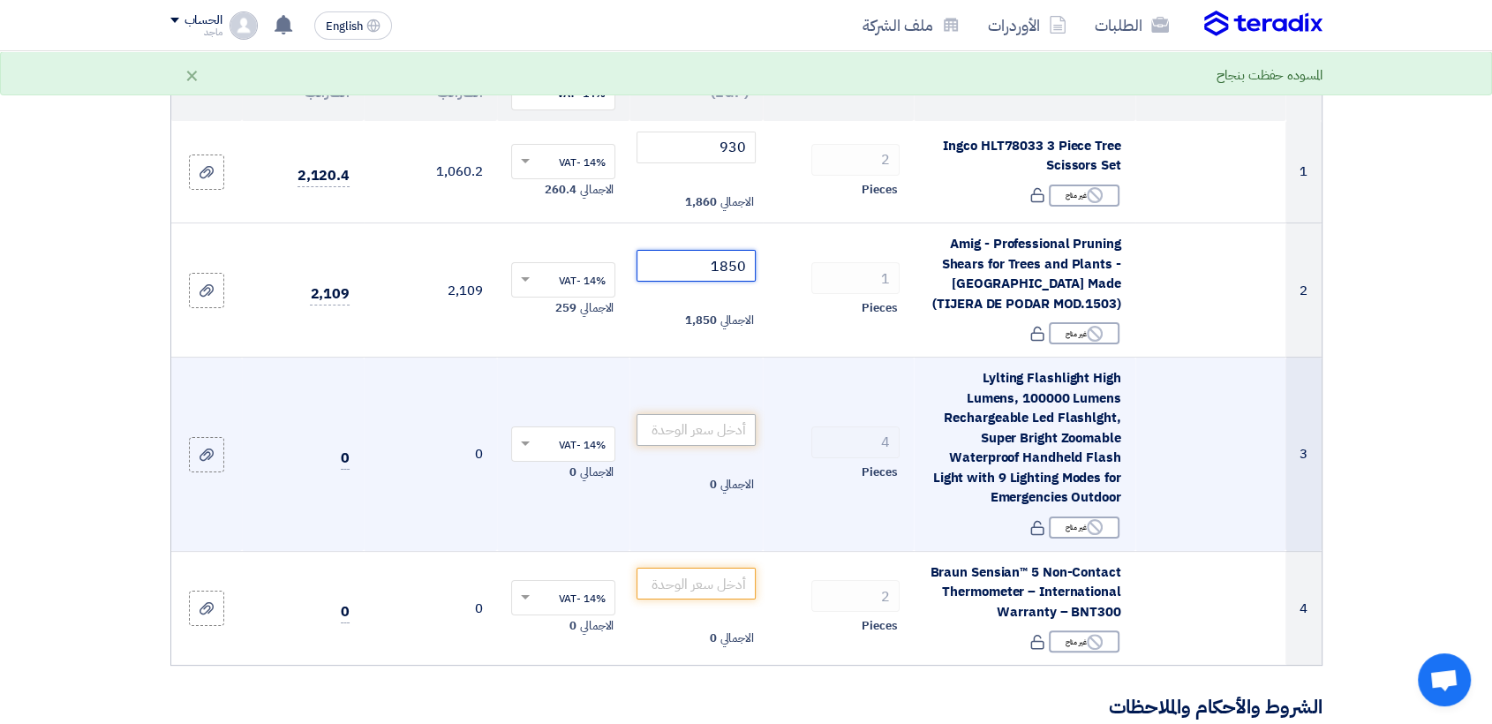
type input "1850"
click at [690, 436] on input "number" at bounding box center [695, 430] width 119 height 32
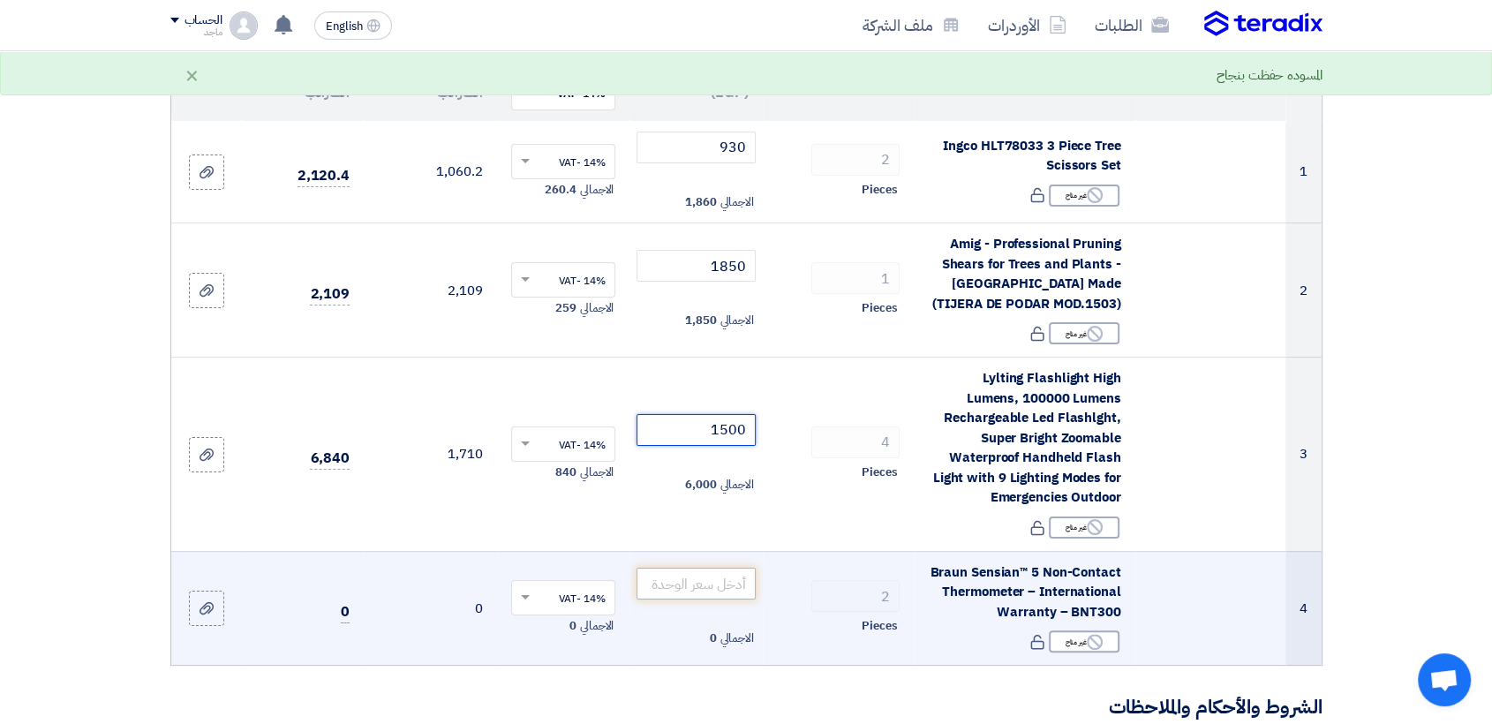
type input "1500"
click at [730, 588] on input "number" at bounding box center [695, 584] width 119 height 32
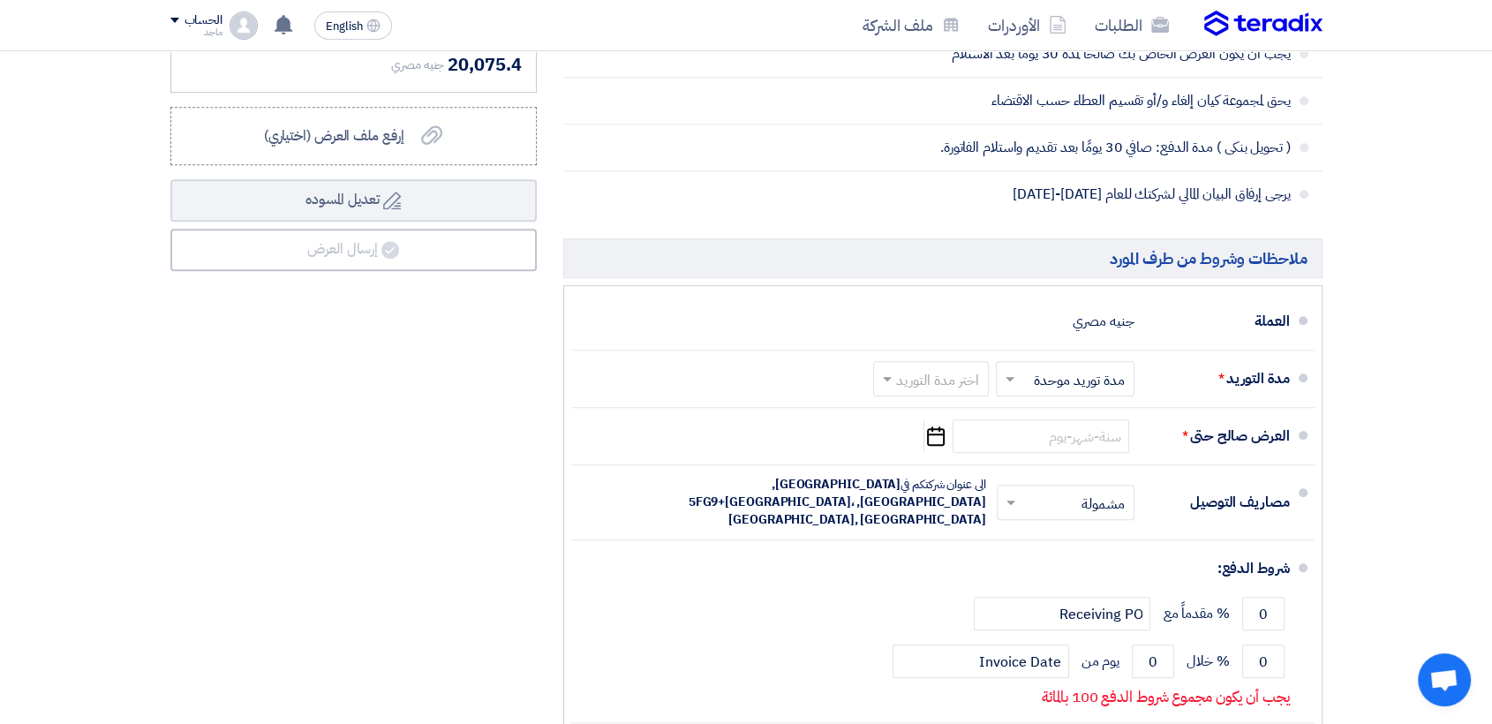
scroll to position [1181, 0]
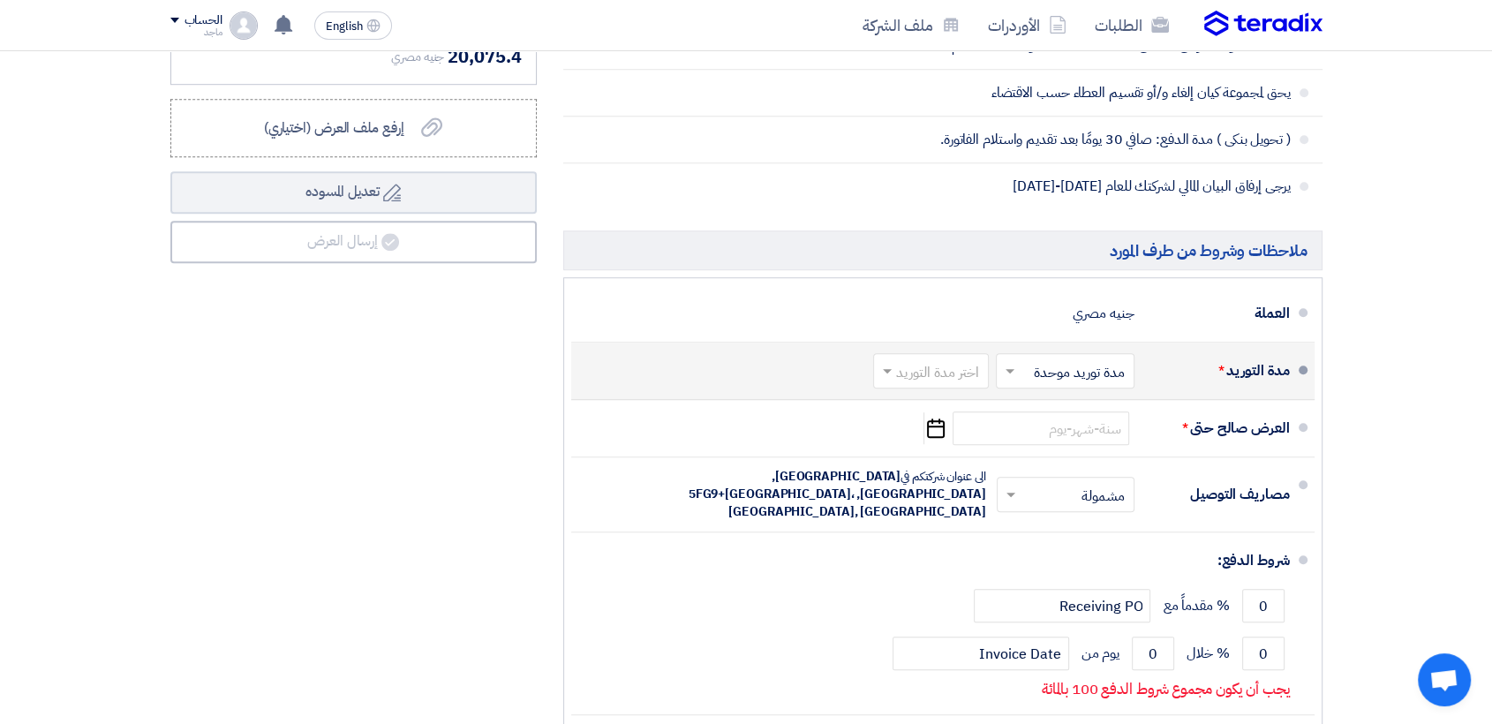
type input "3950"
click at [886, 374] on span at bounding box center [885, 371] width 22 height 18
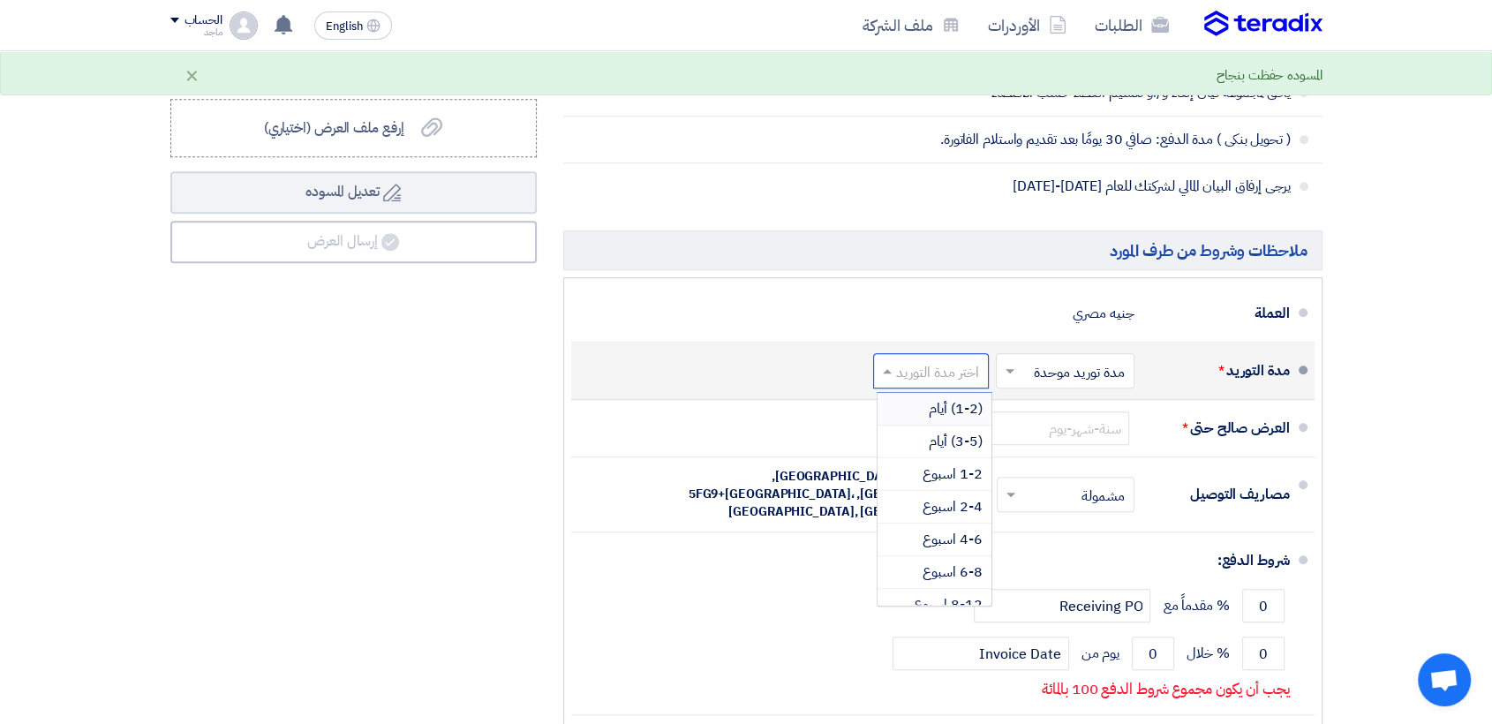
click at [922, 403] on div "(1-2) أيام" at bounding box center [934, 409] width 114 height 33
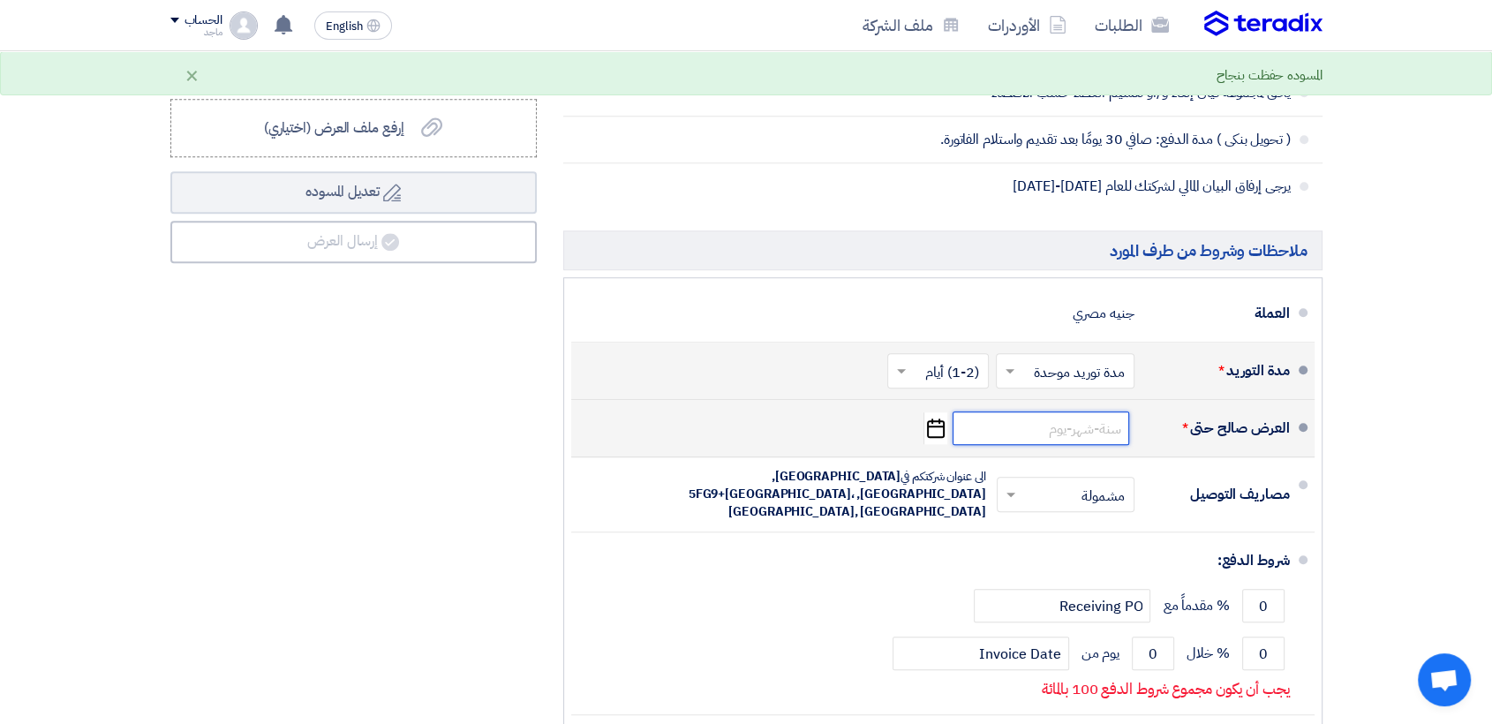
click at [1041, 428] on input at bounding box center [1040, 428] width 177 height 34
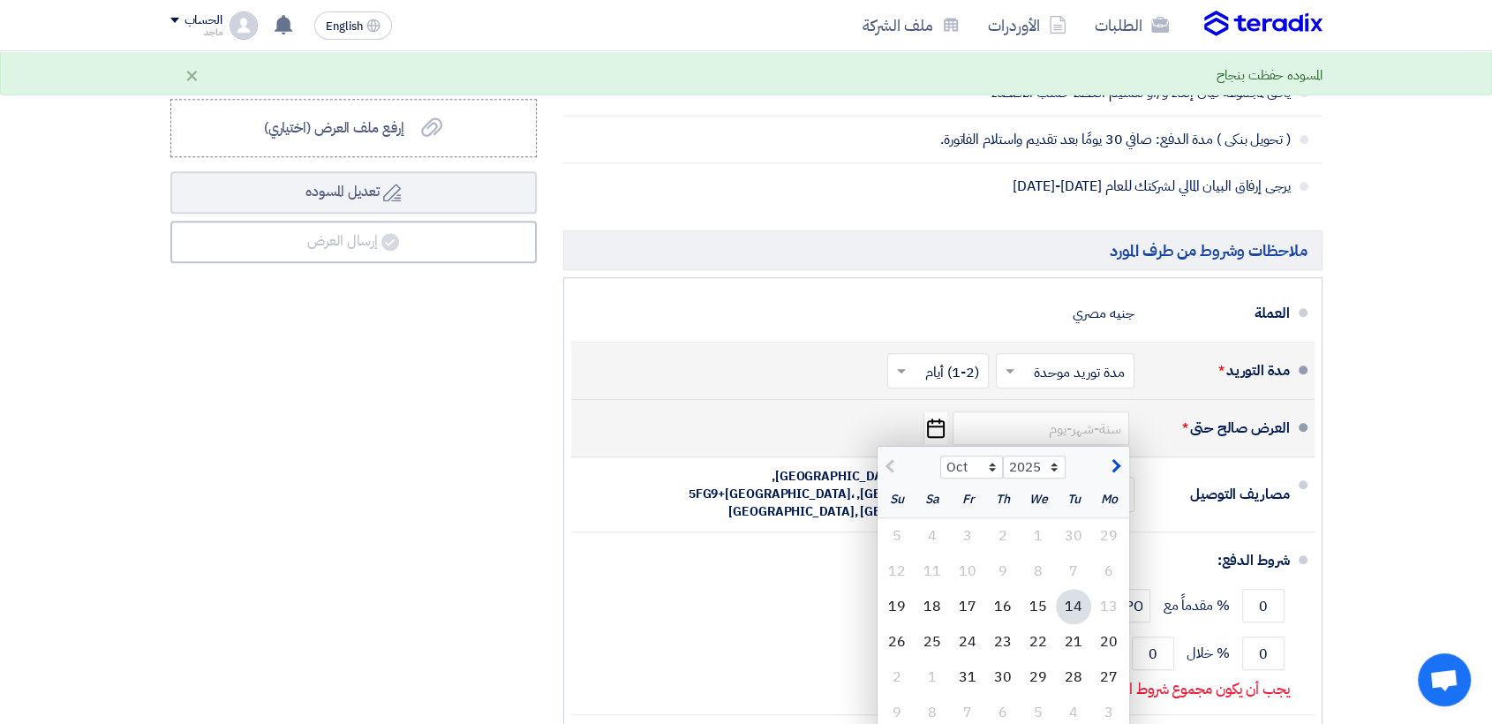
click at [1069, 599] on div "14" at bounding box center [1073, 606] width 35 height 35
type input "10/14/2025"
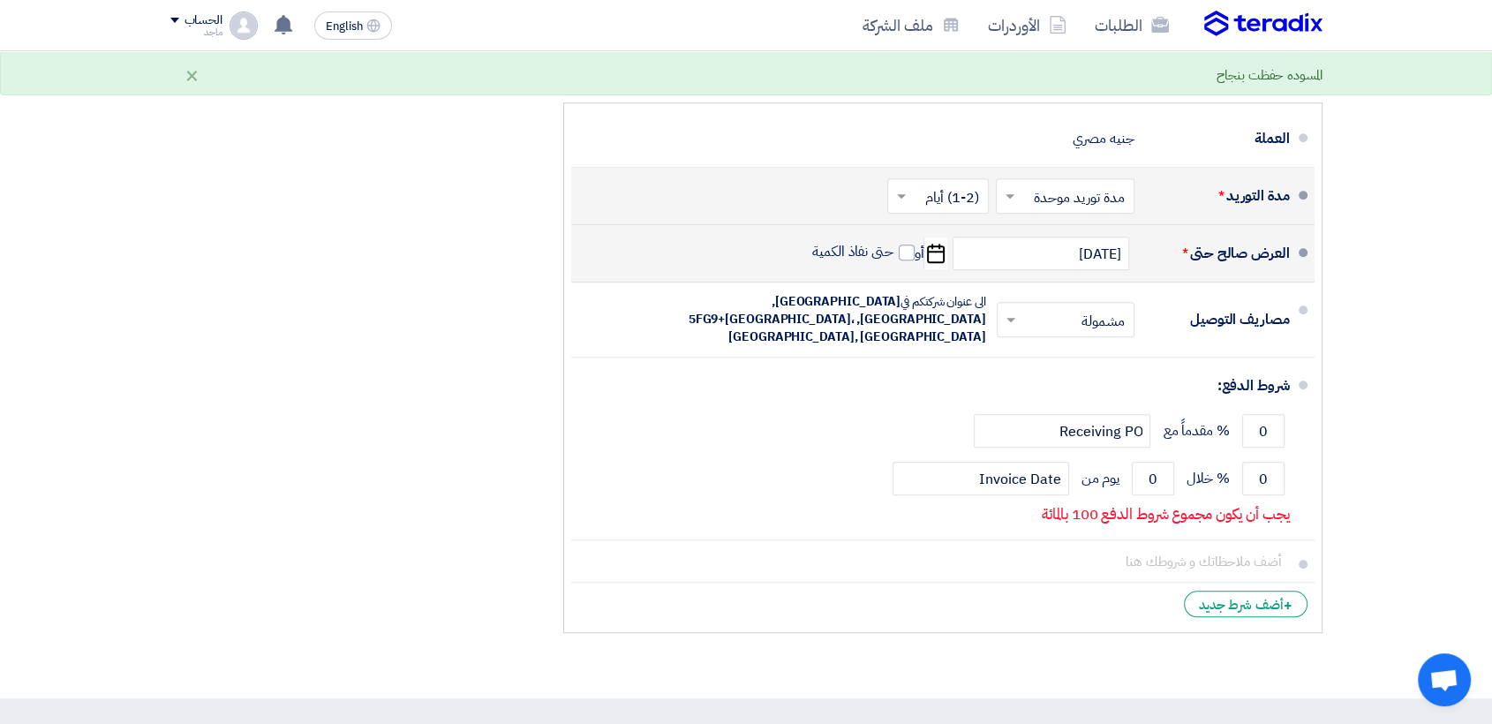
scroll to position [1362, 0]
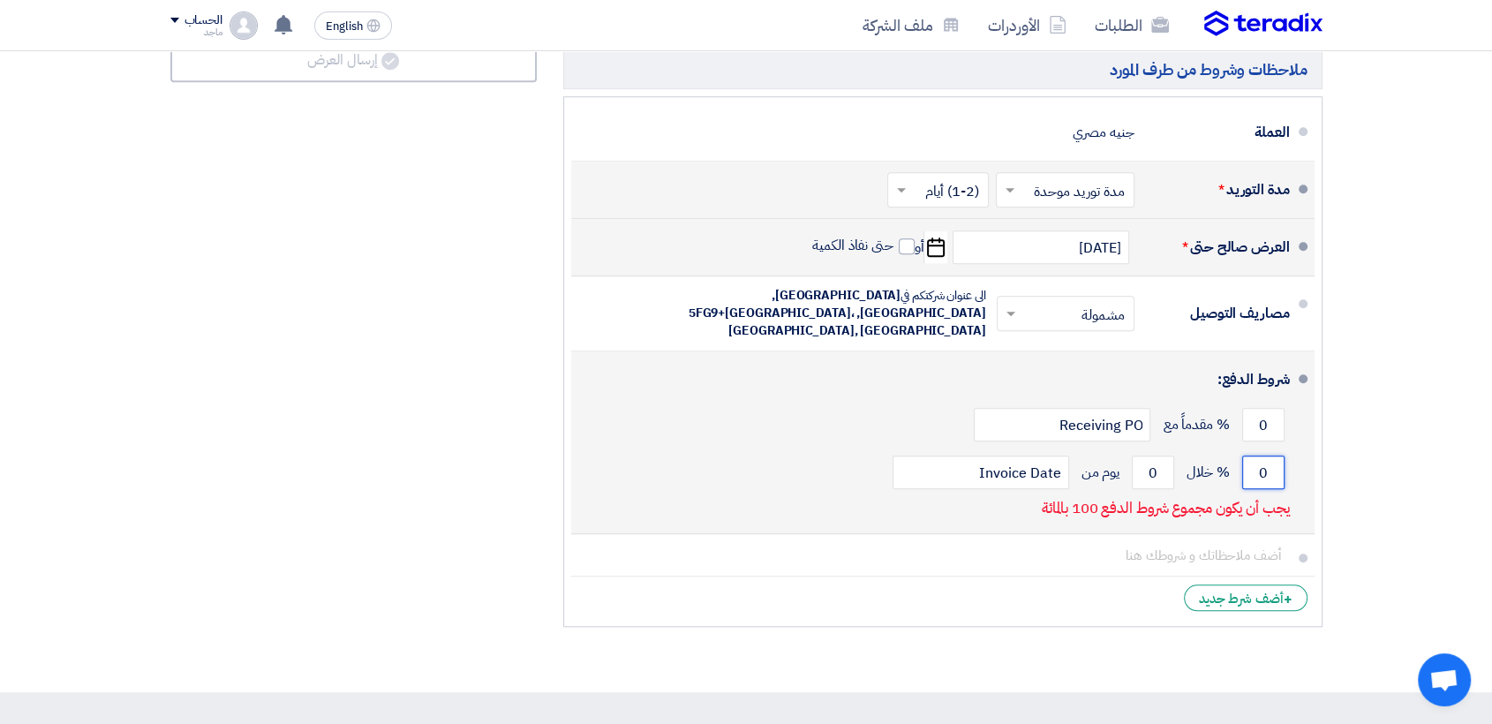
click at [1243, 455] on input "0" at bounding box center [1263, 472] width 42 height 34
type input "3"
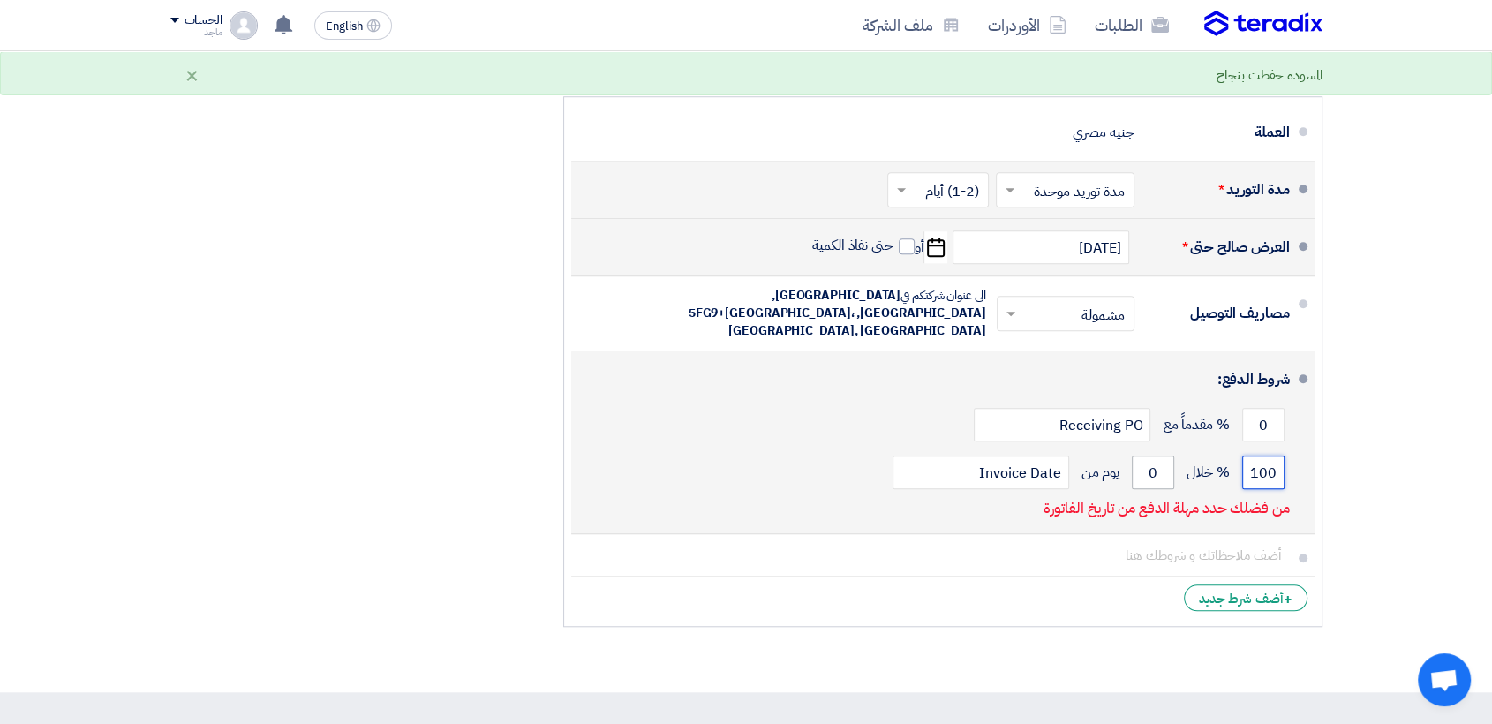
type input "100"
click at [1142, 455] on input "0" at bounding box center [1153, 472] width 42 height 34
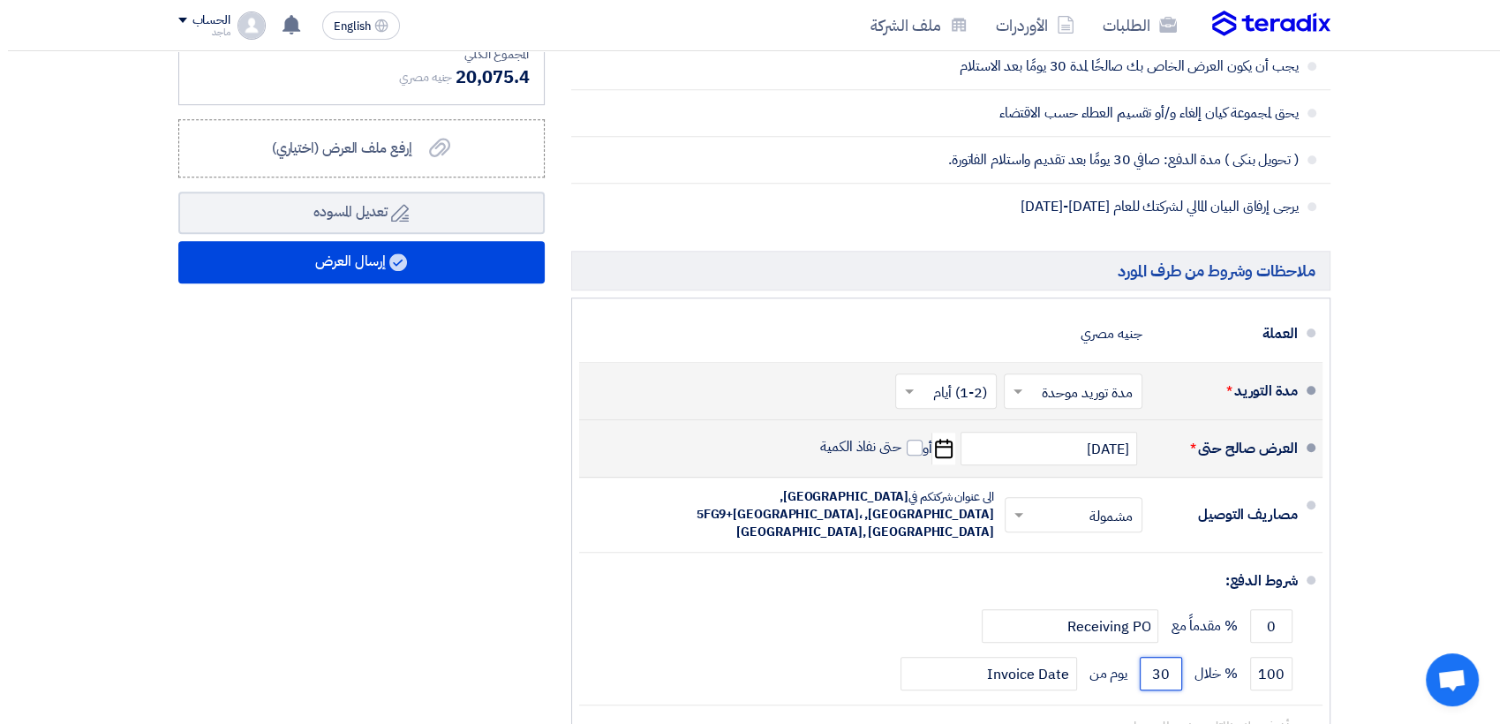
scroll to position [1156, 0]
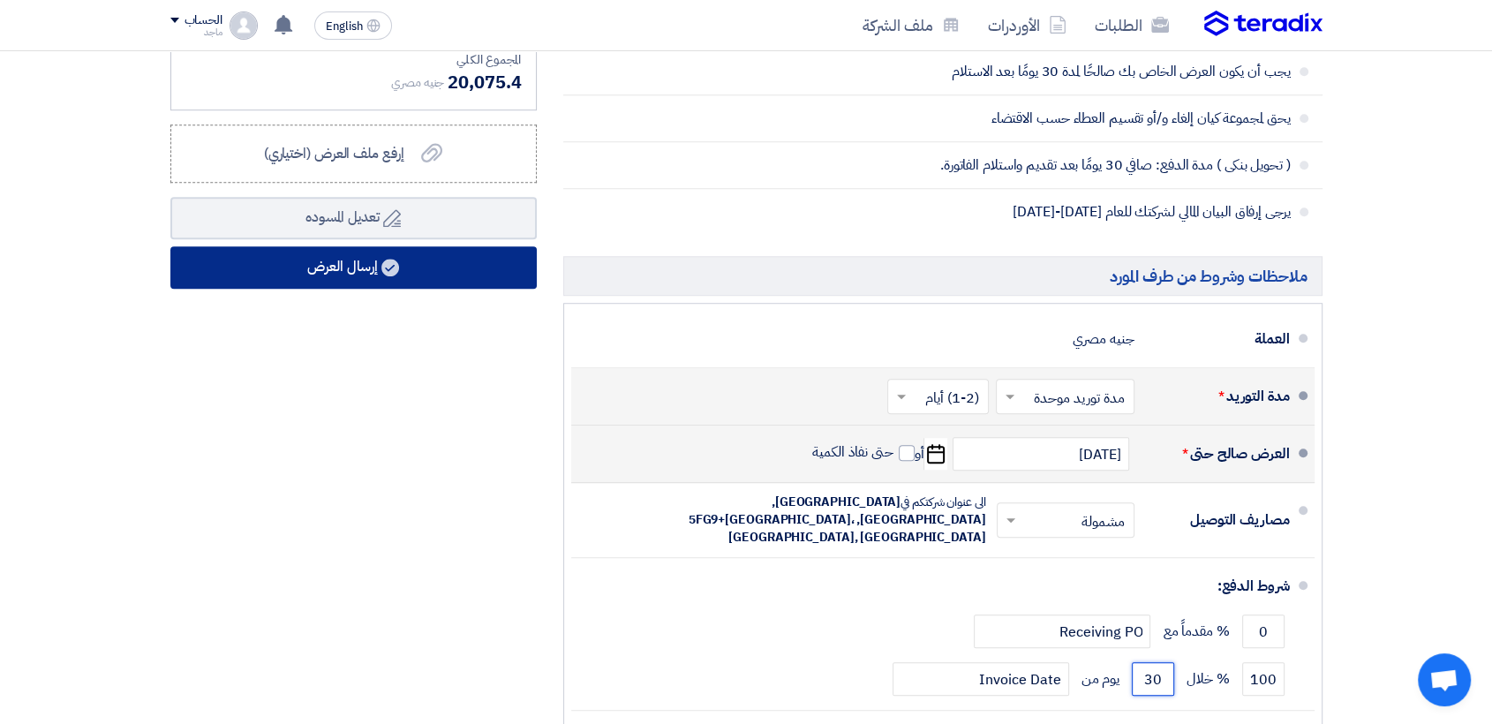
type input "30"
click at [367, 270] on button "إرسال العرض" at bounding box center [353, 267] width 366 height 42
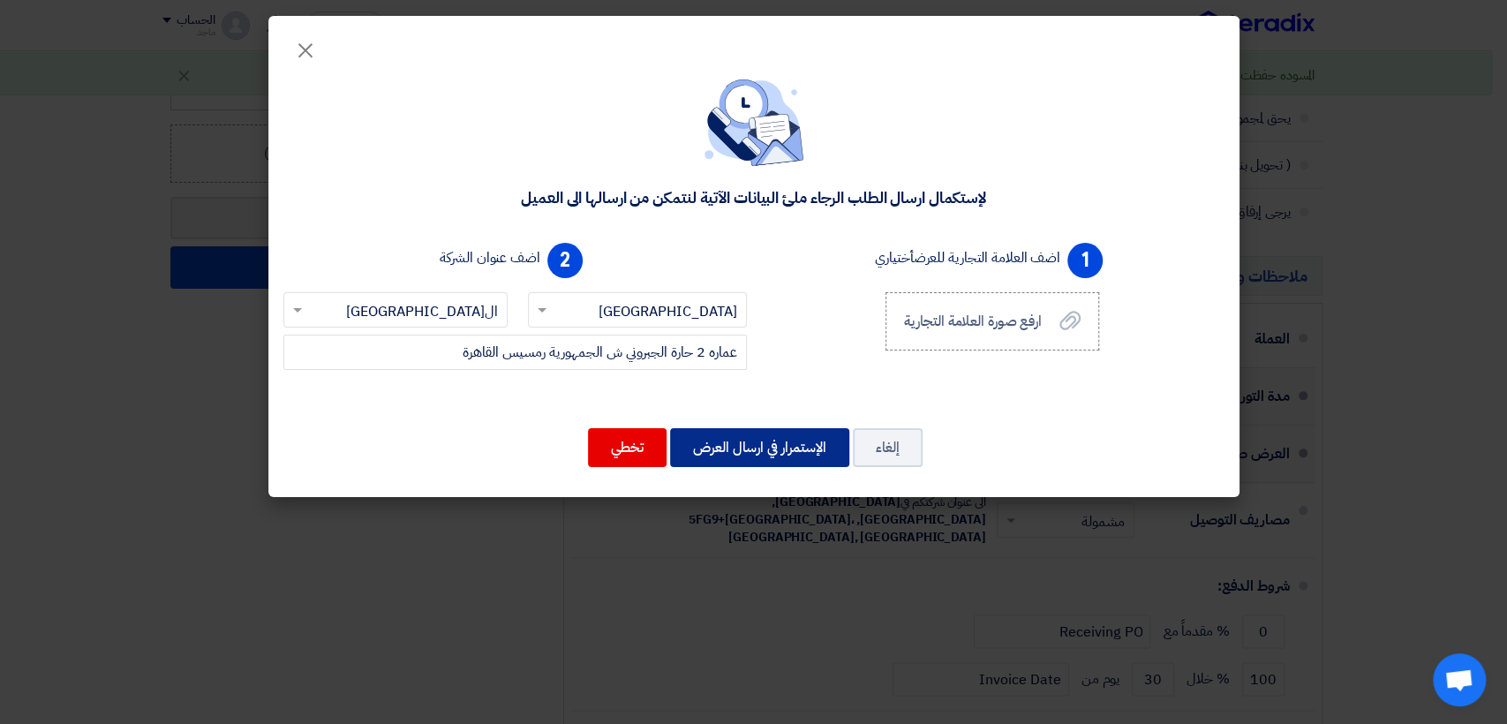
click at [746, 446] on button "الإستمرار في ارسال العرض" at bounding box center [759, 447] width 179 height 39
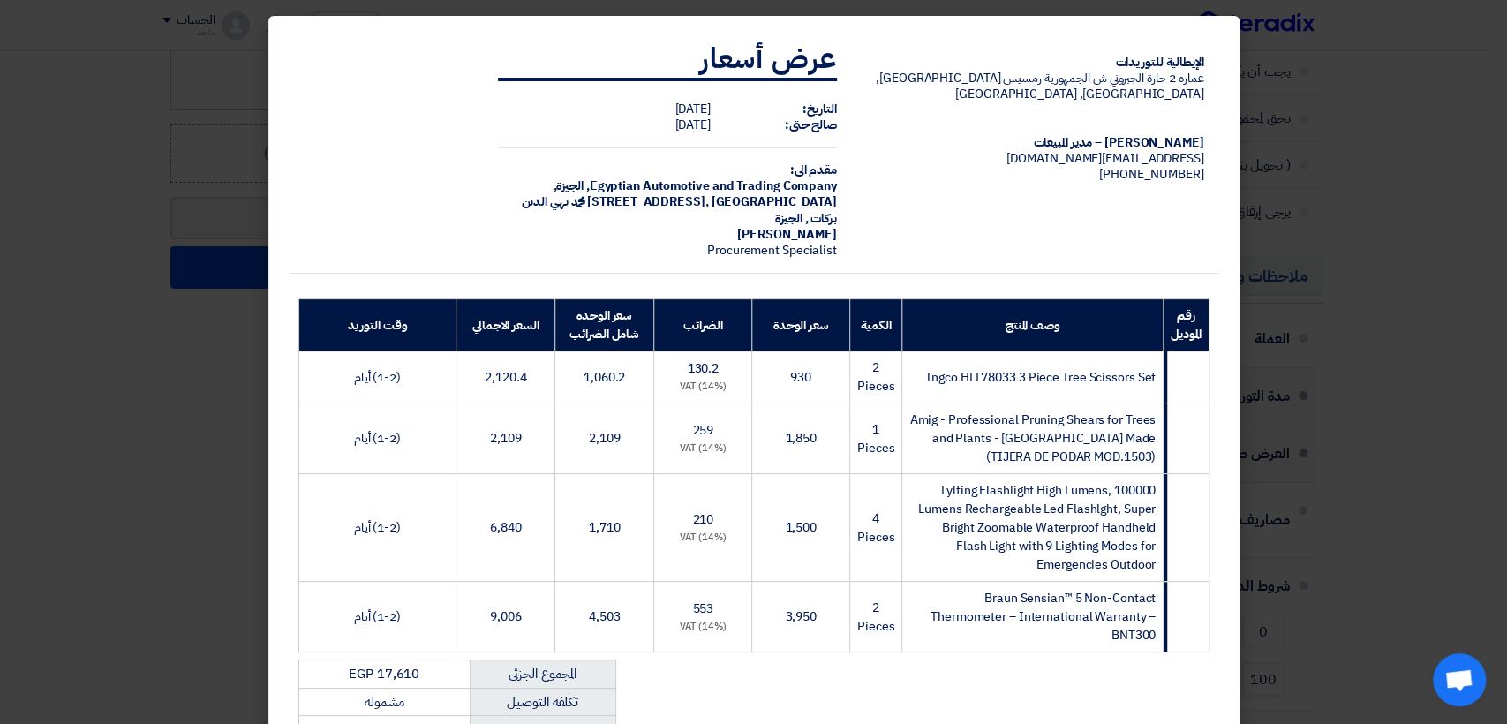
scroll to position [304, 0]
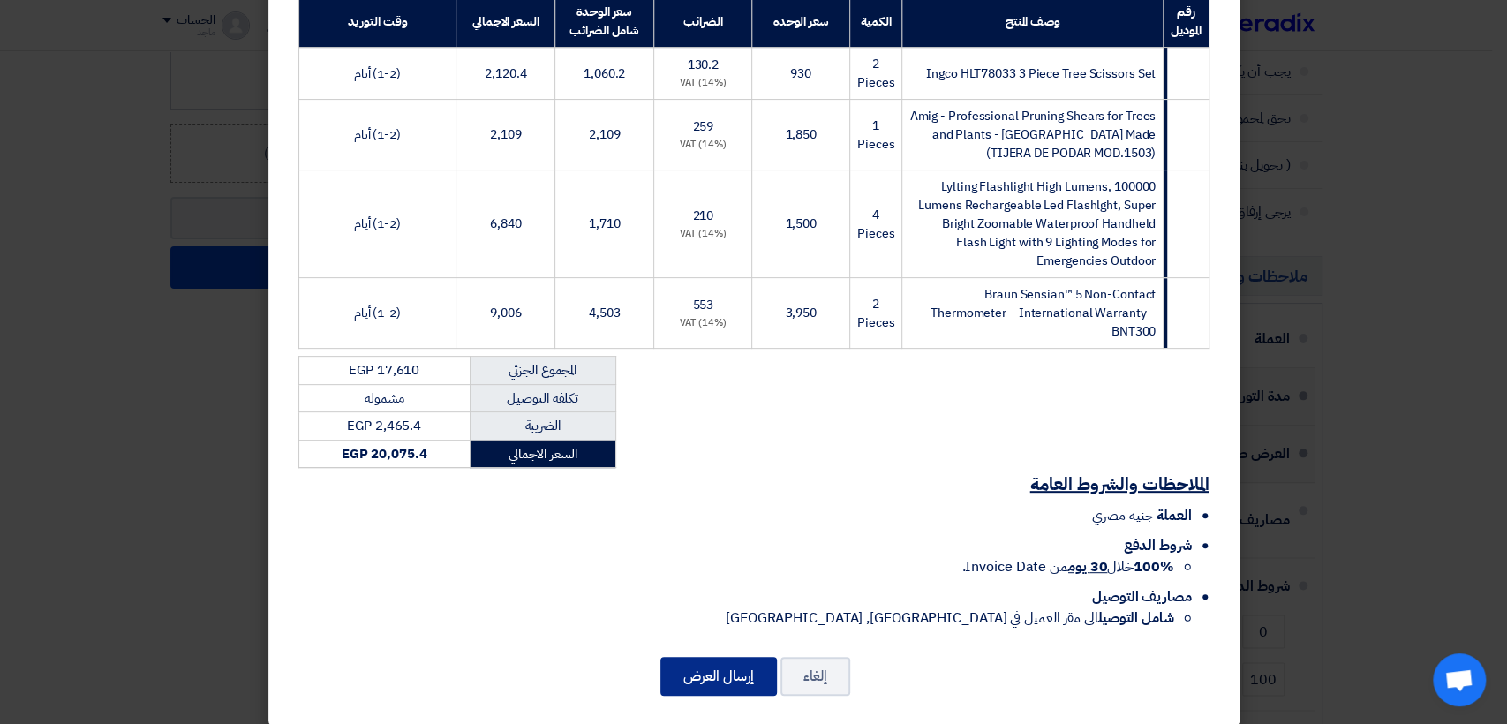
click at [716, 660] on button "إرسال العرض" at bounding box center [718, 676] width 117 height 39
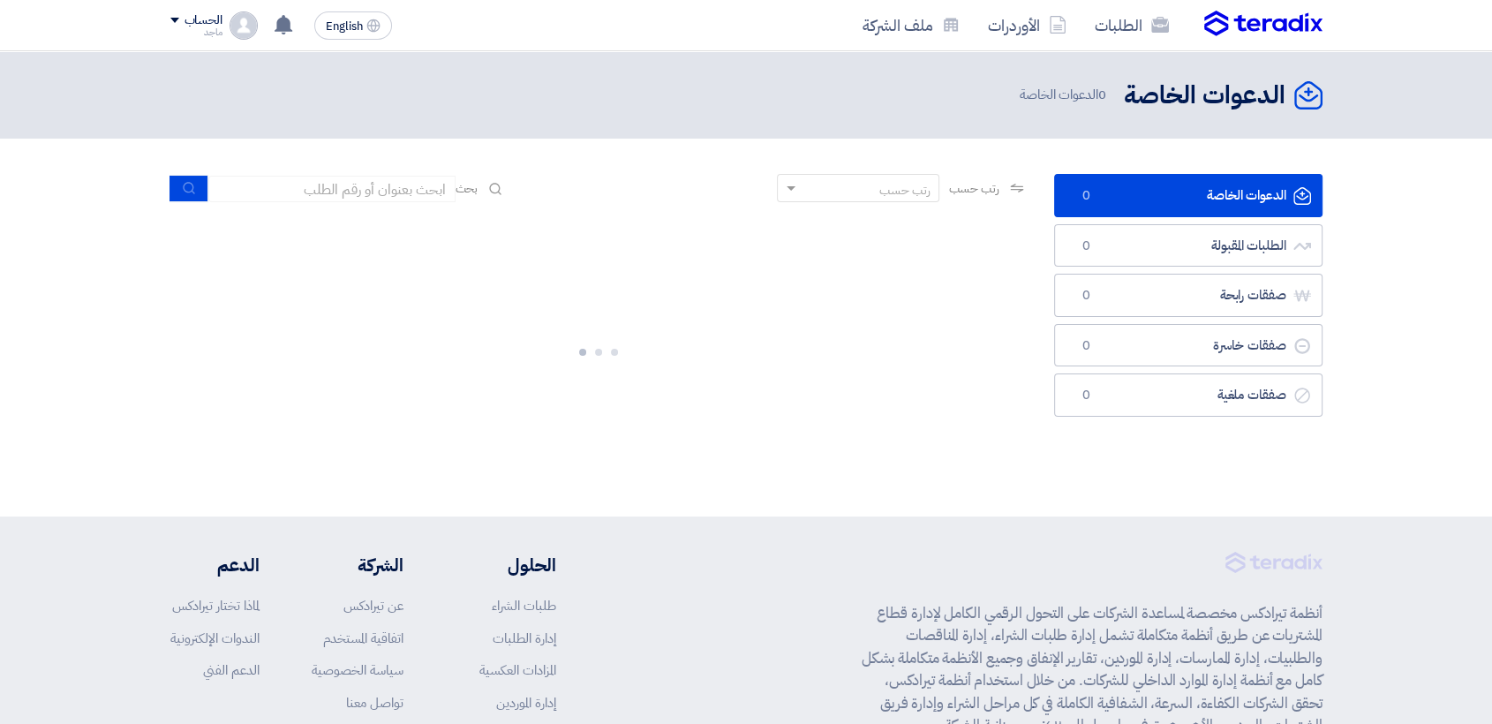
drag, startPoint x: 0, startPoint y: 0, endPoint x: 837, endPoint y: 374, distance: 916.7
click at [837, 374] on div at bounding box center [598, 348] width 857 height 265
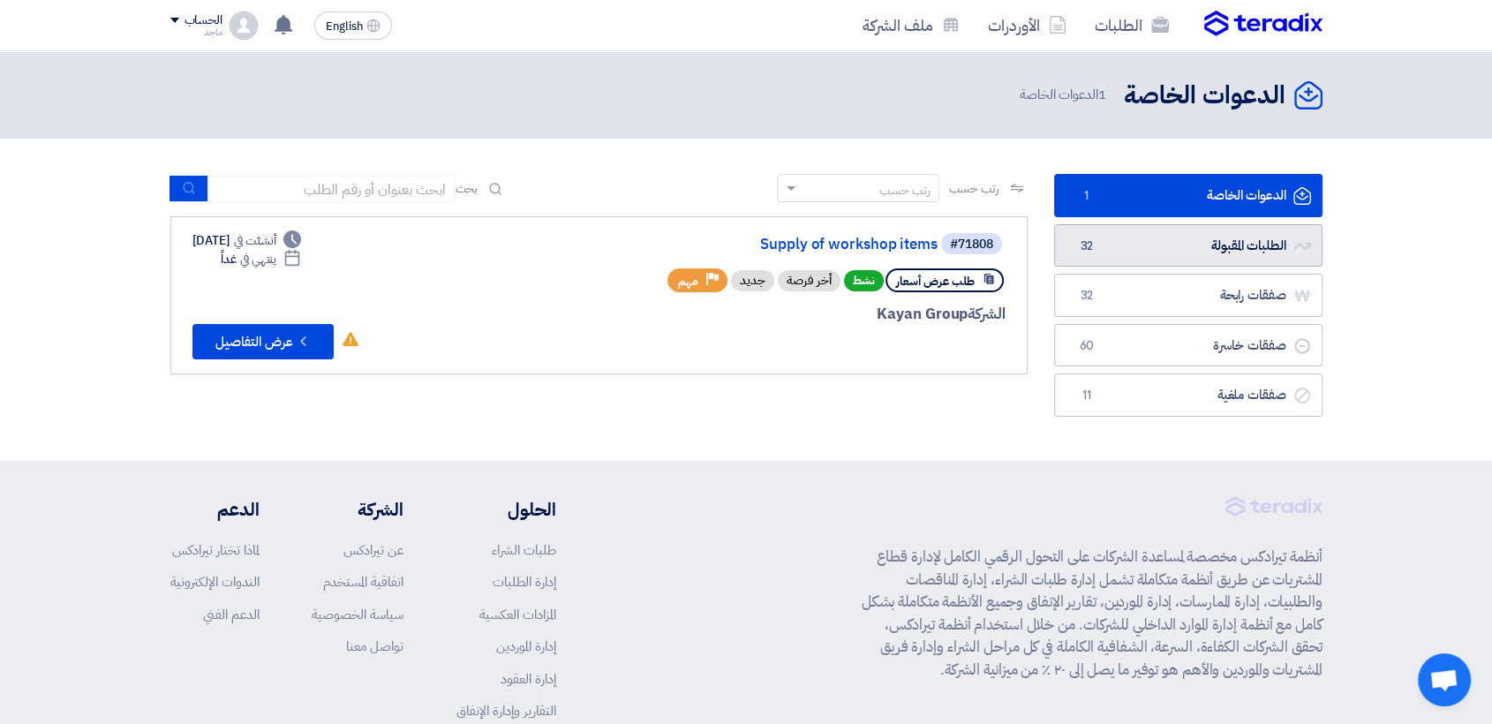
click at [1216, 244] on link "الطلبات المقبولة الطلبات المقبولة 32" at bounding box center [1188, 245] width 268 height 43
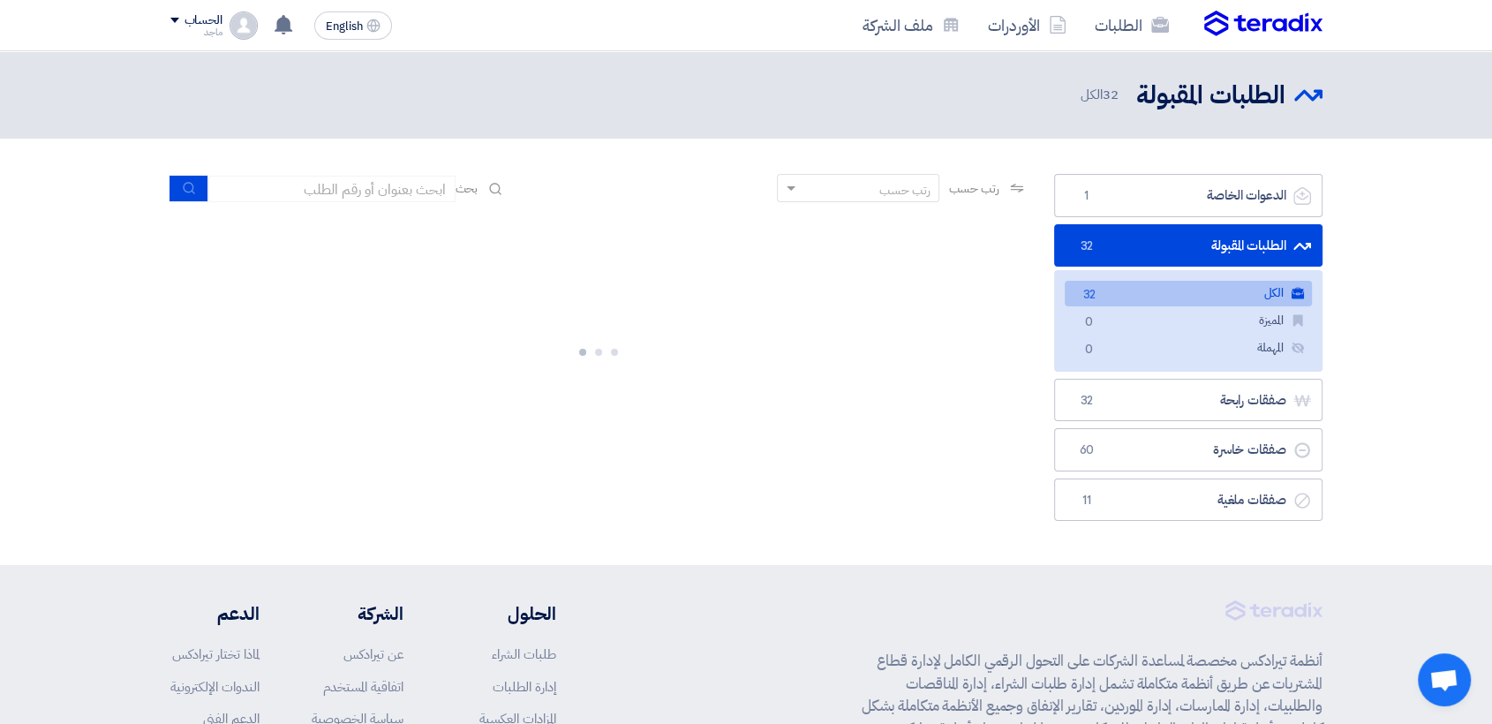
click at [1216, 244] on link "الطلبات المقبولة الطلبات المقبولة 32" at bounding box center [1188, 245] width 268 height 43
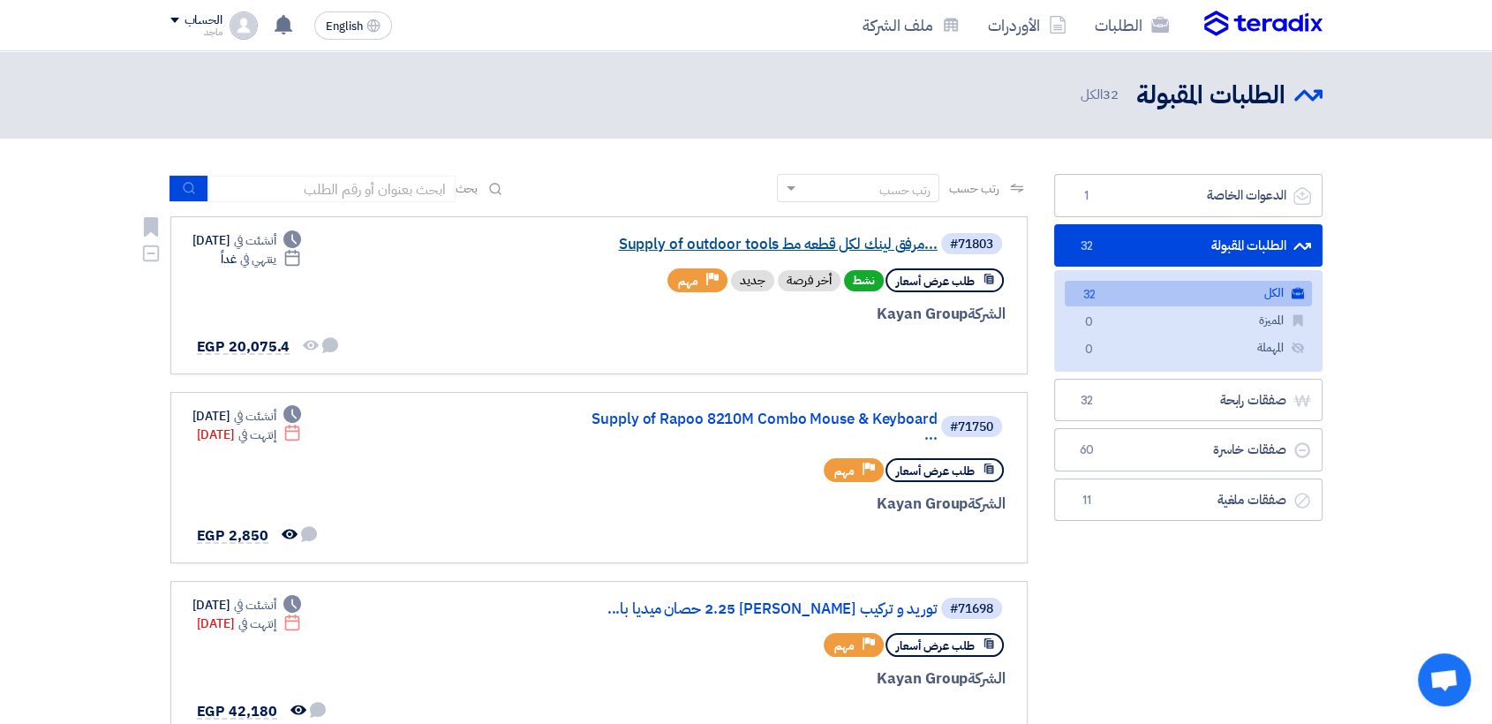
click at [697, 237] on link "Supply of outdoor tools مرفق لينك لكل قطعه مط..." at bounding box center [760, 245] width 353 height 16
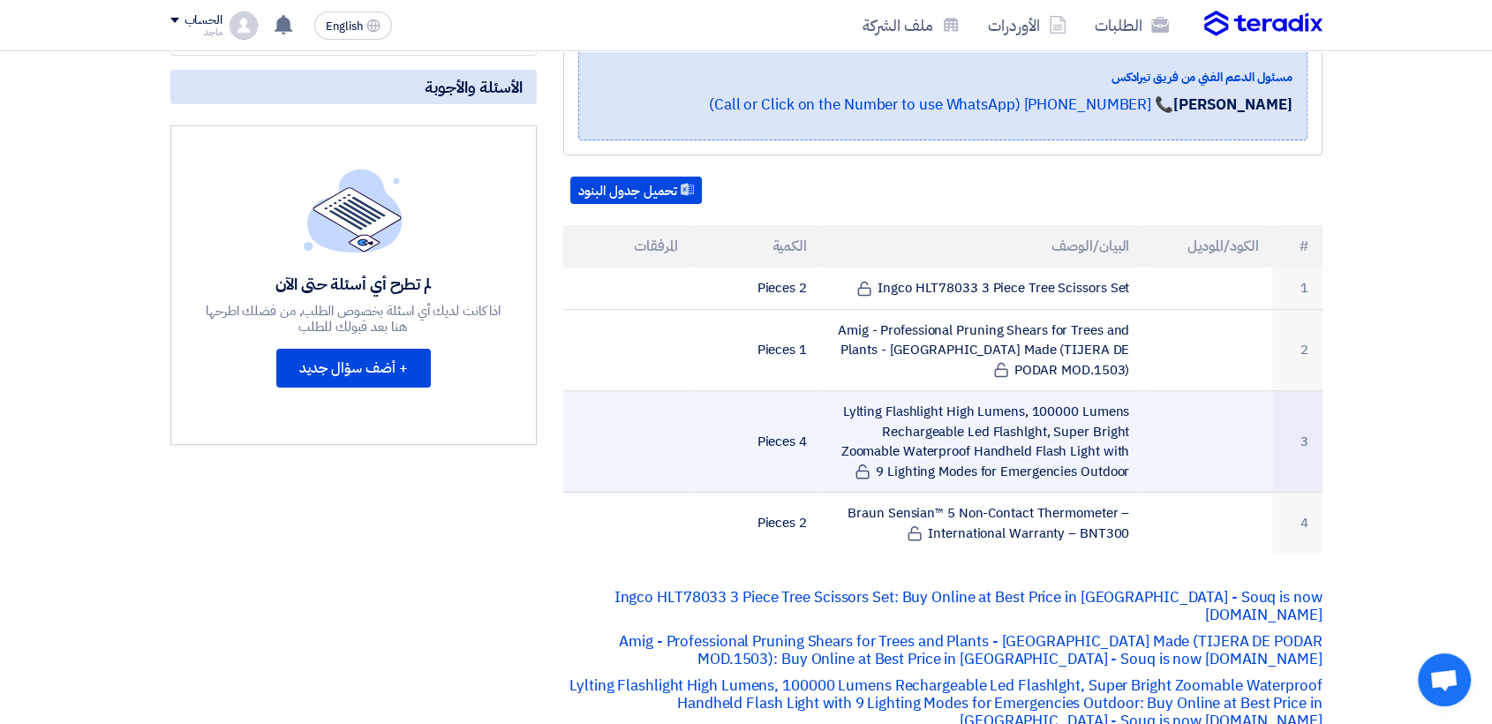
scroll to position [398, 0]
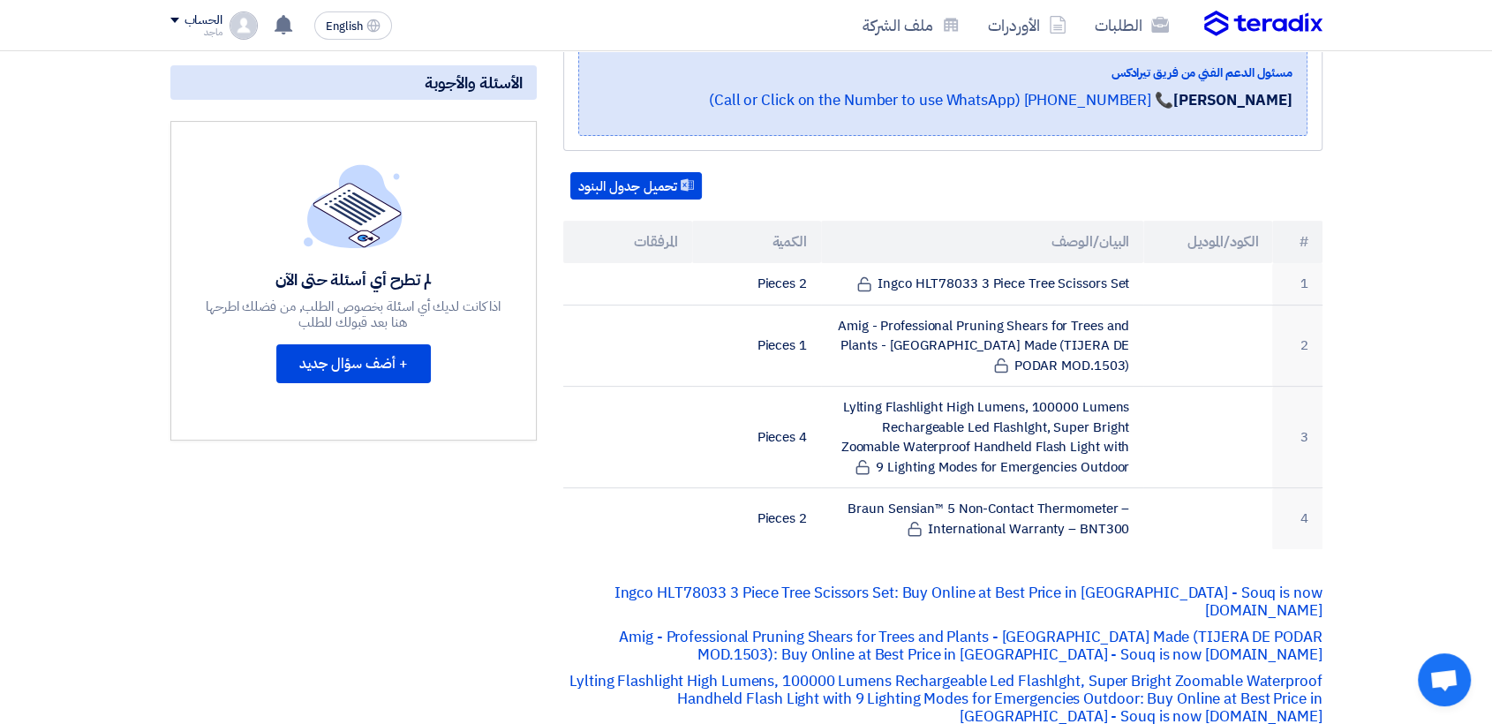
click at [659, 221] on th "المرفقات" at bounding box center [627, 242] width 129 height 42
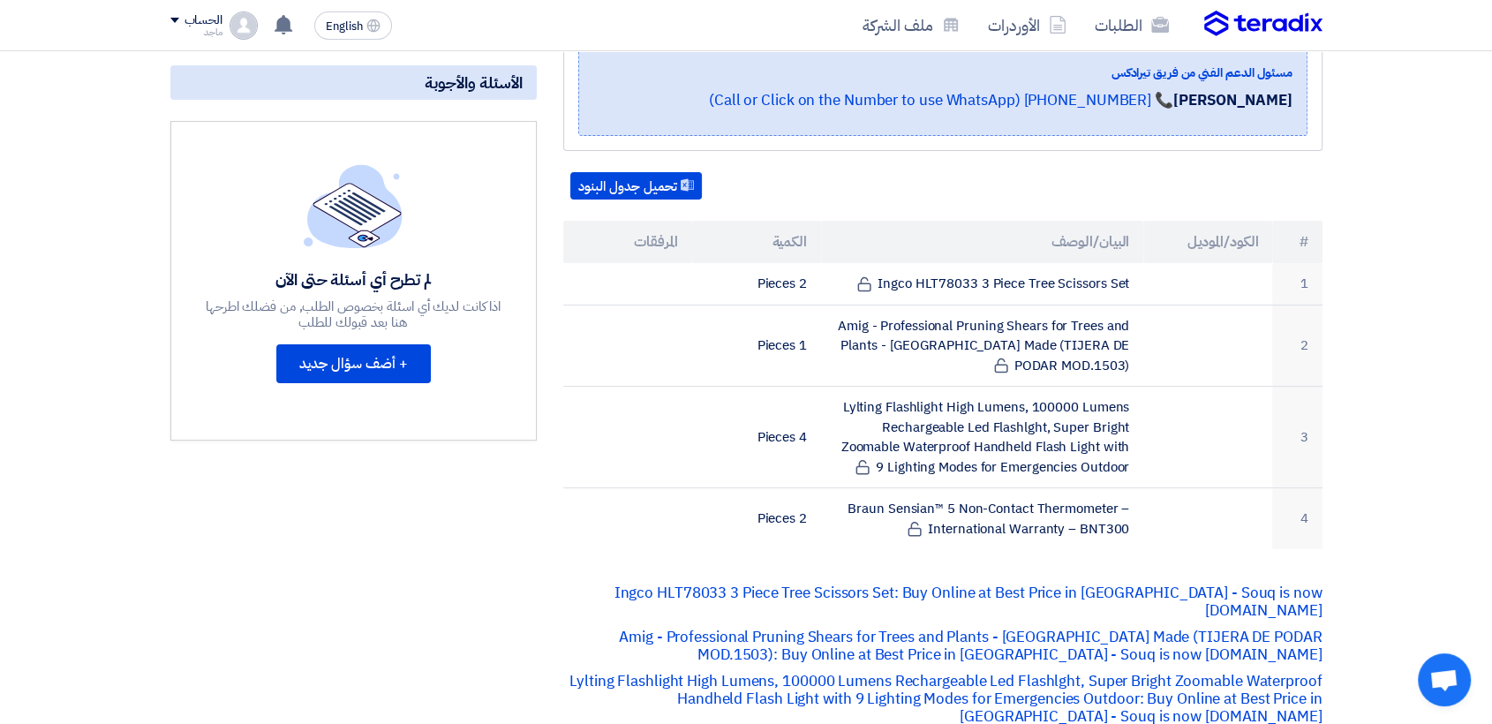
click at [229, 528] on div "مواعيد الطلب الموعد النهائي للرد Time Remaining 1 يوم : 19 ساعة : 59 دقيقة الأس…" at bounding box center [353, 665] width 393 height 1540
click at [1444, 234] on section "Supply of outdoor tools مرفق لينك لكل قطعه مطلوبة بيانات العميل [PERSON_NAME] P…" at bounding box center [746, 690] width 1492 height 1660
